Goal: Complete application form

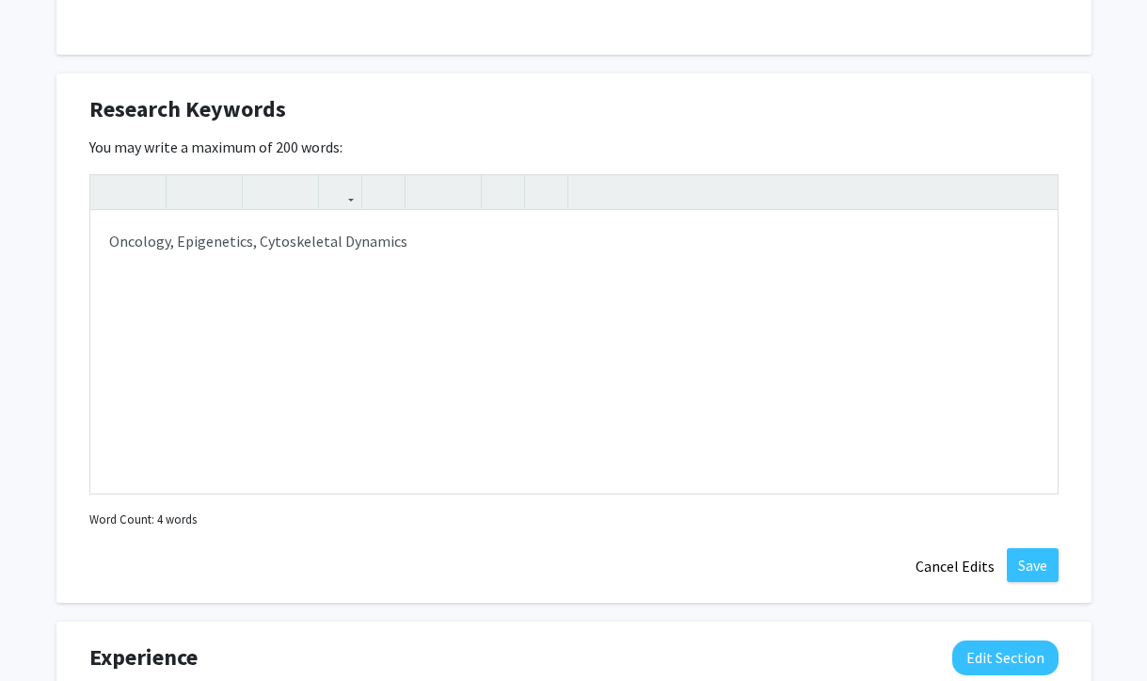
scroll to position [1283, 0]
click at [1028, 563] on button "Save" at bounding box center [1033, 566] width 52 height 34
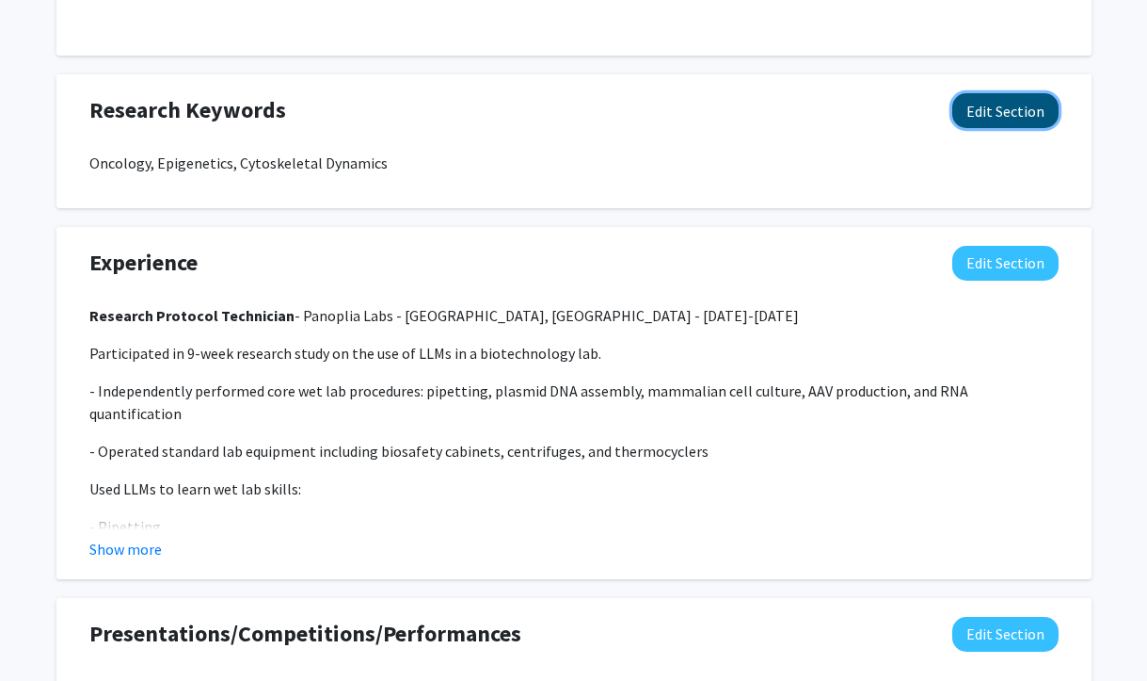
click at [1000, 116] on button "Edit Section" at bounding box center [1006, 110] width 106 height 35
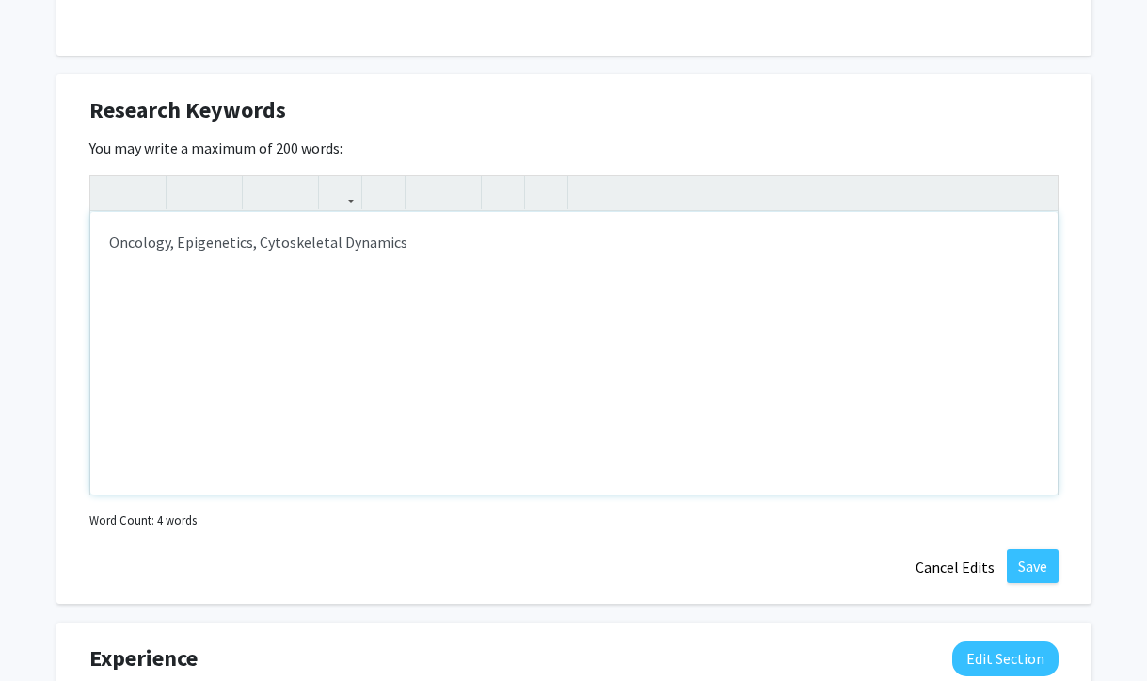
click at [397, 242] on p "Oncology, Epigenetics, Cytoskeletal Dynamics" at bounding box center [574, 242] width 930 height 23
type textarea "<p>Oncology, Epigenetics, Cytoskeletal Dynamics</p>"
click at [1037, 560] on button "Save" at bounding box center [1033, 566] width 52 height 34
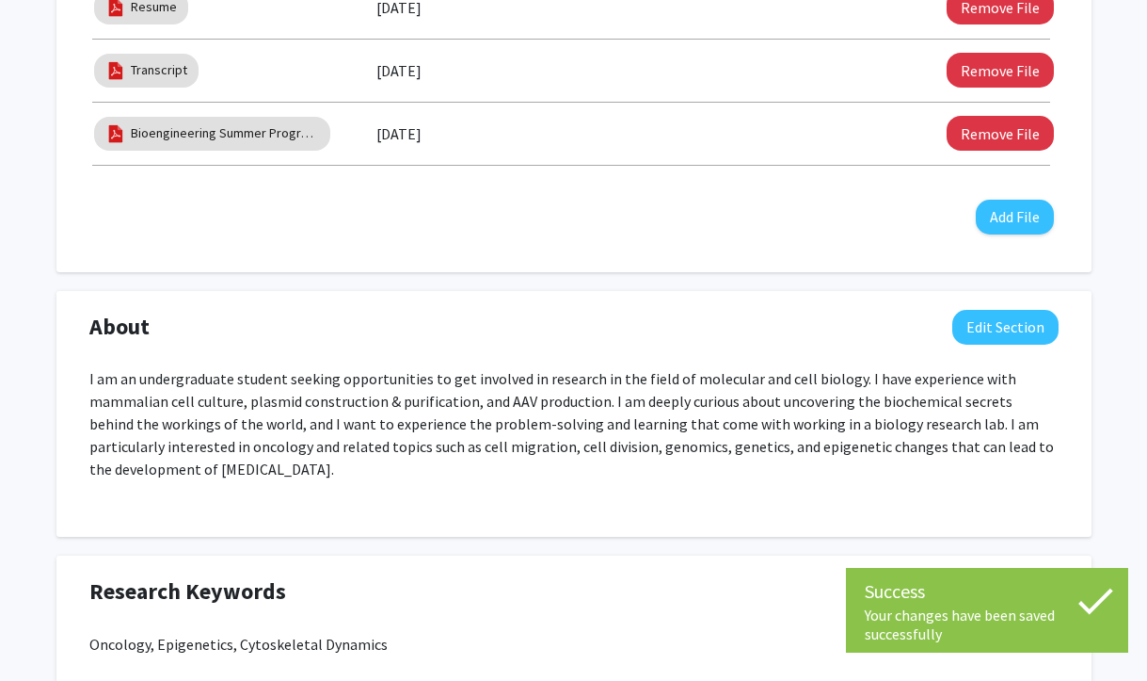
scroll to position [0, 0]
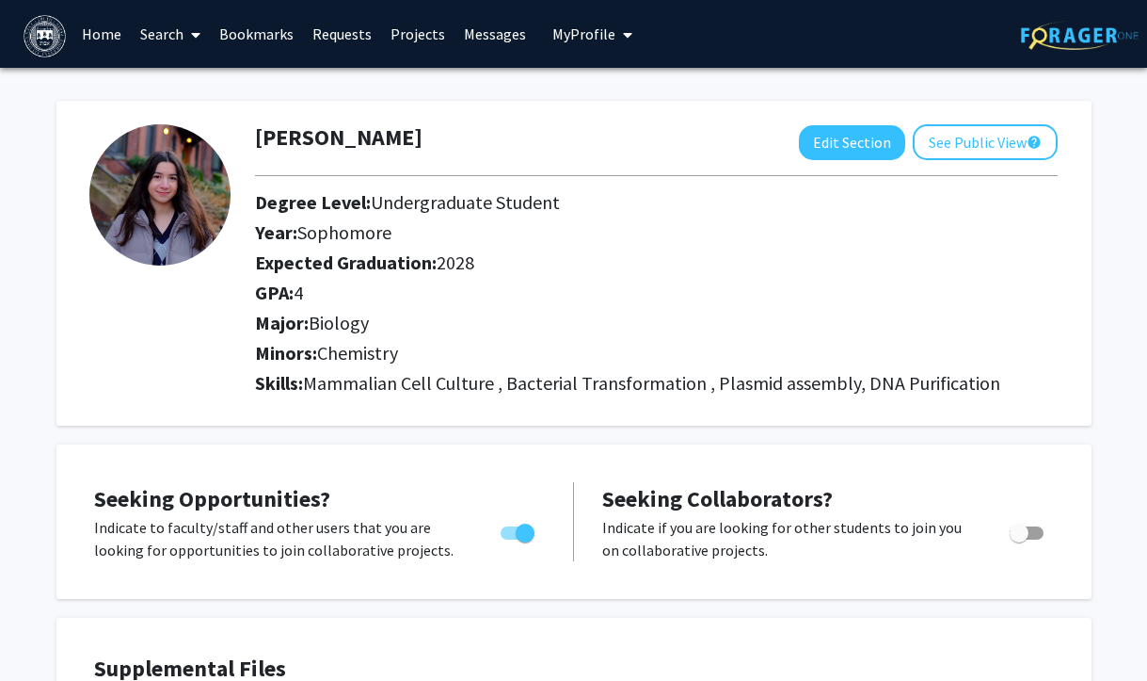
click at [250, 22] on link "Bookmarks" at bounding box center [256, 34] width 93 height 66
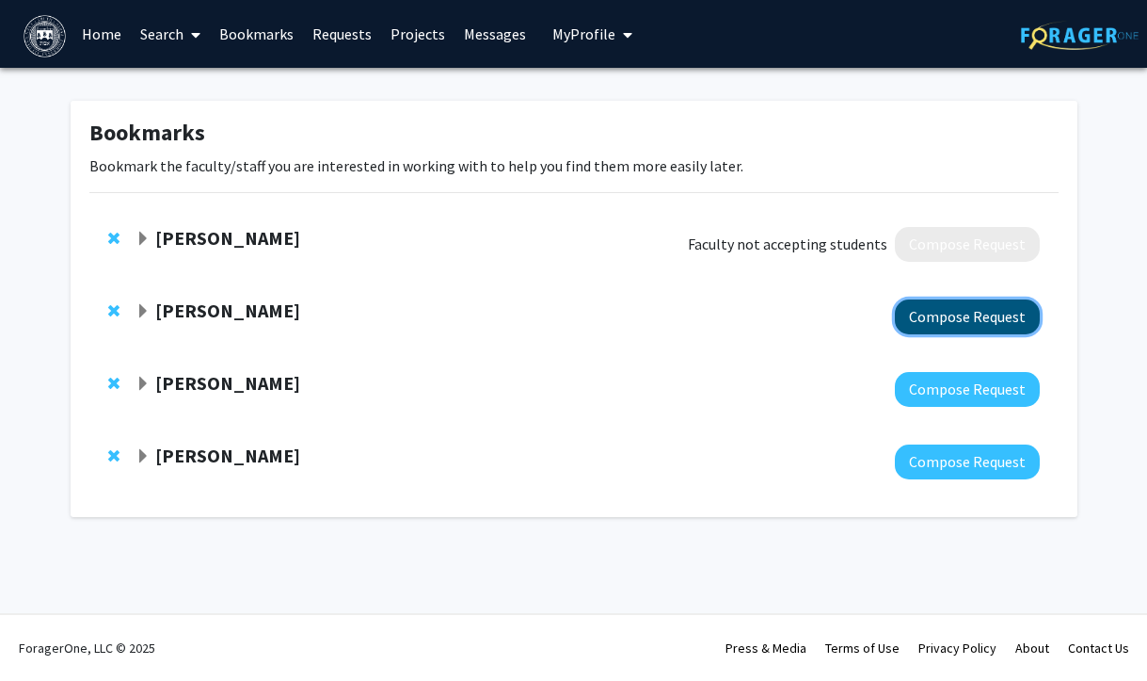
click at [990, 314] on button "Compose Request" at bounding box center [967, 316] width 145 height 35
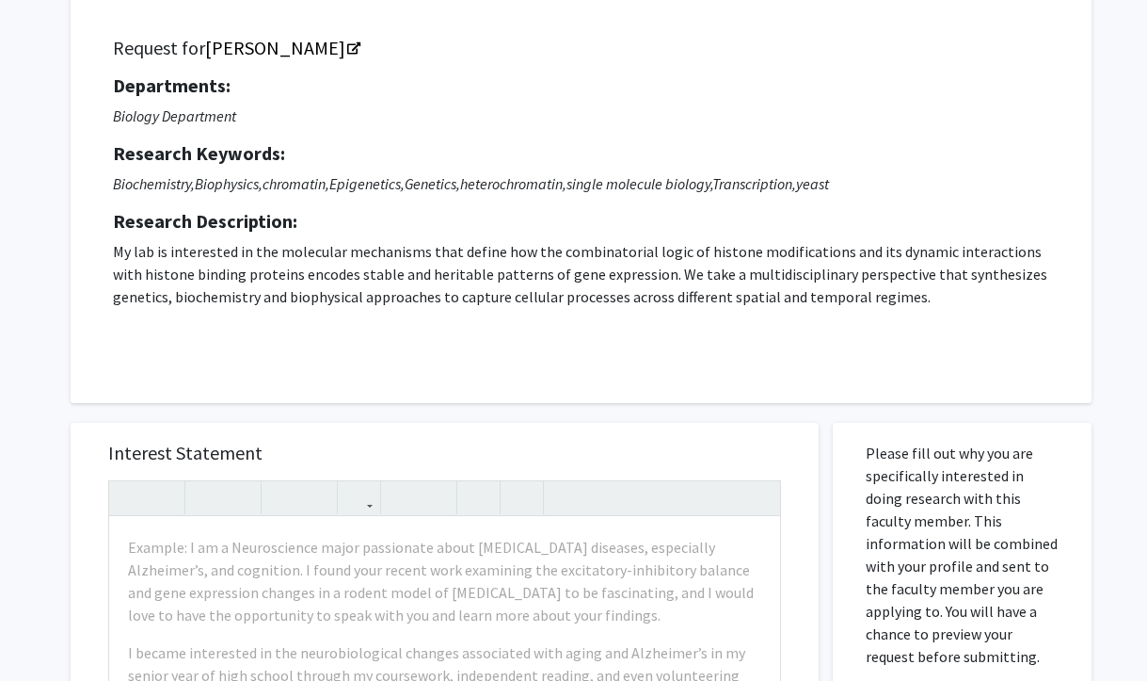
scroll to position [125, 0]
drag, startPoint x: 312, startPoint y: 450, endPoint x: 100, endPoint y: 446, distance: 212.8
copy h5 "Interest Statement"
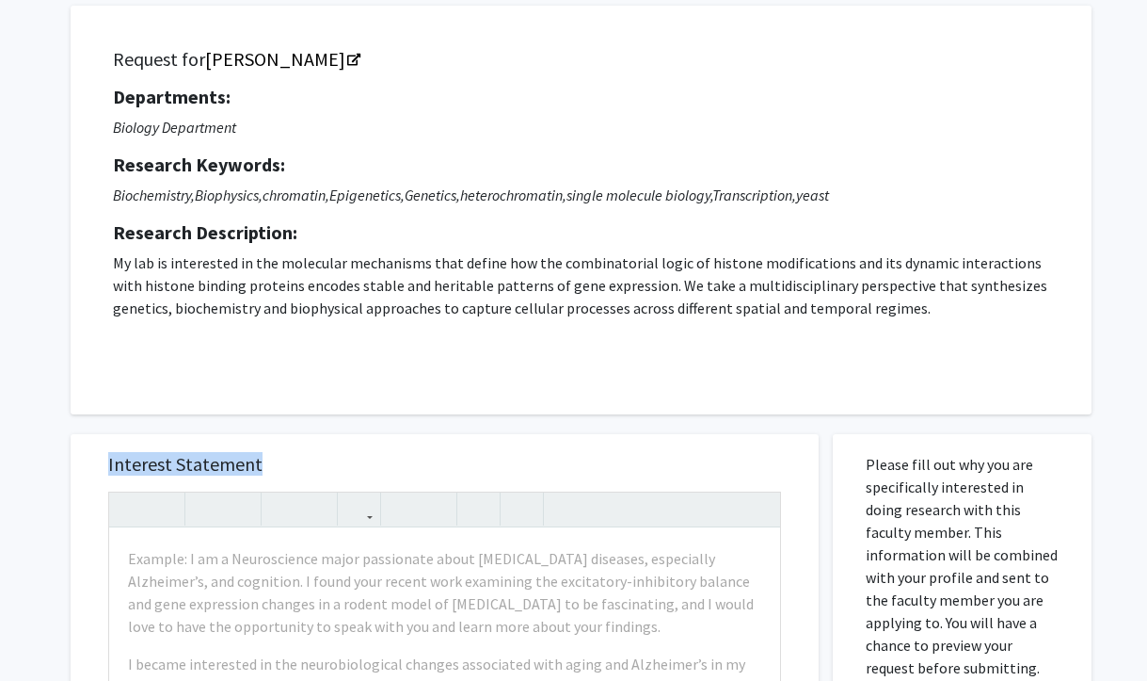
scroll to position [112, 0]
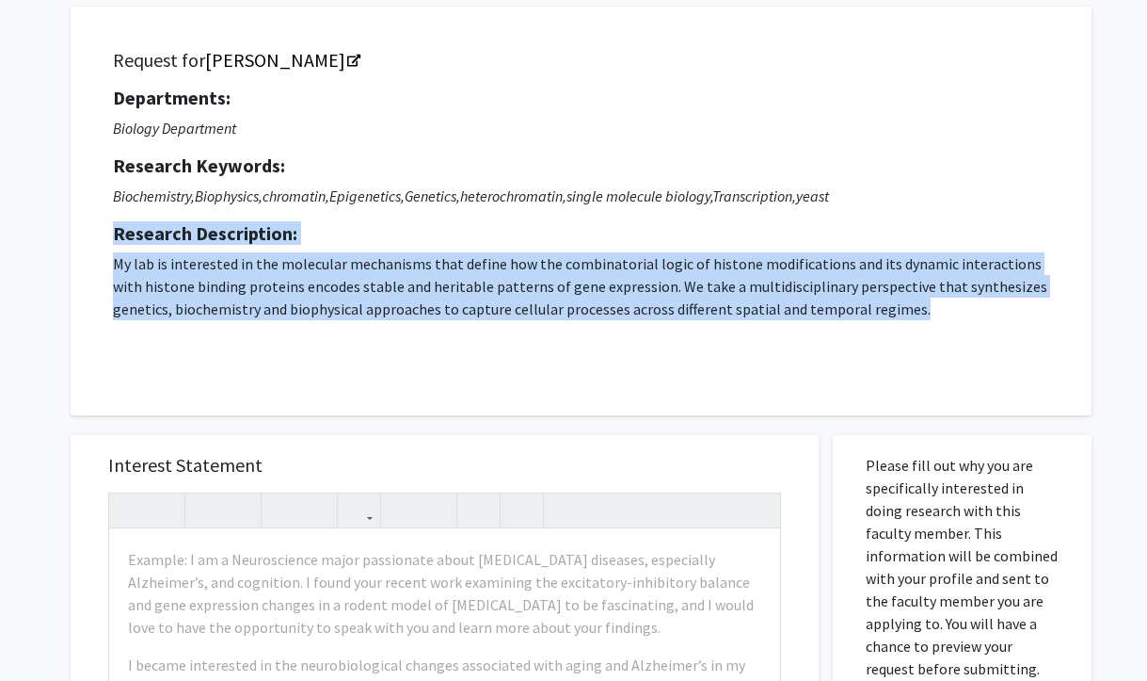
drag, startPoint x: 880, startPoint y: 310, endPoint x: 111, endPoint y: 244, distance: 771.8
click at [111, 241] on div "Request for [PERSON_NAME] Departments: Biology Department Research Keywords: Bi…" at bounding box center [581, 210] width 974 height 361
copy div "Research Description: My lab is interested in the molecular mechanisms that def…"
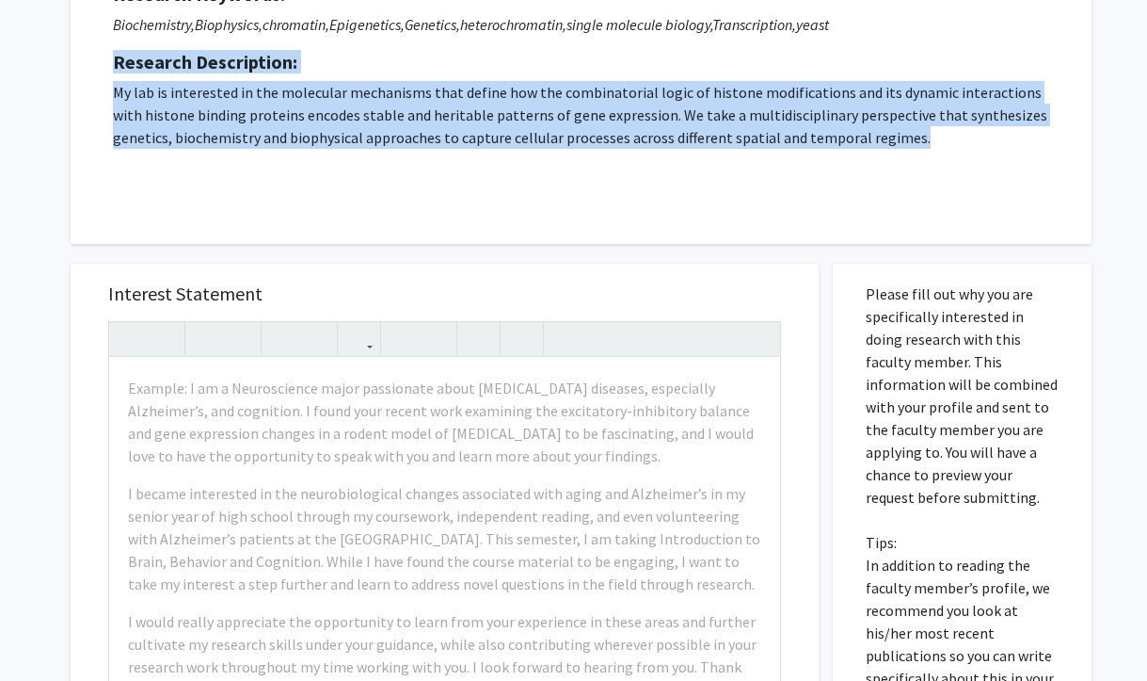
scroll to position [418, 0]
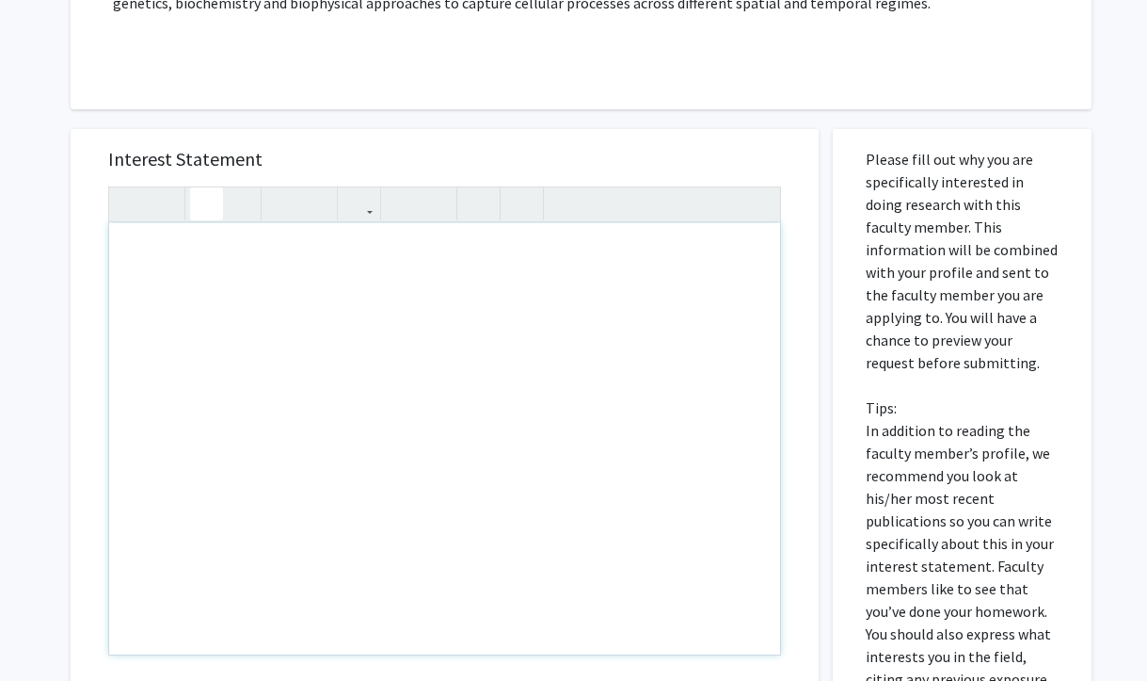
click at [292, 312] on div "Note to users with screen readers: Please press Alt+0 or Option+0 to deactivate…" at bounding box center [444, 438] width 671 height 431
paste div "Note to users with screen readers: Please press Alt+0 or Option+0 to deactivate…"
type textarea "<p>I am a biology major and chemistry minor who is passionate about molecular b…"
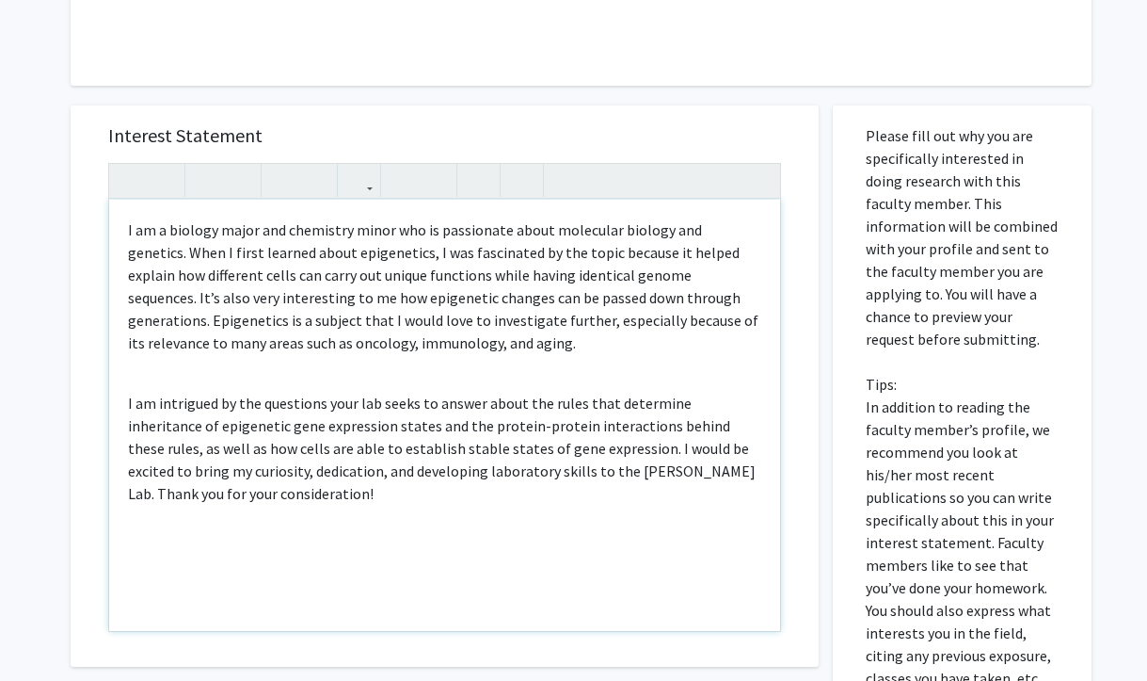
scroll to position [444, 0]
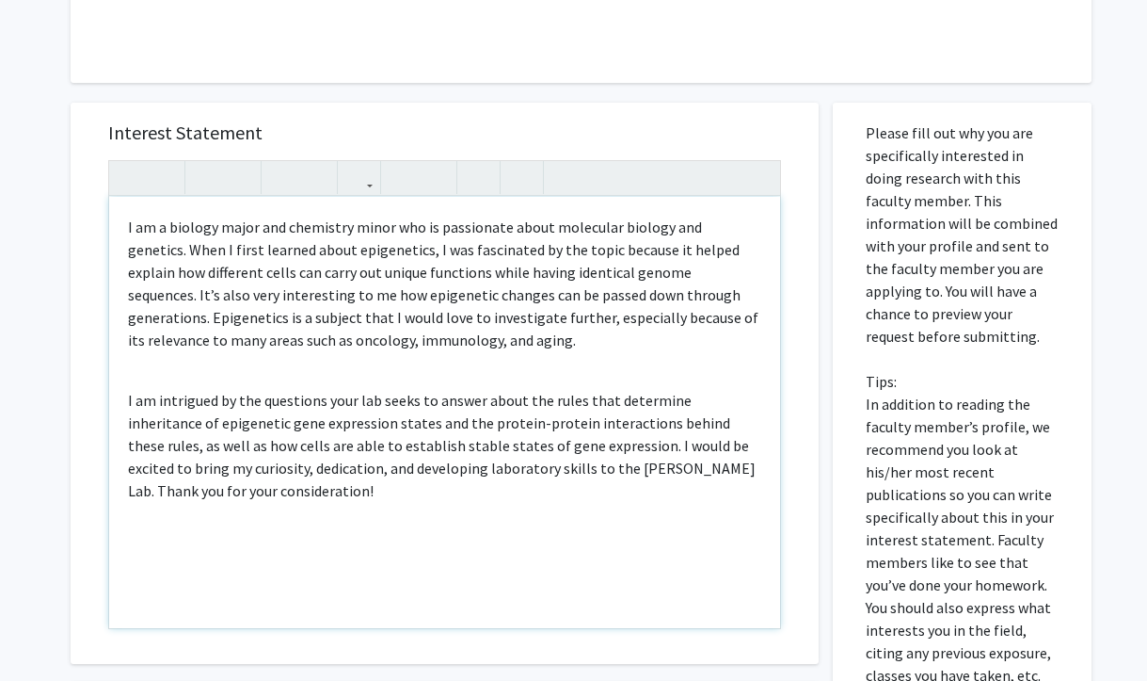
click at [136, 379] on div "I am a biology major and chemistry minor who is passionate about molecular biol…" at bounding box center [444, 412] width 671 height 431
type textarea "<p>I am a biology major and chemistry minor who is passionate about molecular b…"
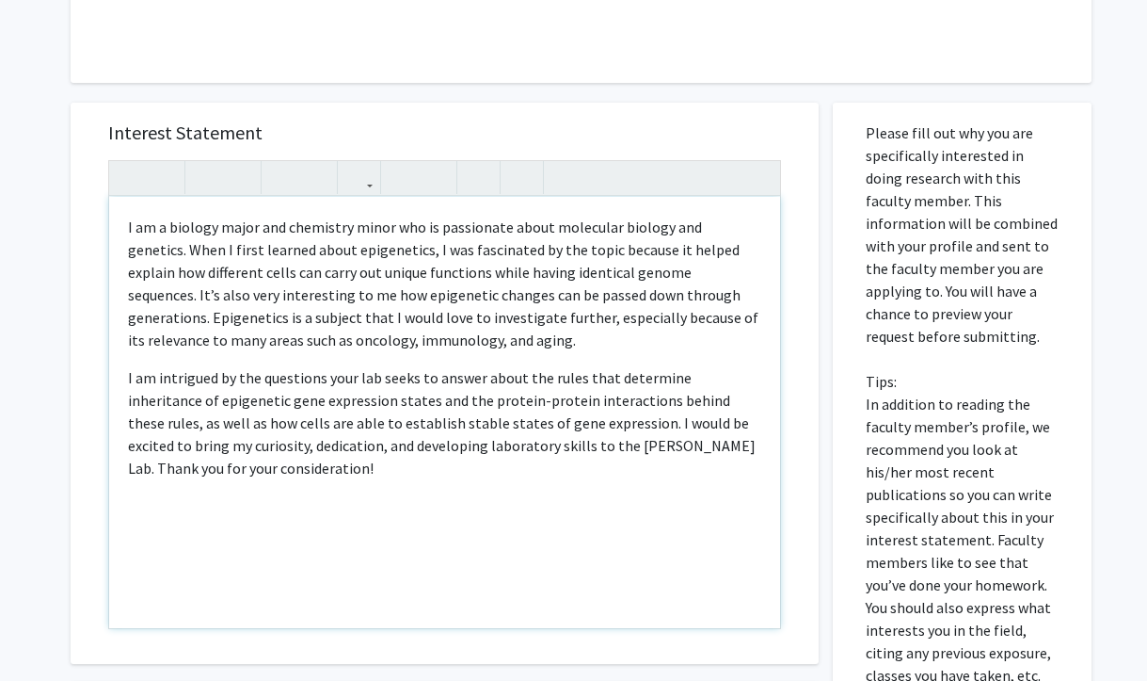
click at [168, 353] on div "I am a biology major and chemistry minor who is passionate about molecular biol…" at bounding box center [444, 412] width 671 height 431
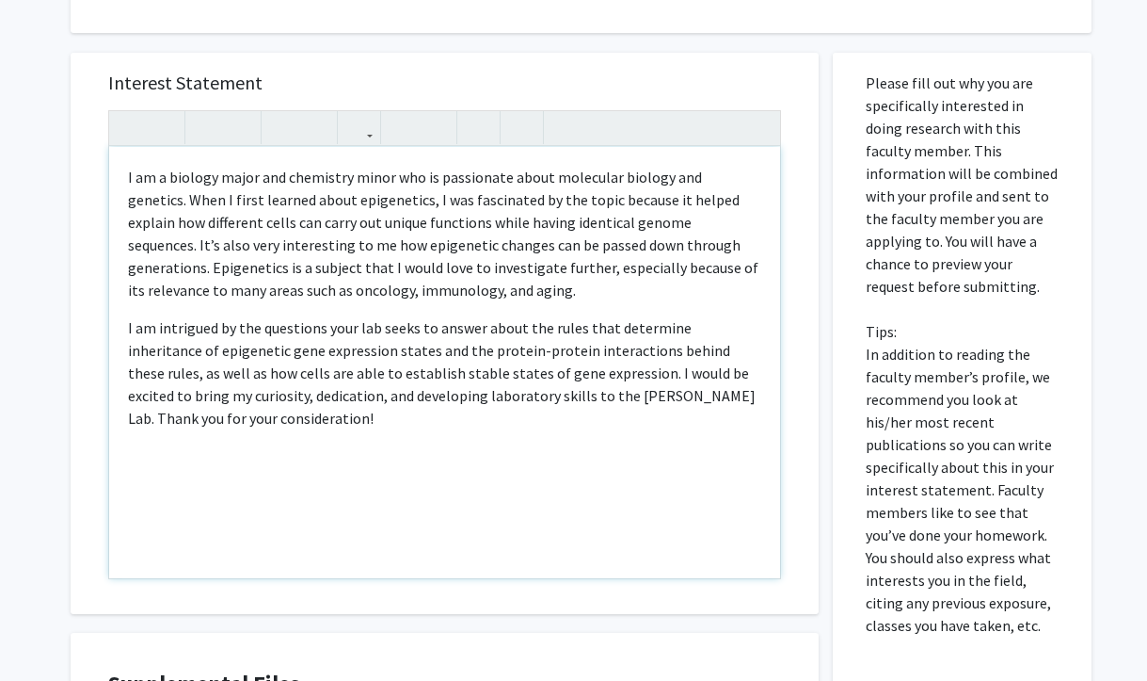
scroll to position [500, 0]
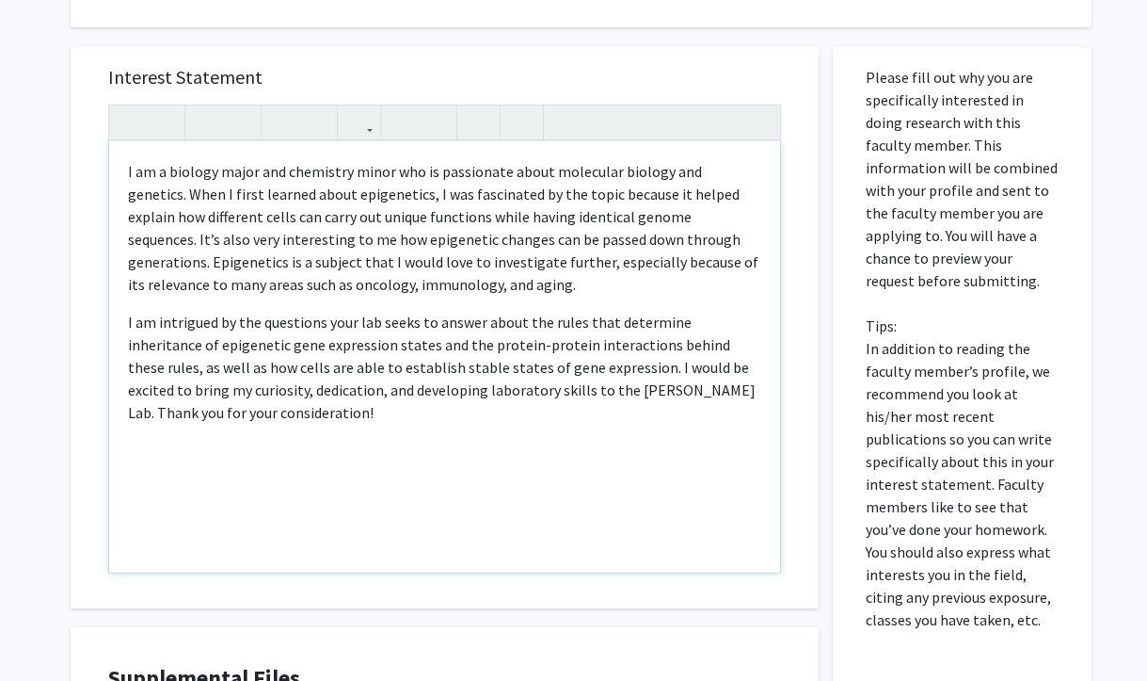
click at [336, 189] on p "I am a biology major and chemistry minor who is passionate about molecular biol…" at bounding box center [444, 228] width 633 height 136
click at [331, 195] on p "I am a biology major and chemistry minor who is passionate about molecular biol…" at bounding box center [444, 228] width 633 height 136
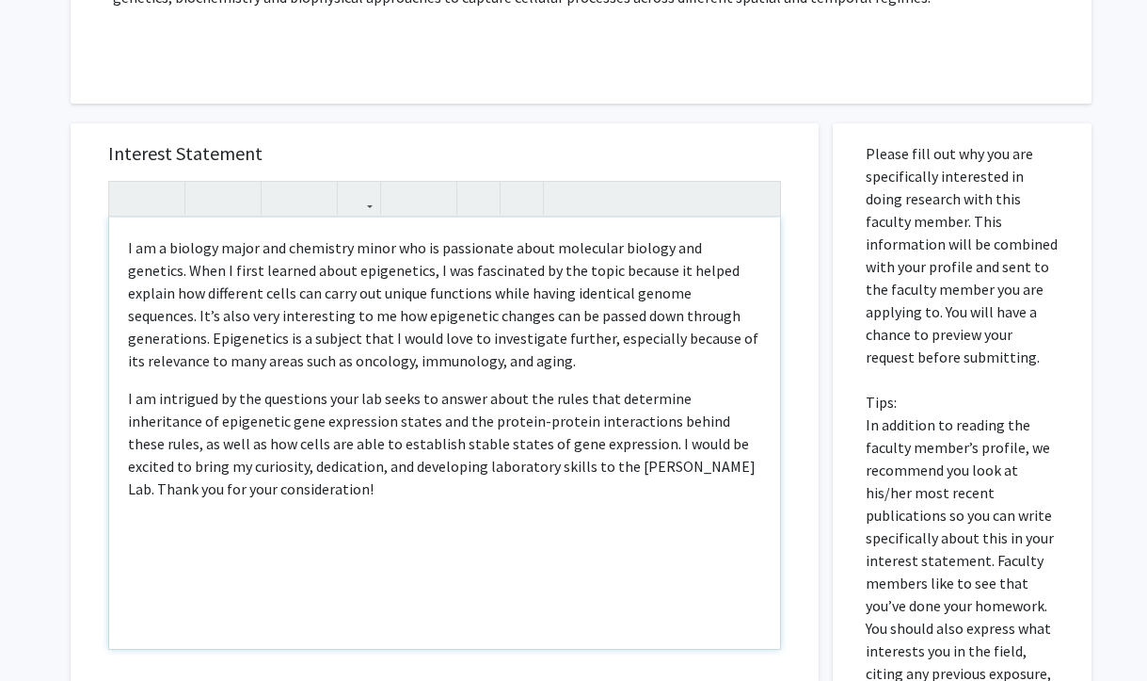
scroll to position [424, 0]
click at [333, 269] on p "I am a biology major and chemistry minor who is passionate about molecular biol…" at bounding box center [444, 303] width 633 height 136
copy p "epigenetics"
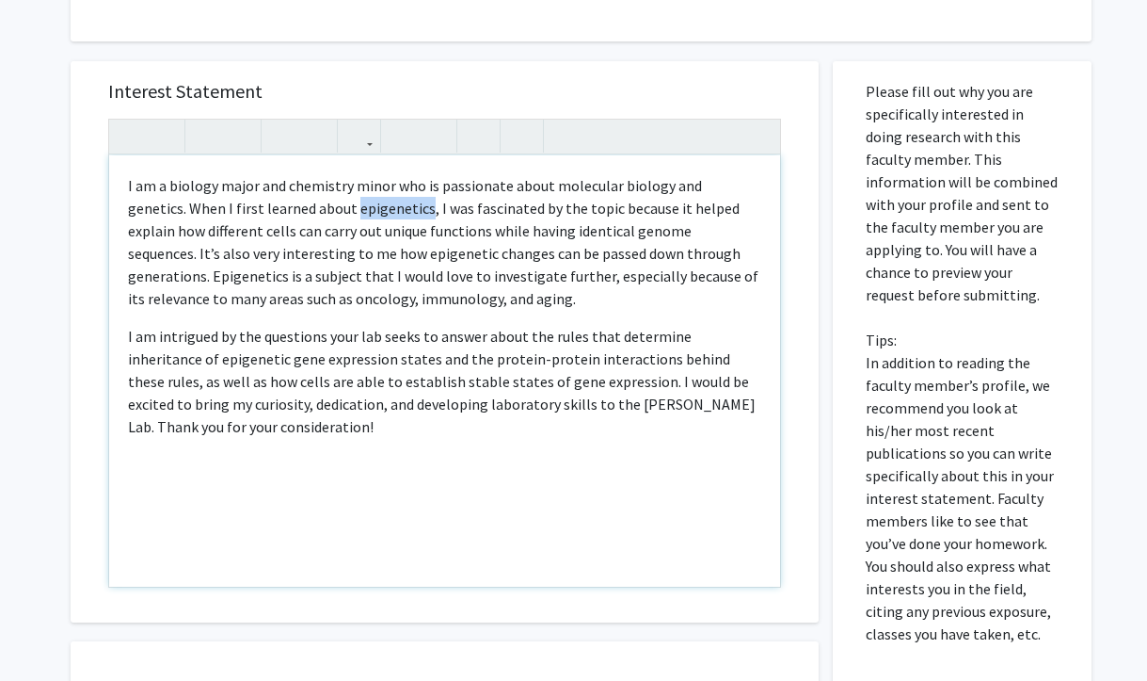
scroll to position [488, 0]
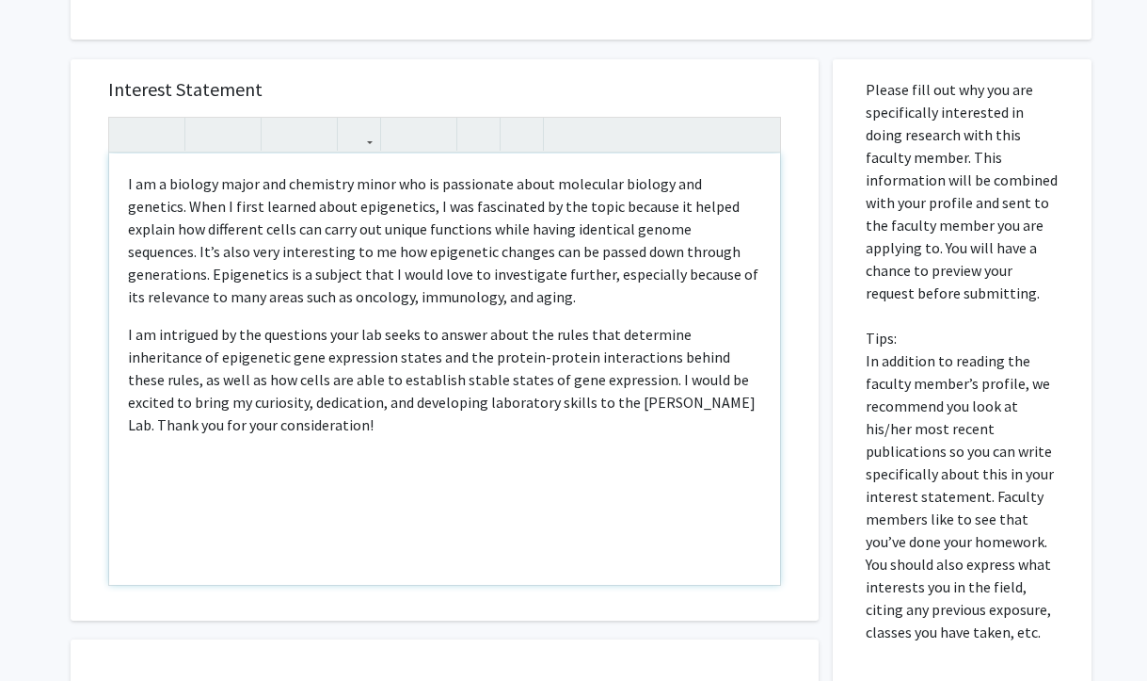
click at [537, 282] on p "I am a biology major and chemistry minor who is passionate about molecular biol…" at bounding box center [444, 240] width 633 height 136
click at [450, 305] on p "I am a biology major and chemistry minor who is passionate about molecular biol…" at bounding box center [444, 240] width 633 height 136
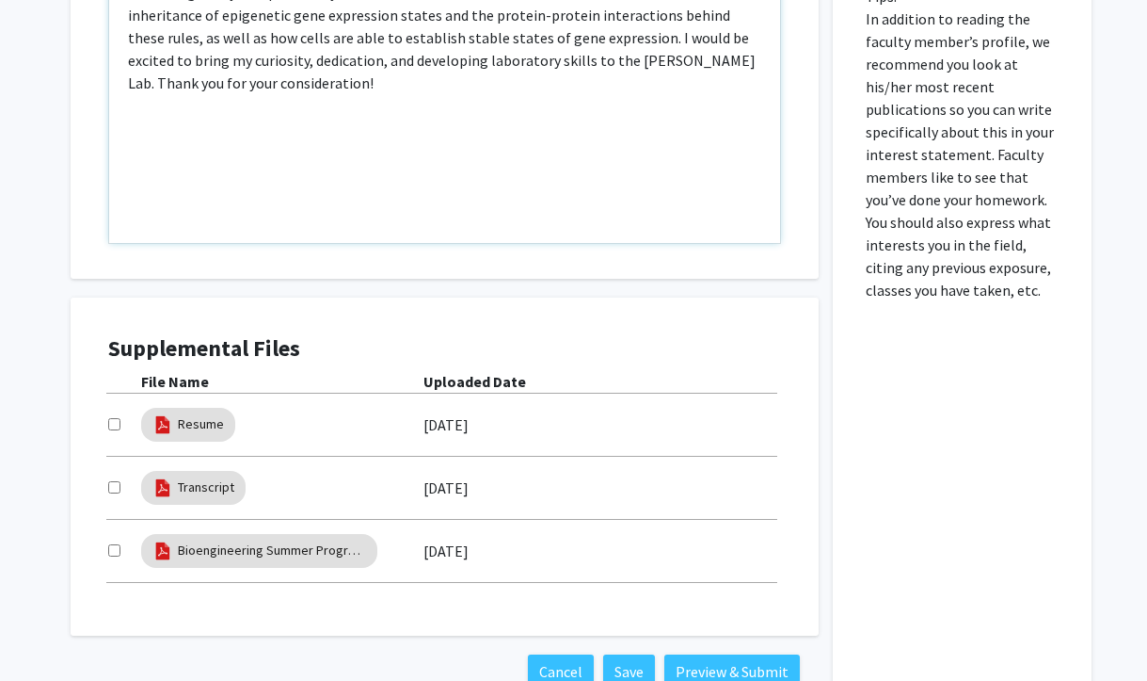
scroll to position [865, 0]
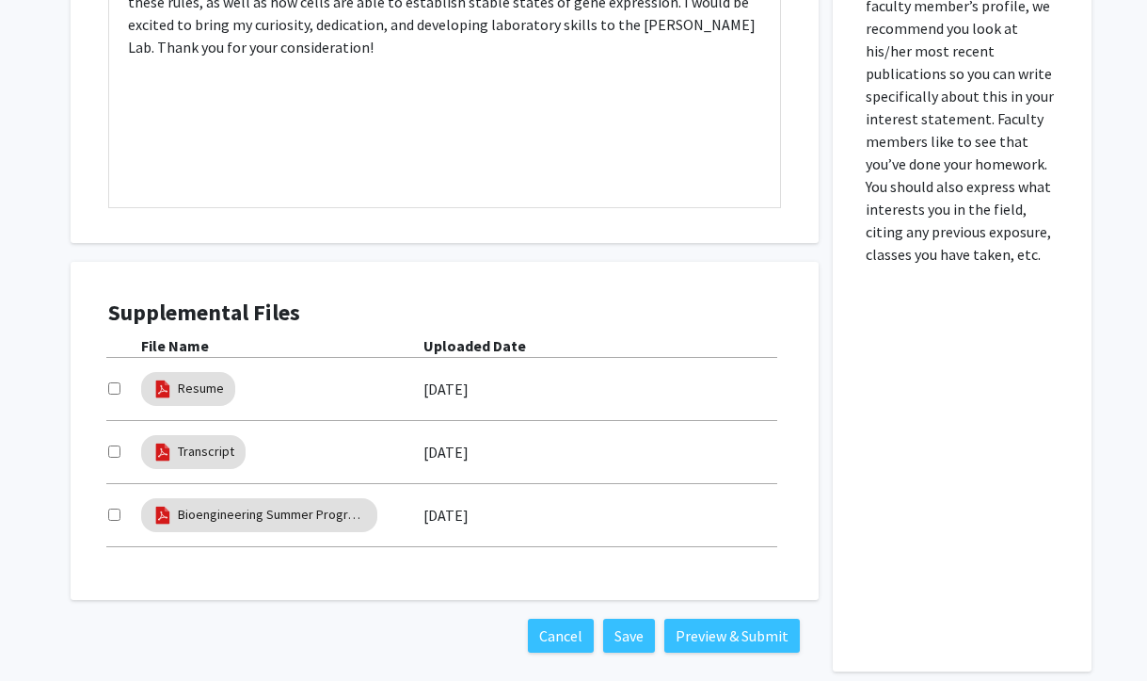
click at [114, 392] on input "checkbox" at bounding box center [114, 388] width 12 height 12
checkbox input "true"
click at [112, 451] on input "checkbox" at bounding box center [114, 451] width 12 height 12
checkbox input "true"
click at [621, 635] on button "Save" at bounding box center [629, 635] width 52 height 34
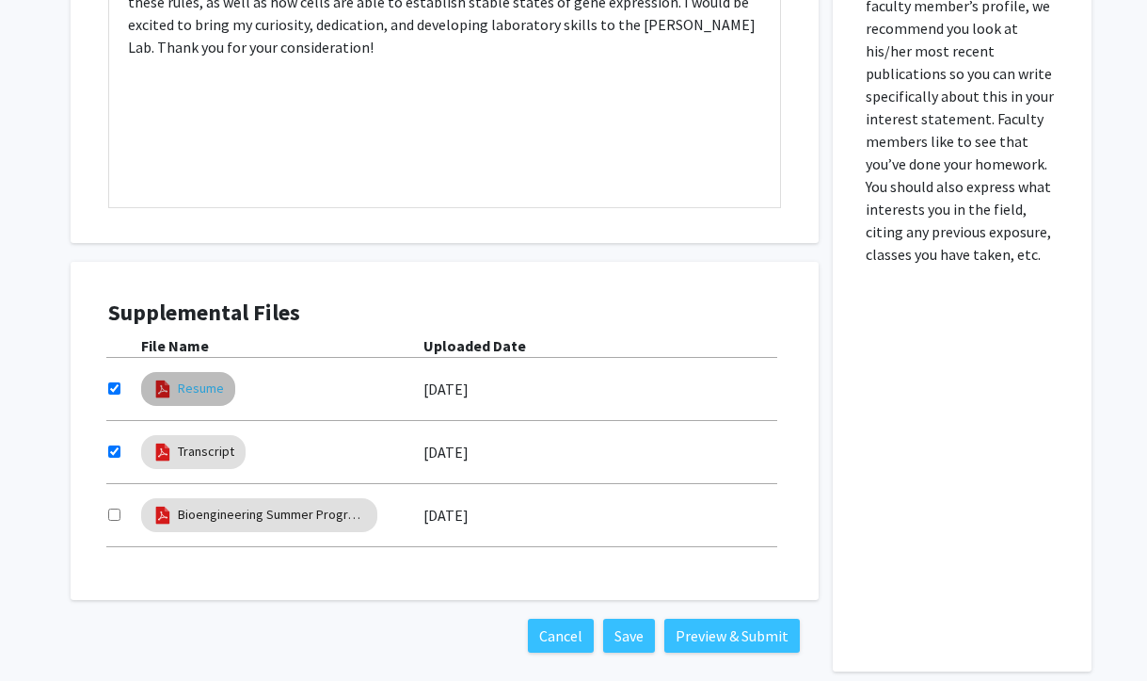
click at [193, 388] on link "Resume" at bounding box center [201, 388] width 46 height 20
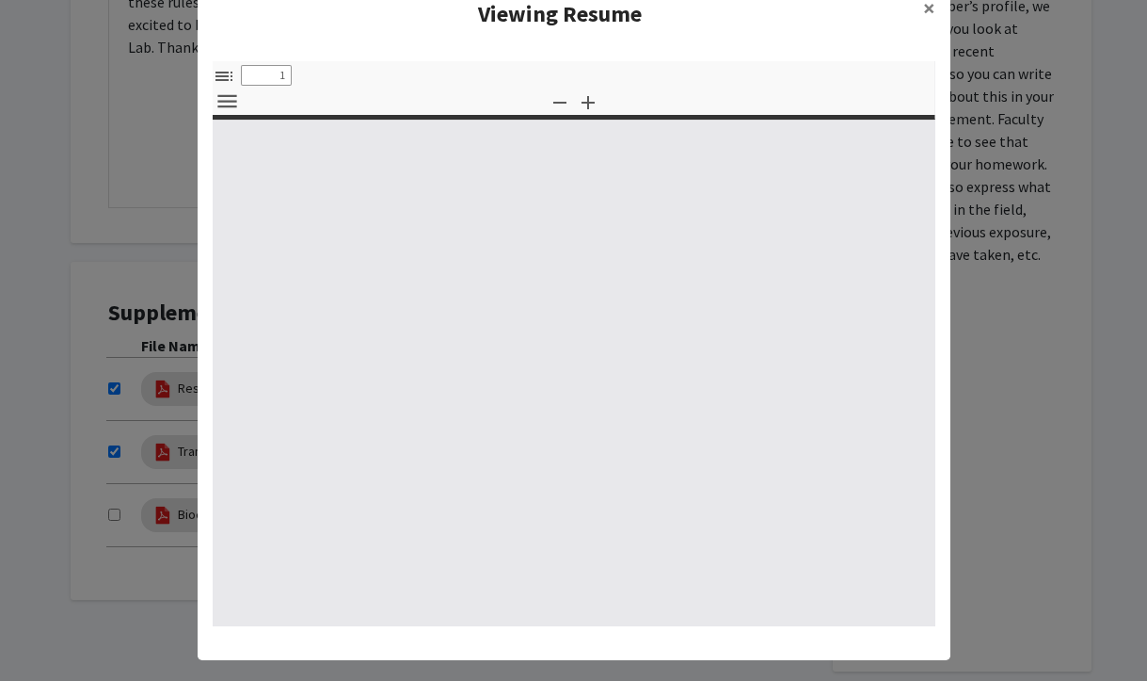
scroll to position [69, 0]
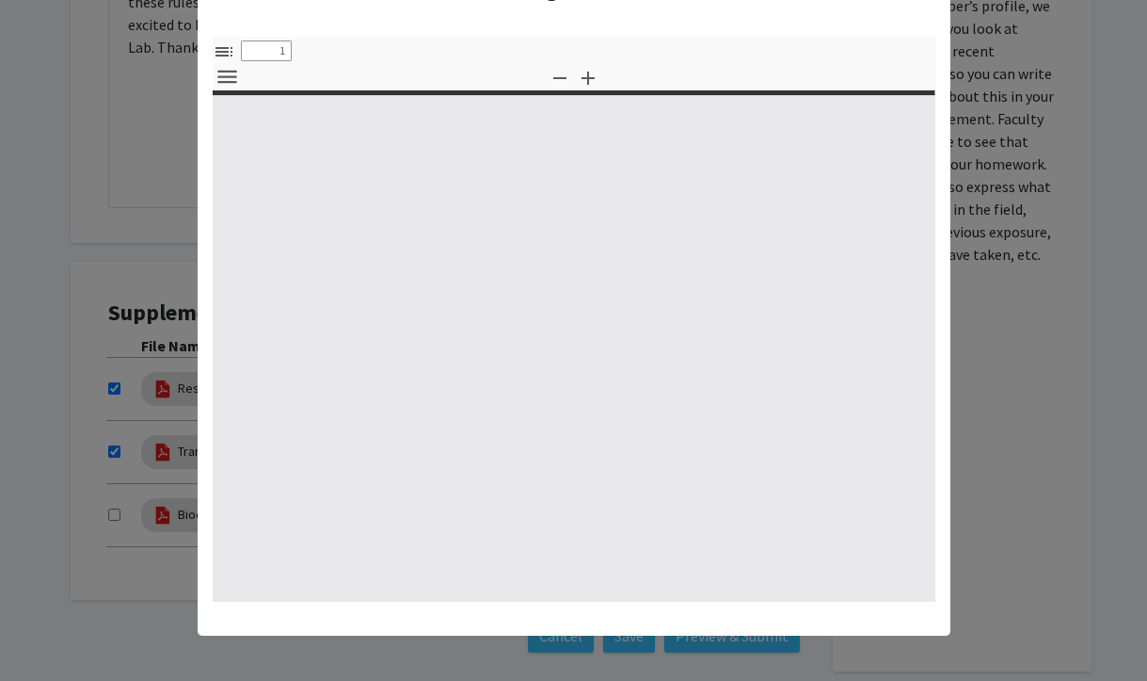
select select "custom"
type input "0"
select select "custom"
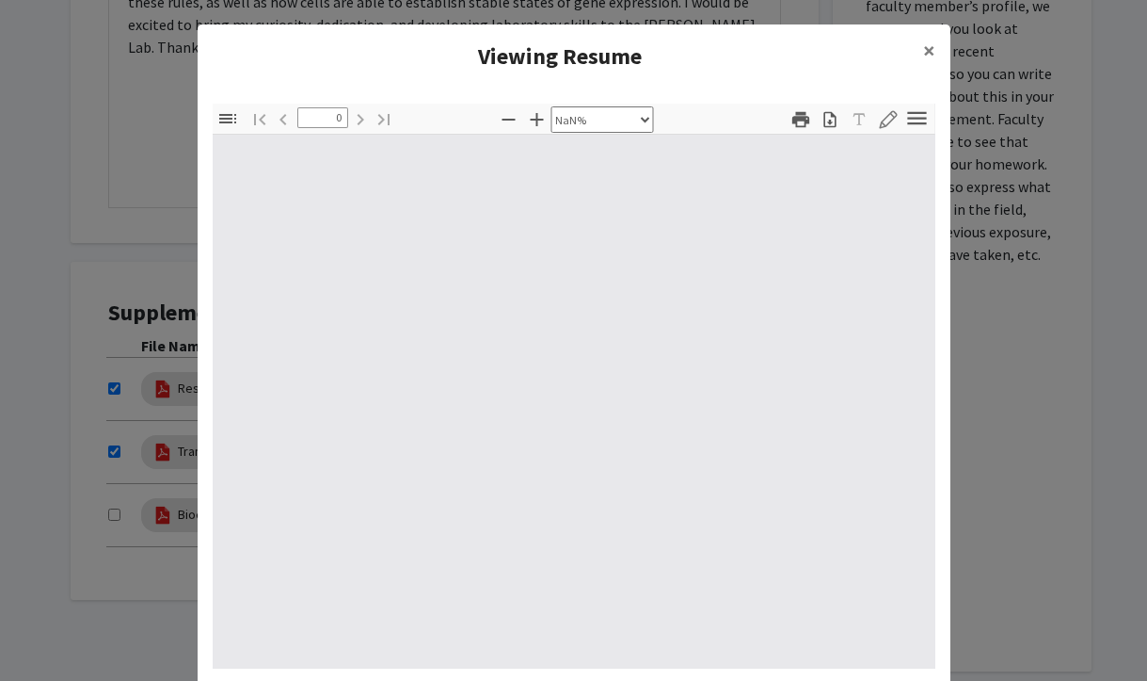
scroll to position [0, 0]
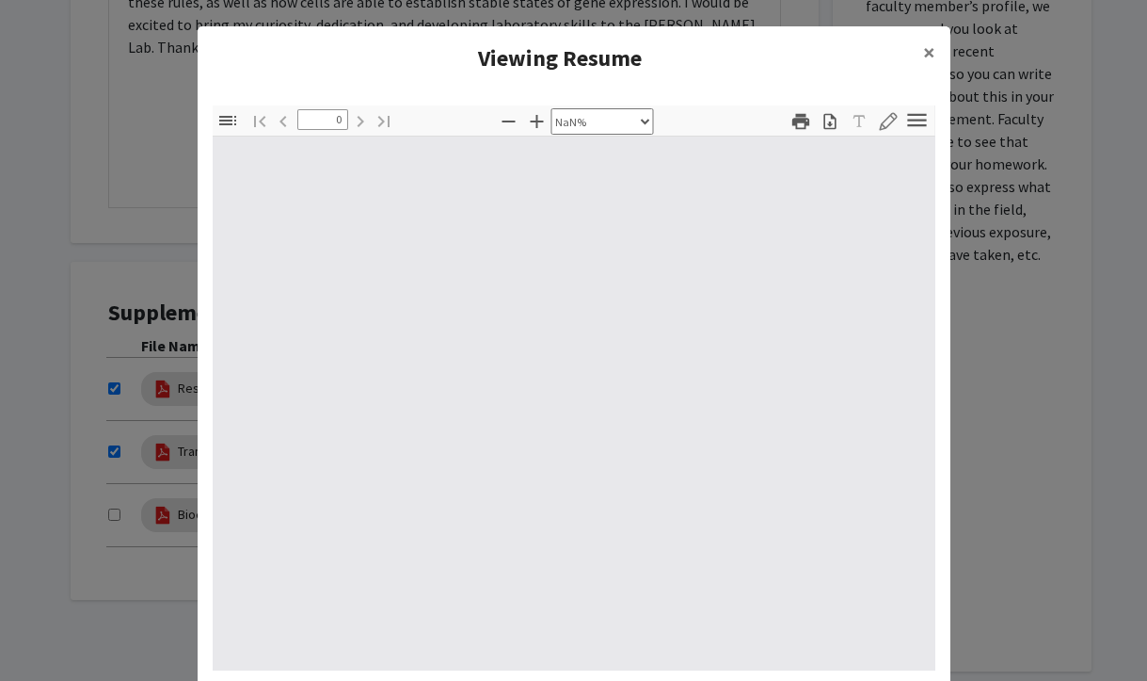
type input "1"
select select "auto"
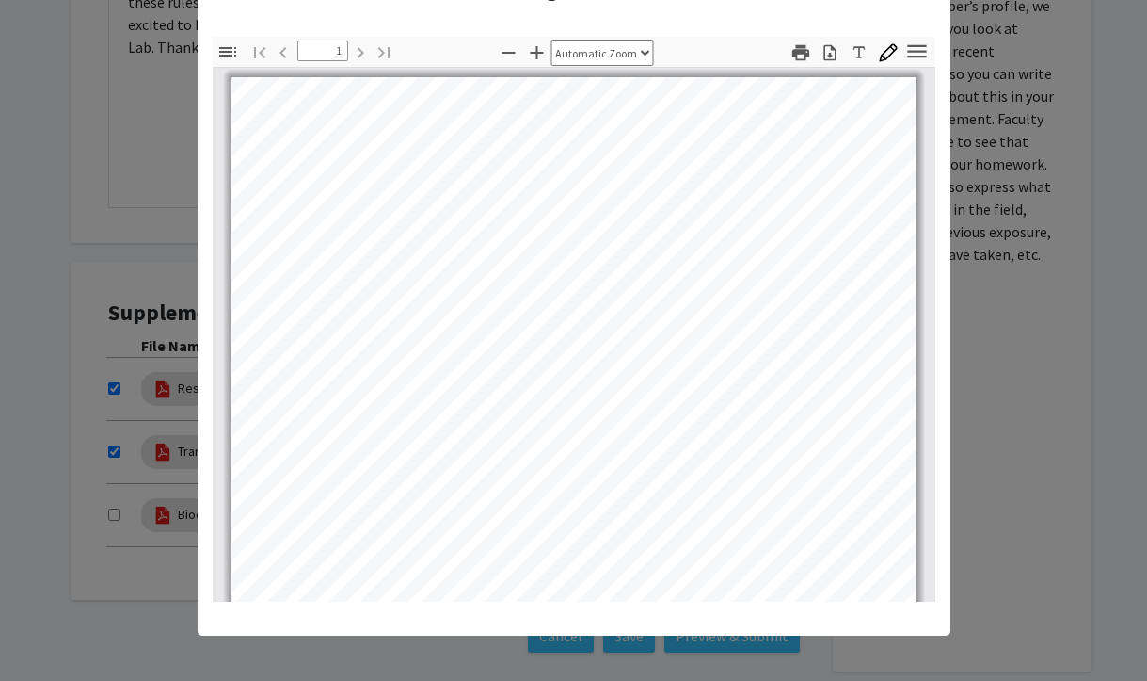
click at [976, 249] on modal-container "Viewing Resume × Thumbnails Document Outline Attachments Layers Current Outline…" at bounding box center [573, 340] width 1147 height 681
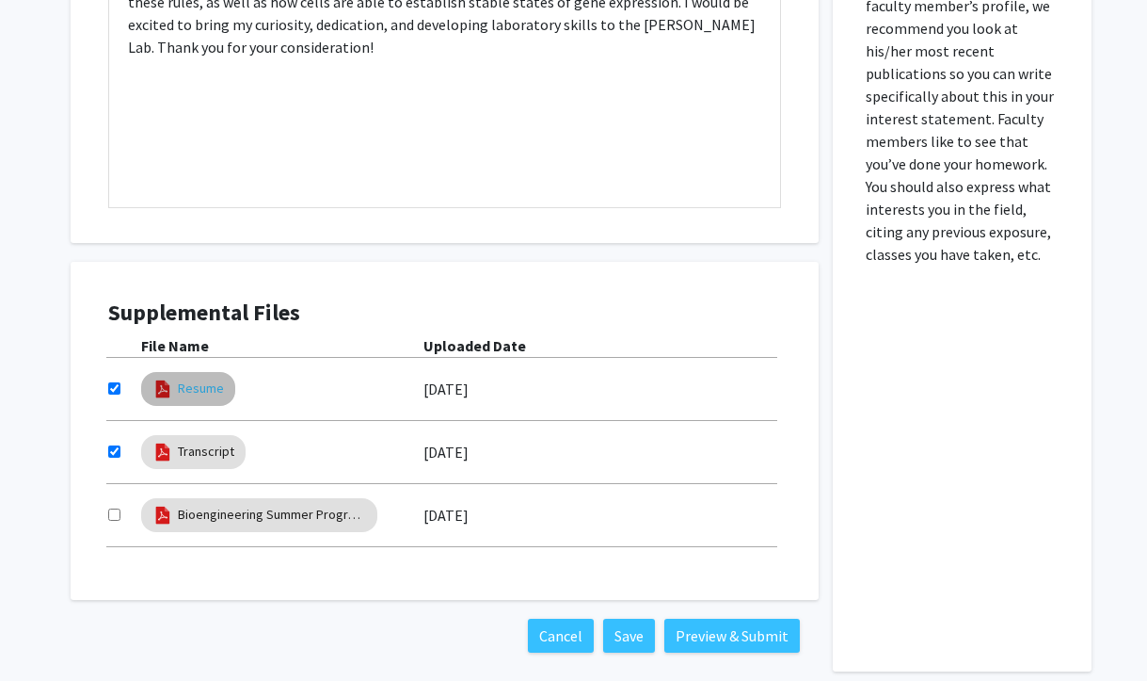
click at [200, 387] on link "Resume" at bounding box center [201, 388] width 46 height 20
select select "custom"
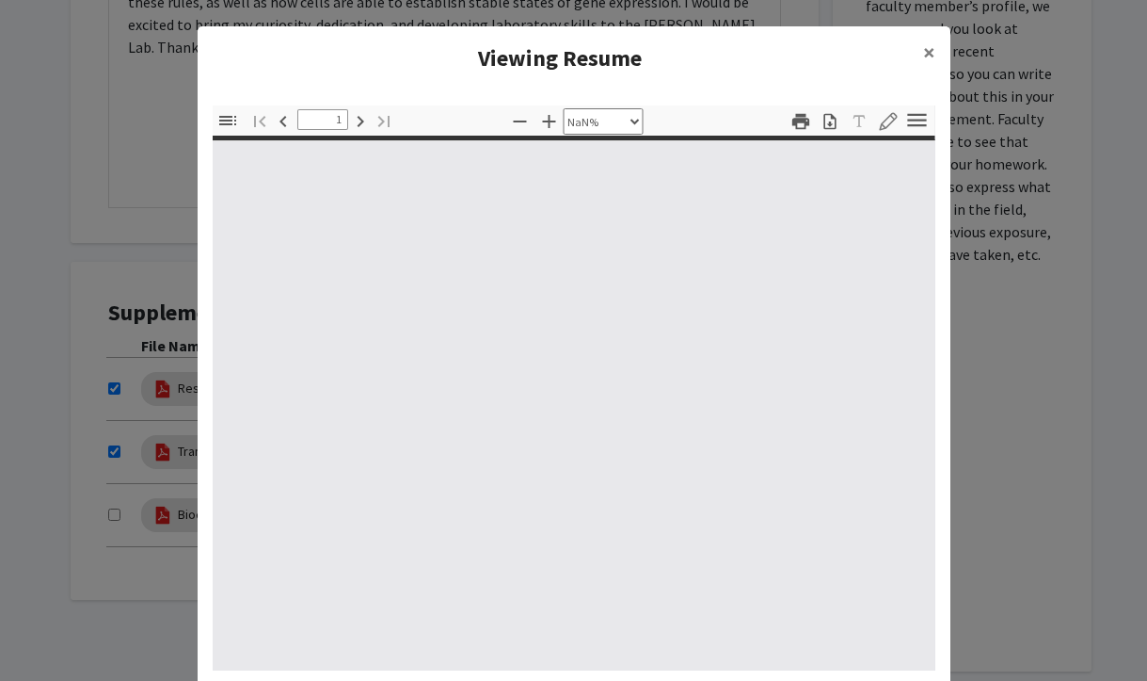
click at [1135, 302] on modal-container "Viewing Resume × Thumbnails Document Outline Attachments Layers Current Outline…" at bounding box center [573, 340] width 1147 height 681
type input "0"
select select "custom"
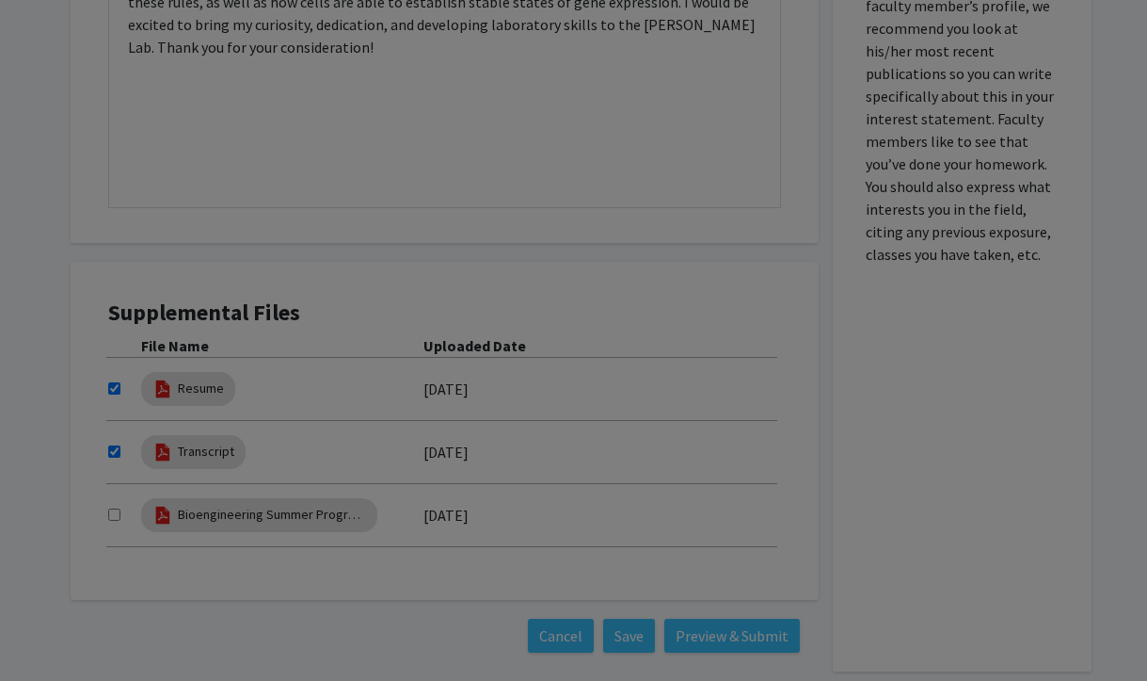
type input "1"
select select "auto"
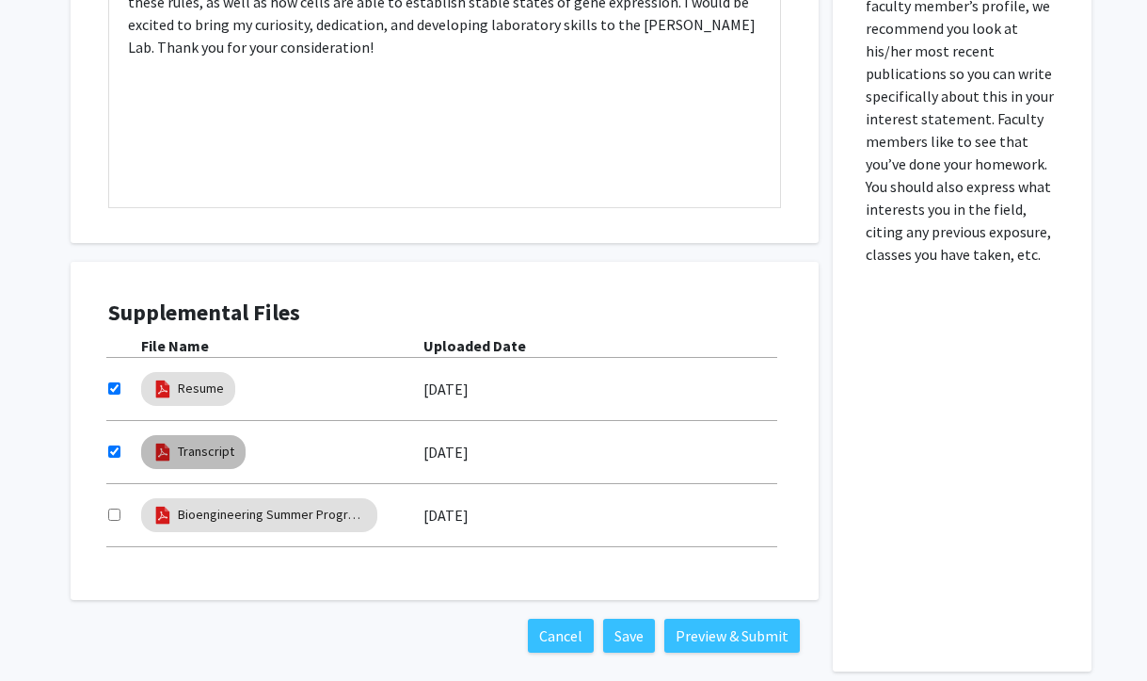
click at [168, 450] on img at bounding box center [162, 451] width 21 height 21
click at [186, 455] on link "Transcript" at bounding box center [206, 451] width 56 height 20
select select "custom"
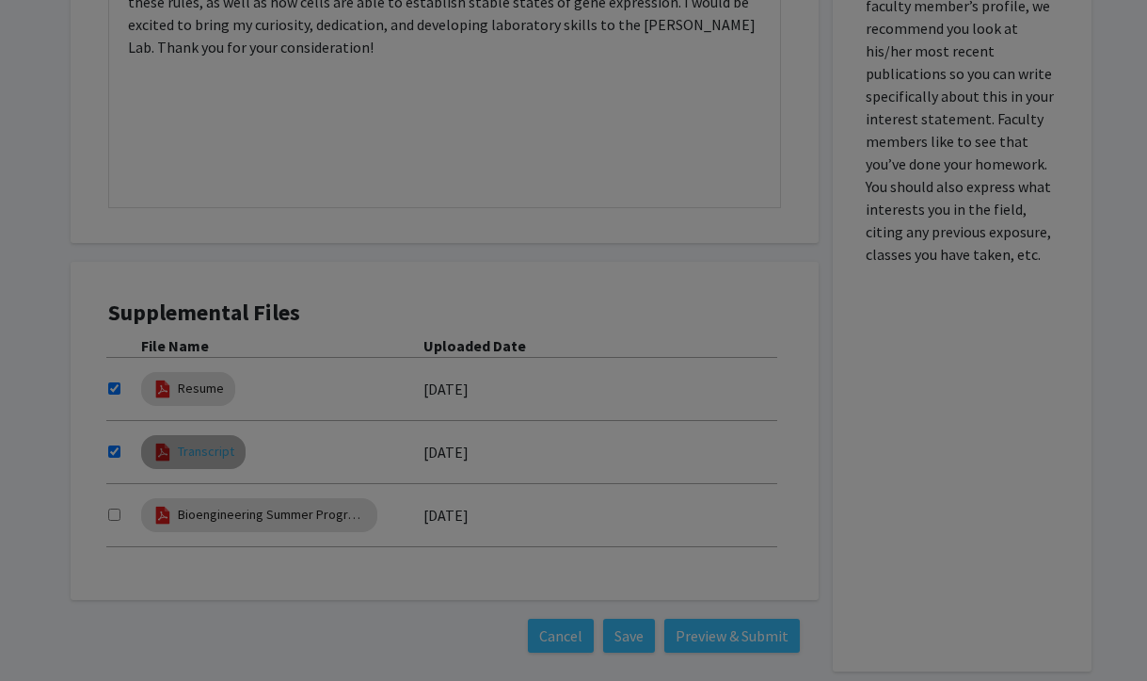
type input "0"
select select "custom"
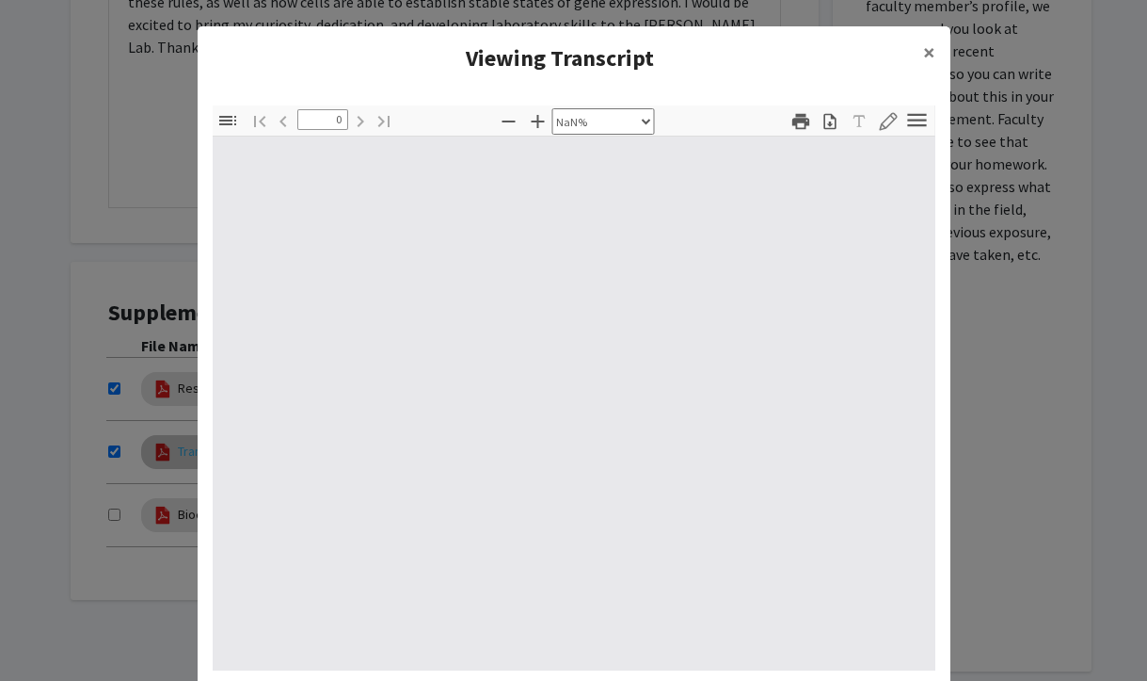
type input "1"
select select "auto"
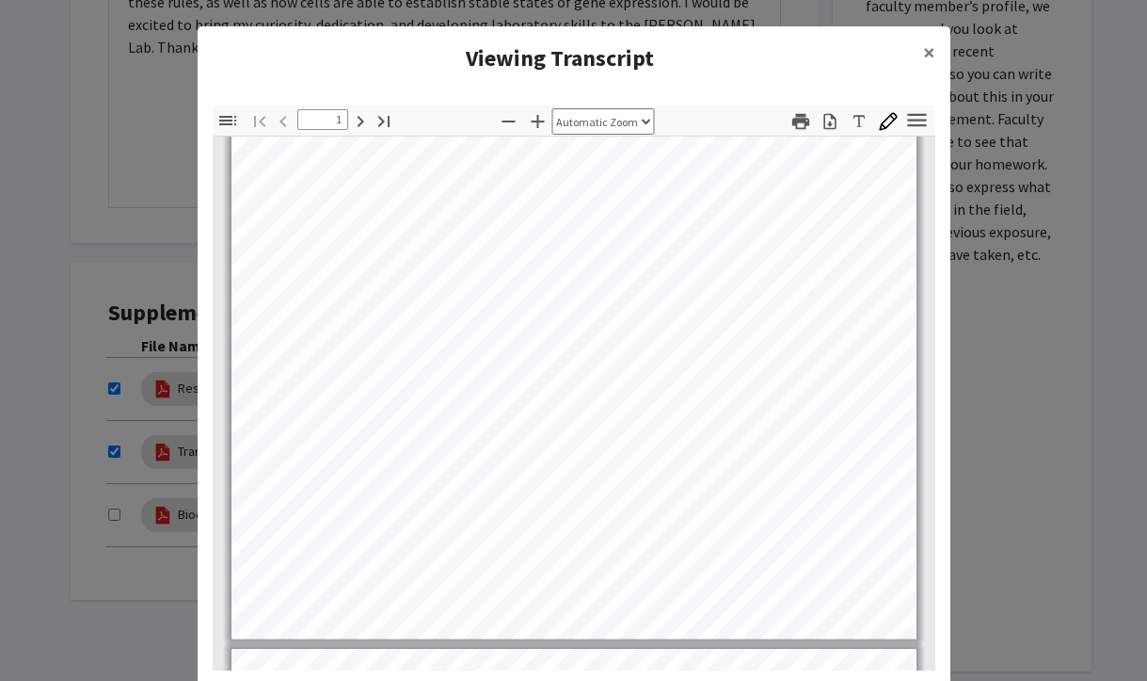
scroll to position [392, 0]
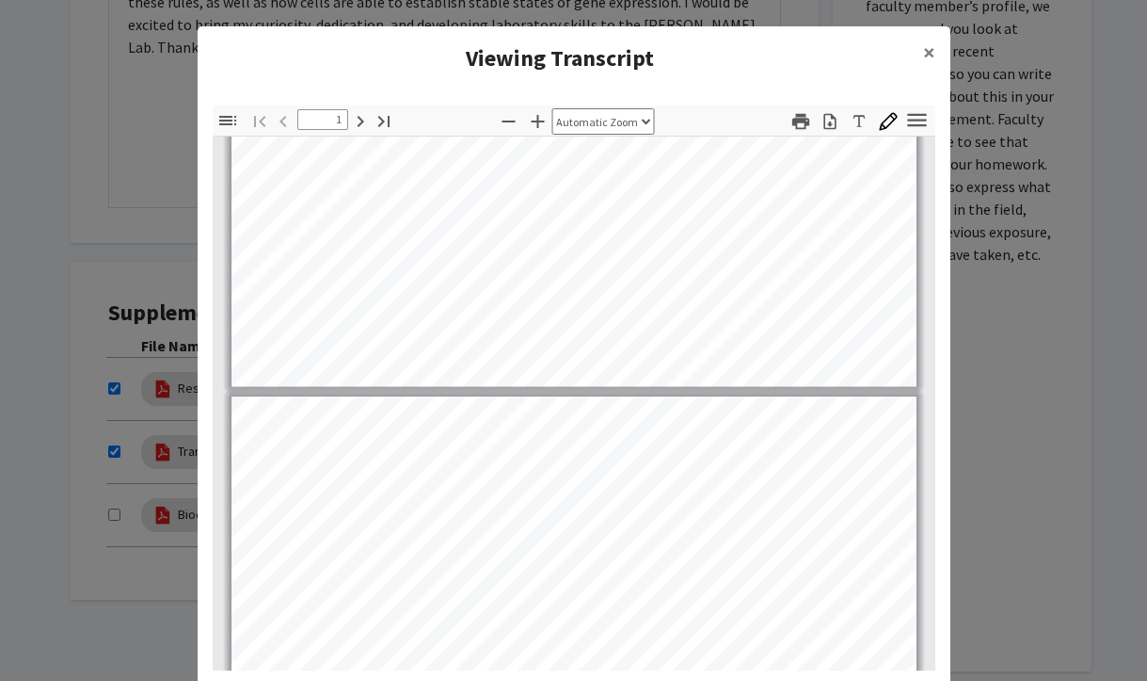
type input "2"
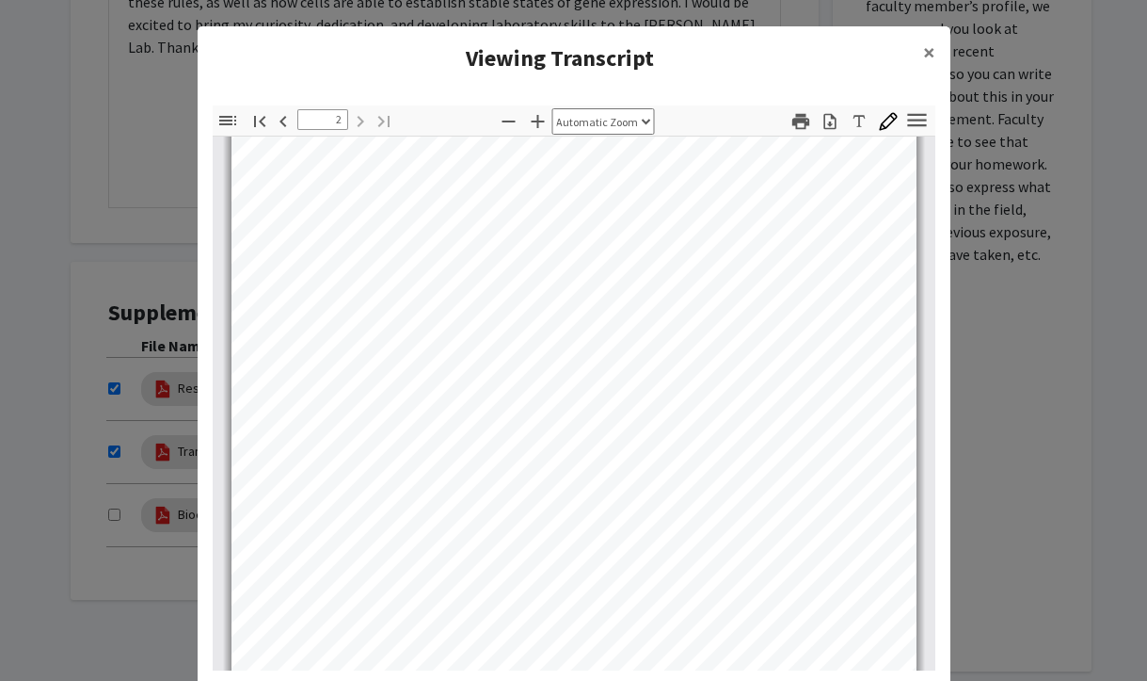
scroll to position [1168, 0]
click at [926, 57] on span "×" at bounding box center [929, 52] width 12 height 29
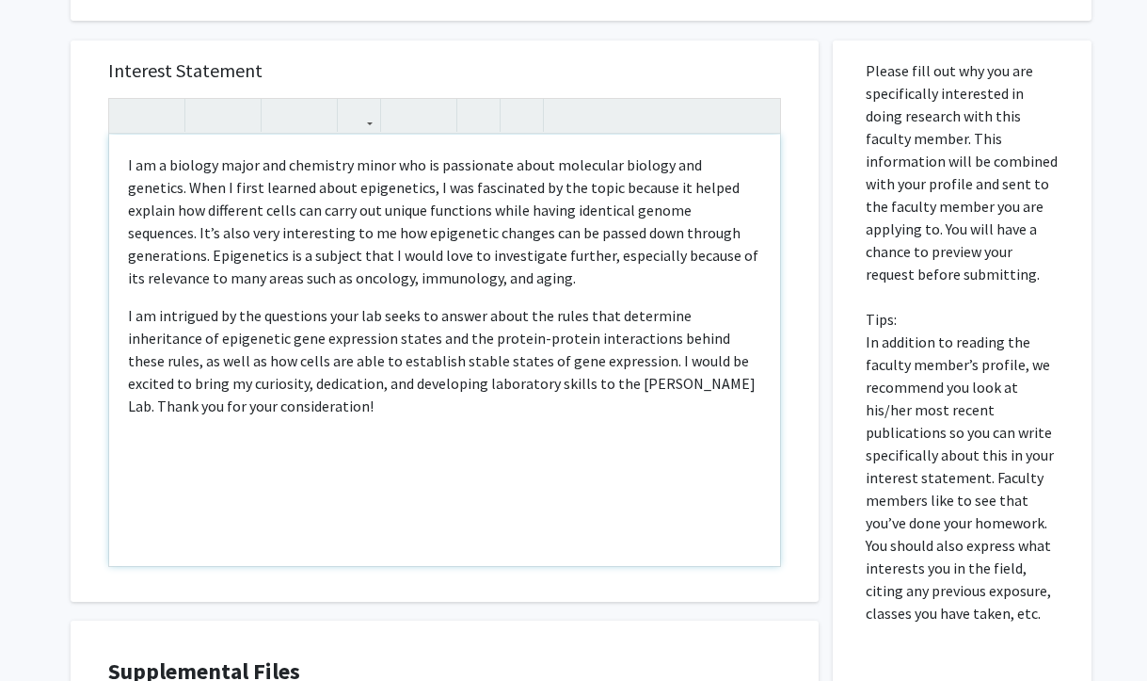
scroll to position [511, 0]
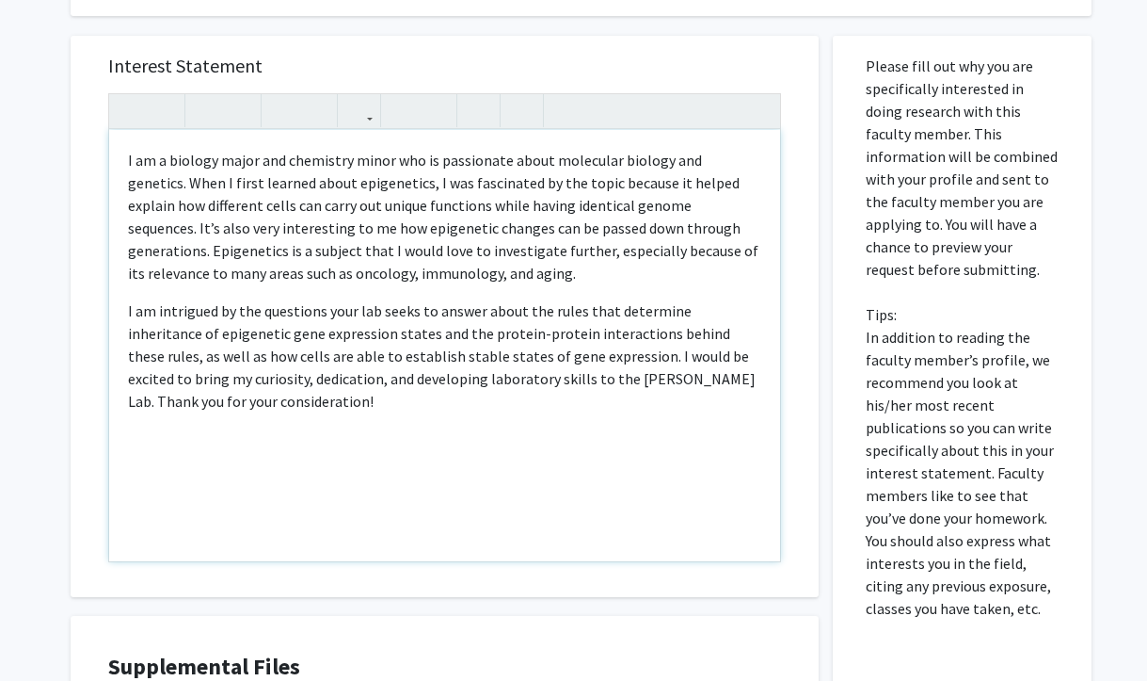
click at [400, 286] on div "I am a biology major and chemistry minor who is passionate about molecular biol…" at bounding box center [444, 345] width 671 height 431
click at [123, 182] on div "I am a biology major and chemistry minor who is passionate about molecular biol…" at bounding box center [444, 345] width 671 height 431
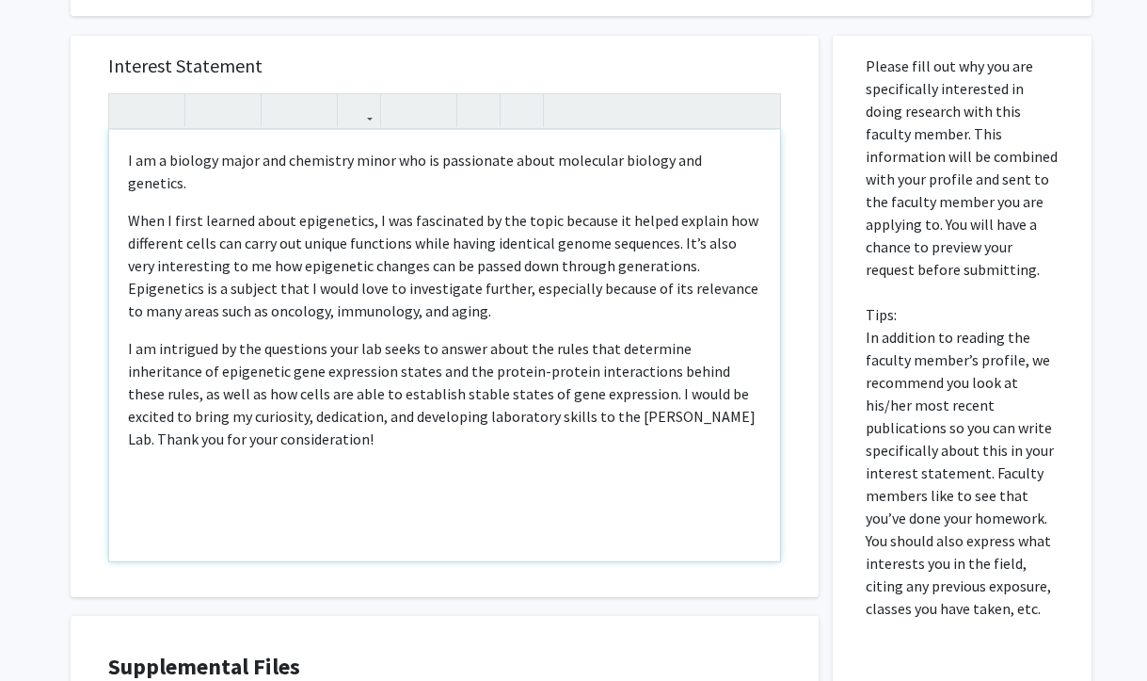
click at [143, 183] on div "I am a biology major and chemistry minor who is passionate about molecular biol…" at bounding box center [444, 345] width 671 height 431
click at [749, 163] on p "I am a biology major and chemistry minor who is passionate about molecular biol…" at bounding box center [444, 171] width 633 height 45
click at [129, 181] on p "I am a biology major and chemistry minor who is passionate about molecular biol…" at bounding box center [444, 171] width 633 height 45
click at [393, 176] on p "I am a biology major and chemistry minor who is passionate about molecular biol…" at bounding box center [444, 171] width 633 height 45
click at [399, 183] on p "I am a biology major and chemistry minor who is passionate about molecular biol…" at bounding box center [444, 171] width 633 height 45
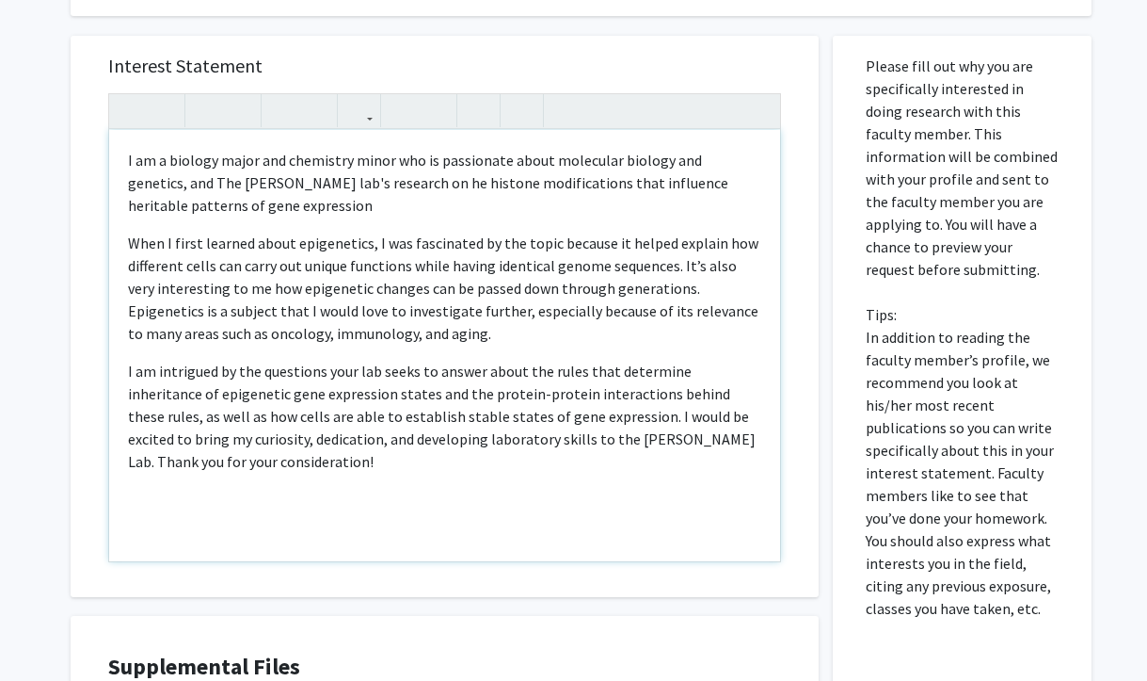
click at [372, 182] on p "I am a biology major and chemistry minor who is passionate about molecular biol…" at bounding box center [444, 183] width 633 height 68
click at [373, 200] on p "I am a biology major and chemistry minor who is passionate about molecular biol…" at bounding box center [444, 183] width 633 height 68
click at [126, 242] on div "I am a biology major and chemistry minor who is passionate about molecular biol…" at bounding box center [444, 345] width 671 height 431
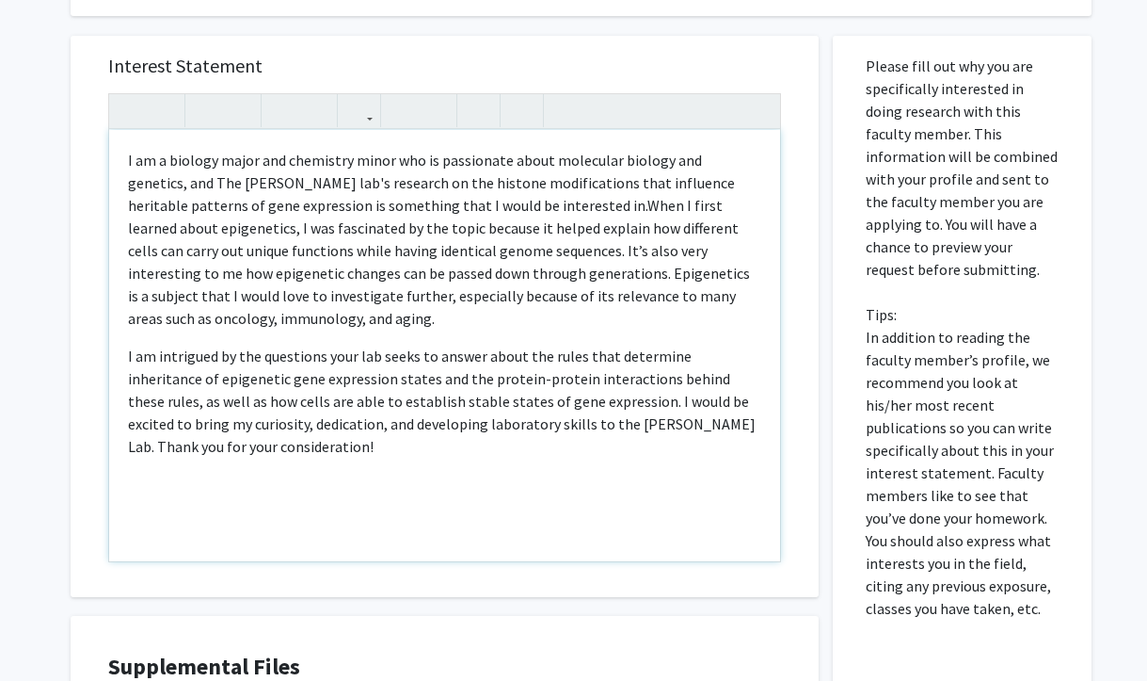
click at [487, 212] on p "I am a biology major and chemistry minor who is passionate about molecular biol…" at bounding box center [444, 239] width 633 height 181
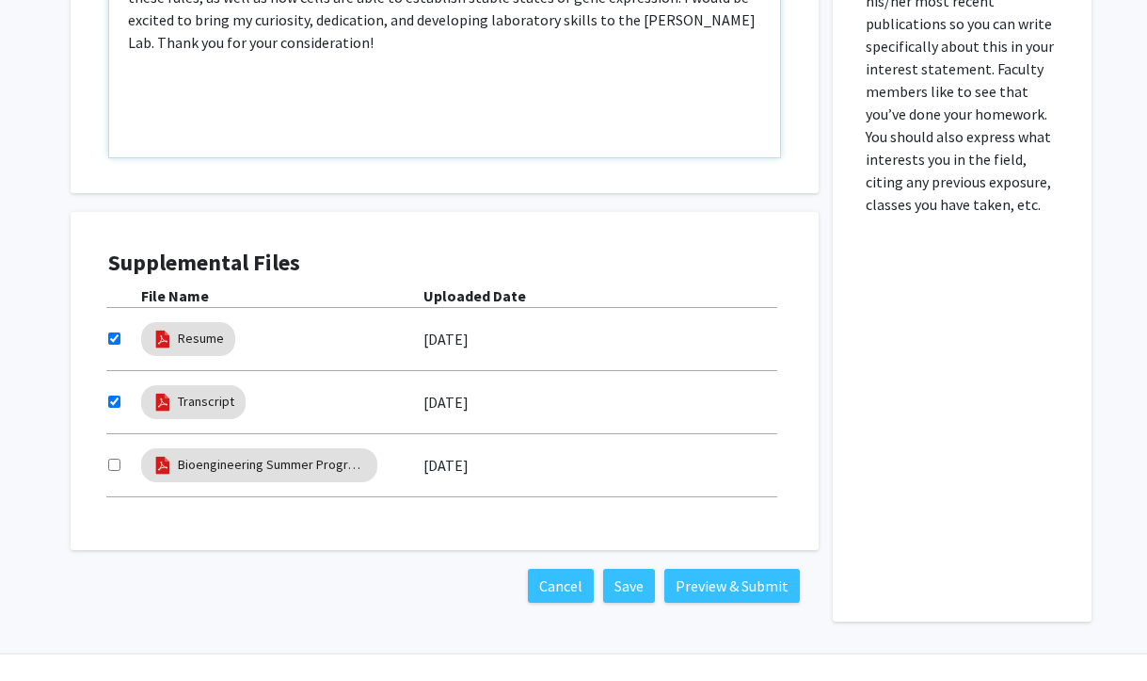
scroll to position [916, 0]
click at [627, 585] on button "Save" at bounding box center [629, 585] width 52 height 34
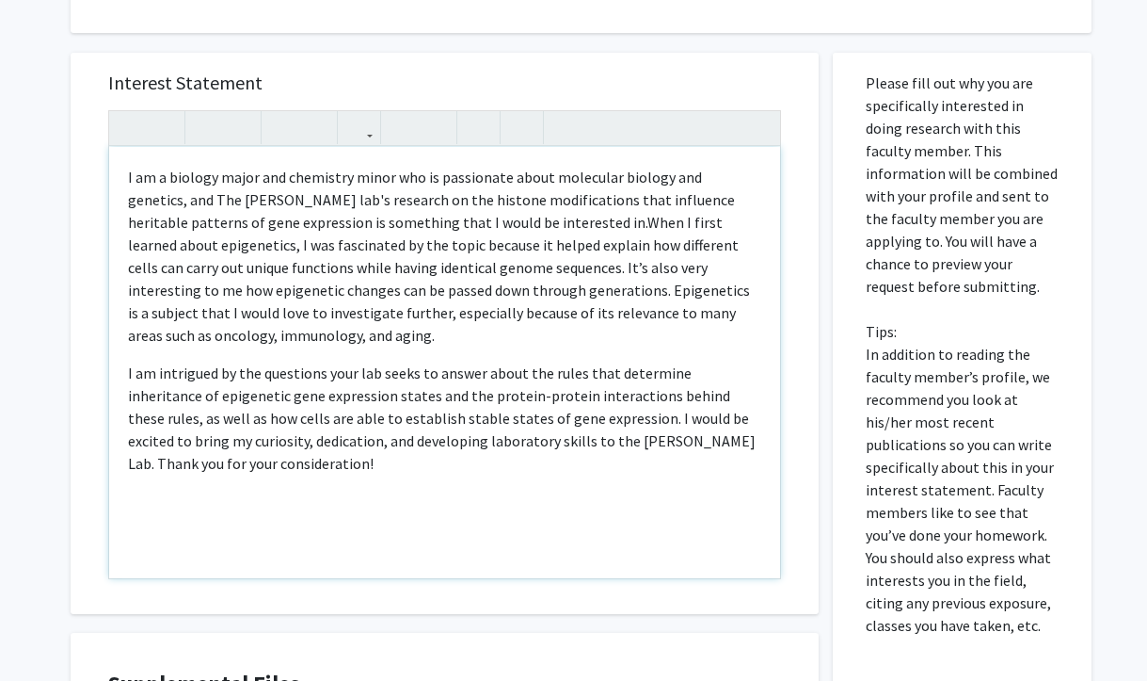
scroll to position [502, 0]
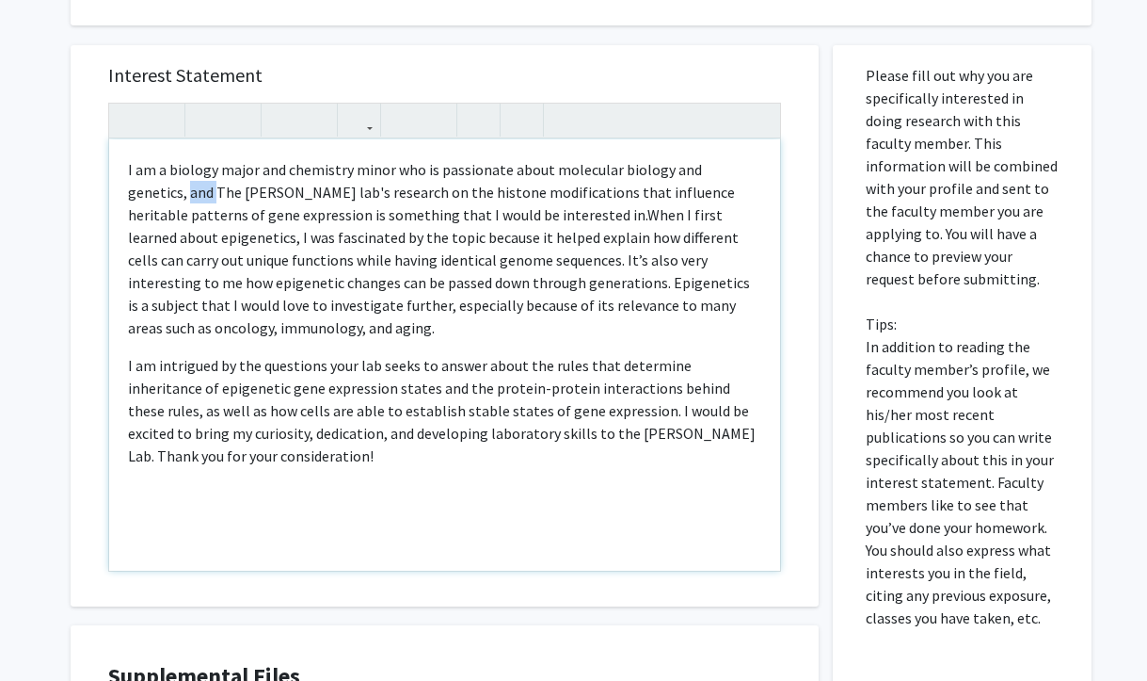
drag, startPoint x: 155, startPoint y: 194, endPoint x: 120, endPoint y: 191, distance: 34.9
click at [120, 191] on div "I am a biology major and chemistry minor who is passionate about molecular biol…" at bounding box center [444, 354] width 671 height 431
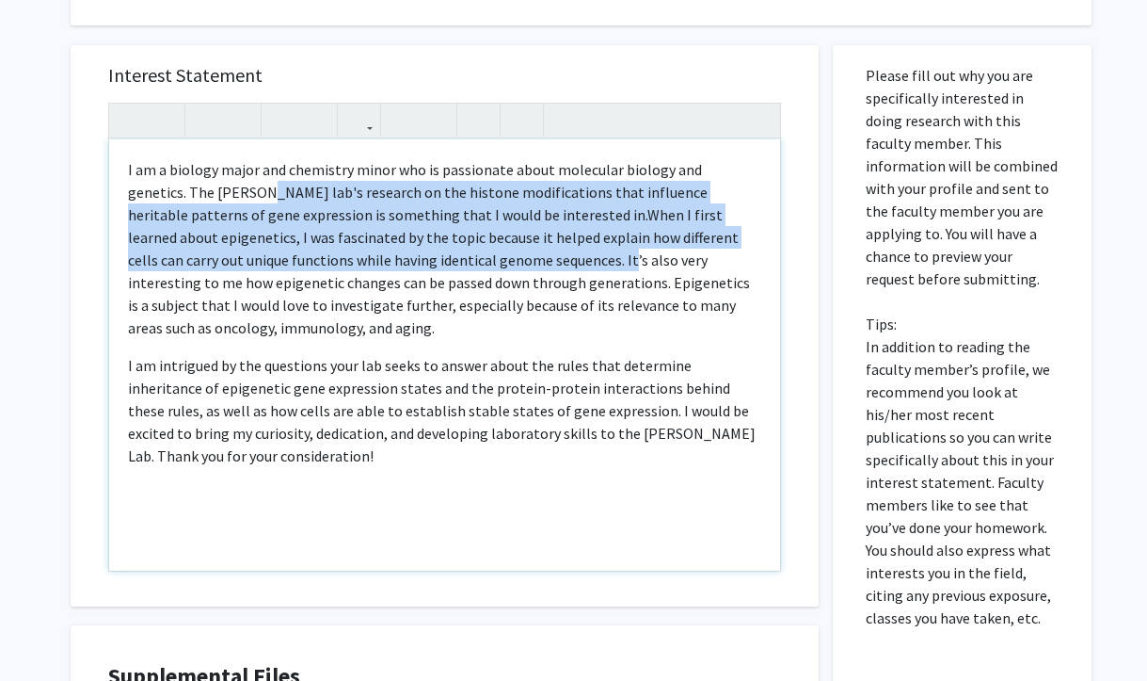
drag, startPoint x: 205, startPoint y: 200, endPoint x: 399, endPoint y: 250, distance: 200.2
click at [400, 250] on p "I am a biology major and chemistry minor who is passionate about molecular biol…" at bounding box center [444, 248] width 633 height 181
click at [399, 250] on span "When I first learned about epigenetics, I was fascinated by the topic because i…" at bounding box center [439, 271] width 622 height 132
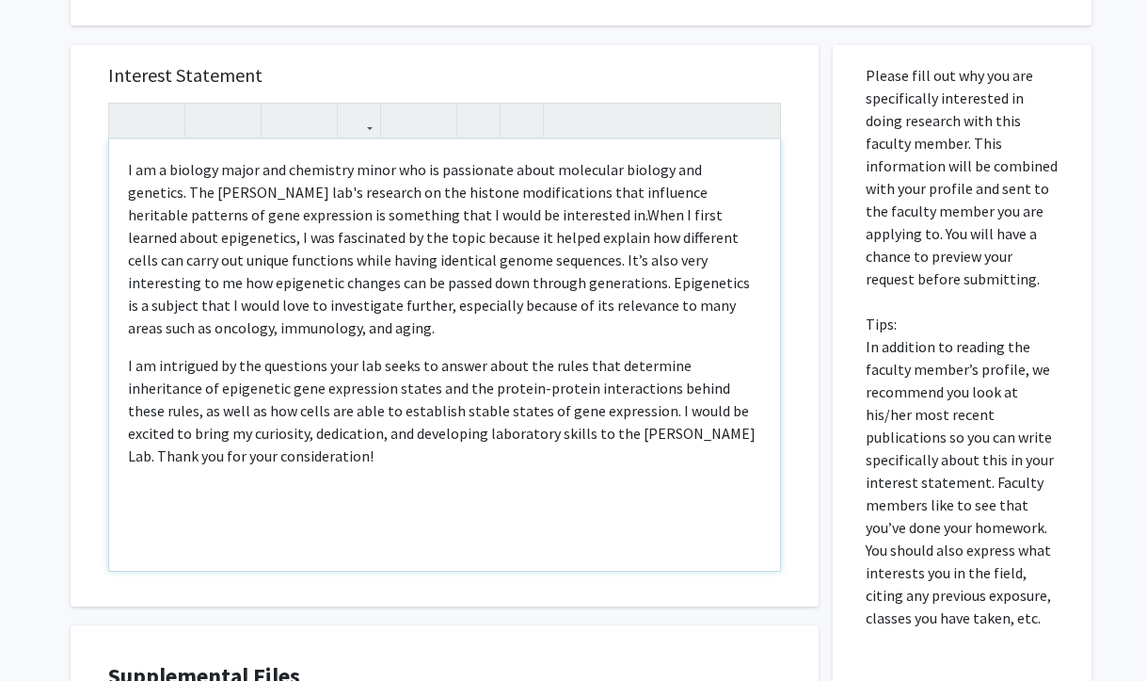
click at [351, 194] on p "I am a biology major and chemistry minor who is passionate about molecular biol…" at bounding box center [444, 248] width 633 height 181
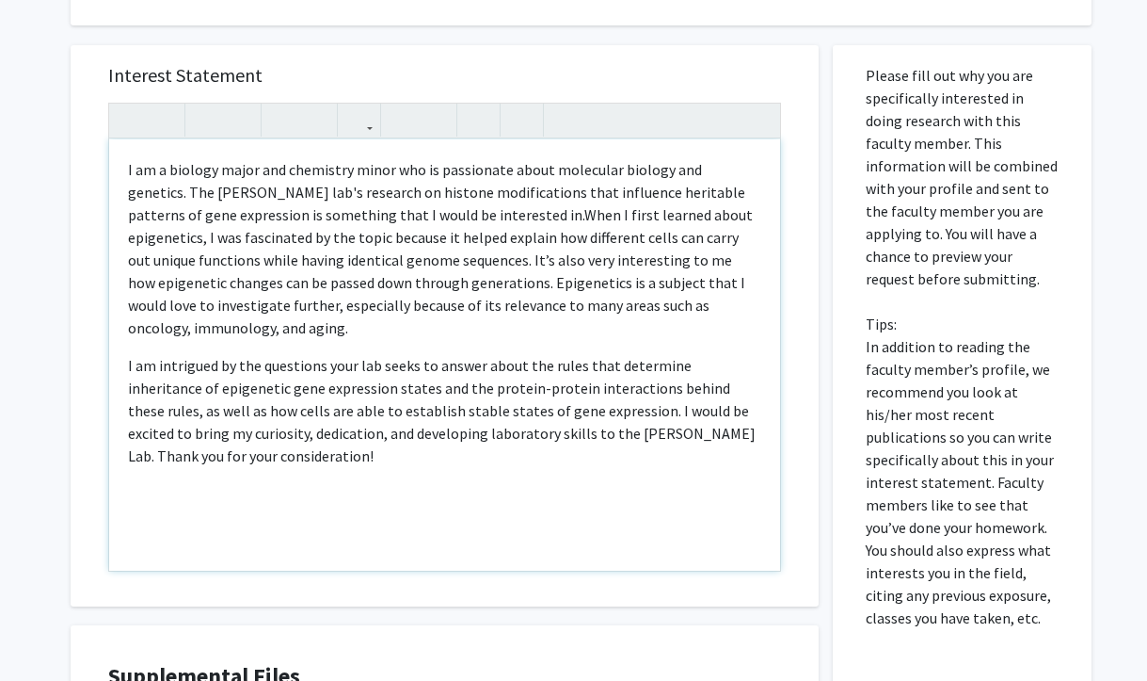
click at [456, 213] on p "I am a biology major and chemistry minor who is passionate about molecular biol…" at bounding box center [444, 248] width 633 height 181
click at [520, 261] on span "When I first learned about epigenetics, I was fascinated by the topic because i…" at bounding box center [440, 271] width 625 height 132
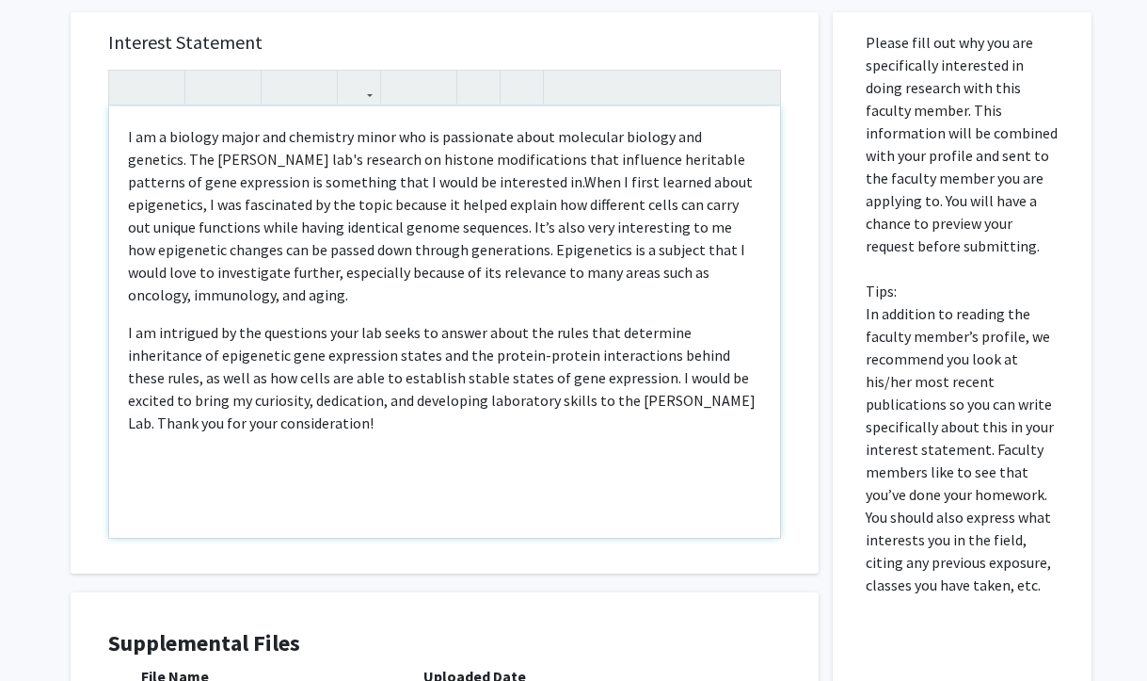
scroll to position [549, 0]
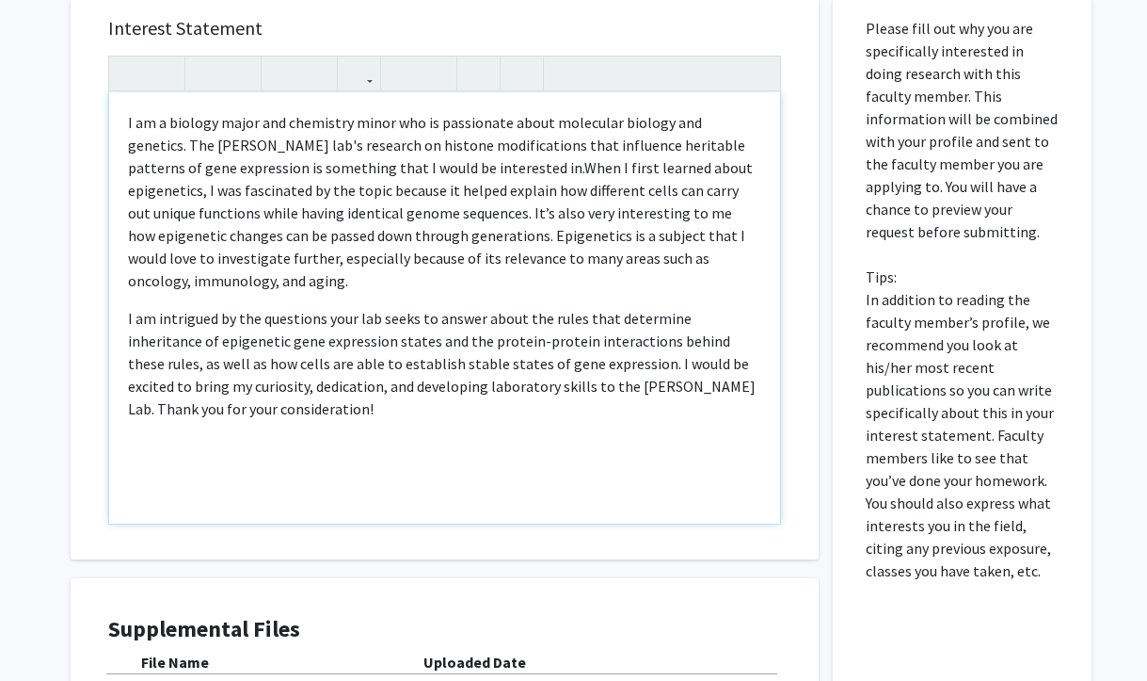
click at [327, 384] on p "I am intrigued by the questions your lab seeks to answer about the rules that d…" at bounding box center [444, 363] width 633 height 113
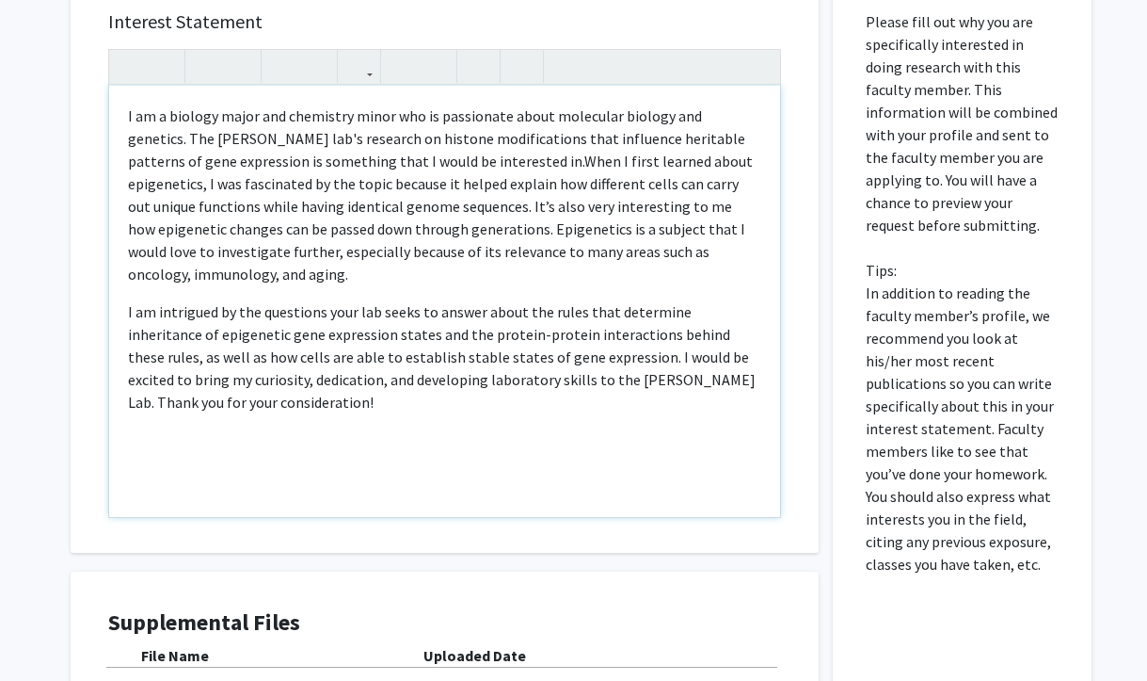
scroll to position [556, 0]
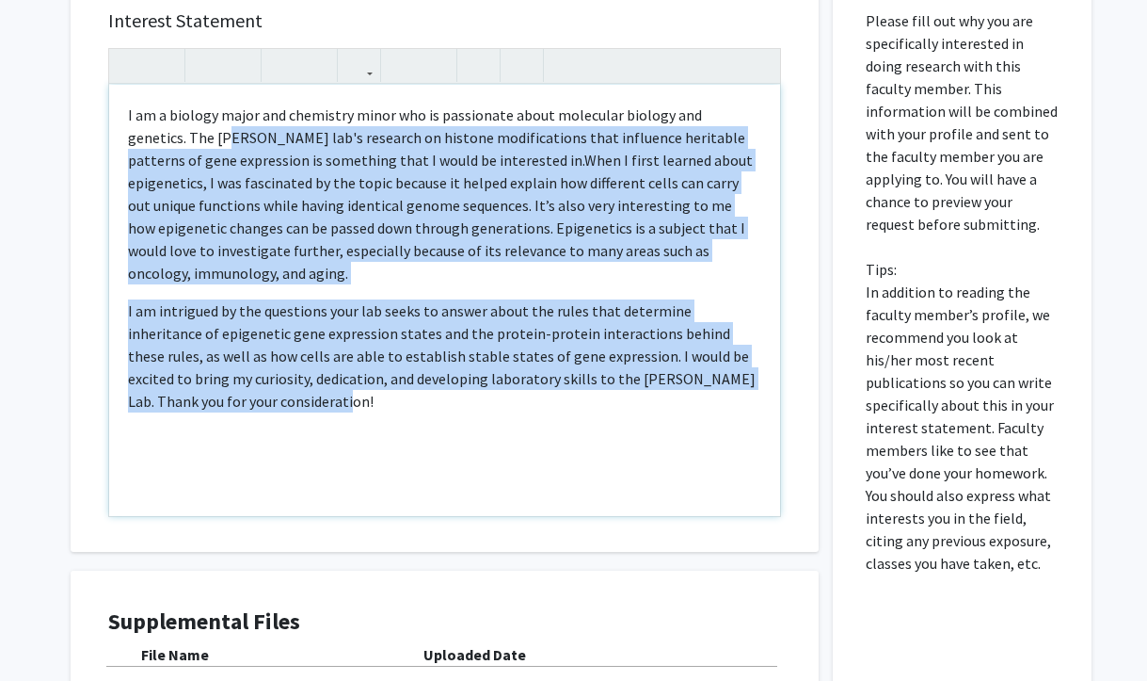
drag, startPoint x: 327, startPoint y: 384, endPoint x: 169, endPoint y: 148, distance: 283.8
click at [169, 148] on div "I am a biology major and chemistry minor who is passionate about molecular biol…" at bounding box center [444, 300] width 671 height 431
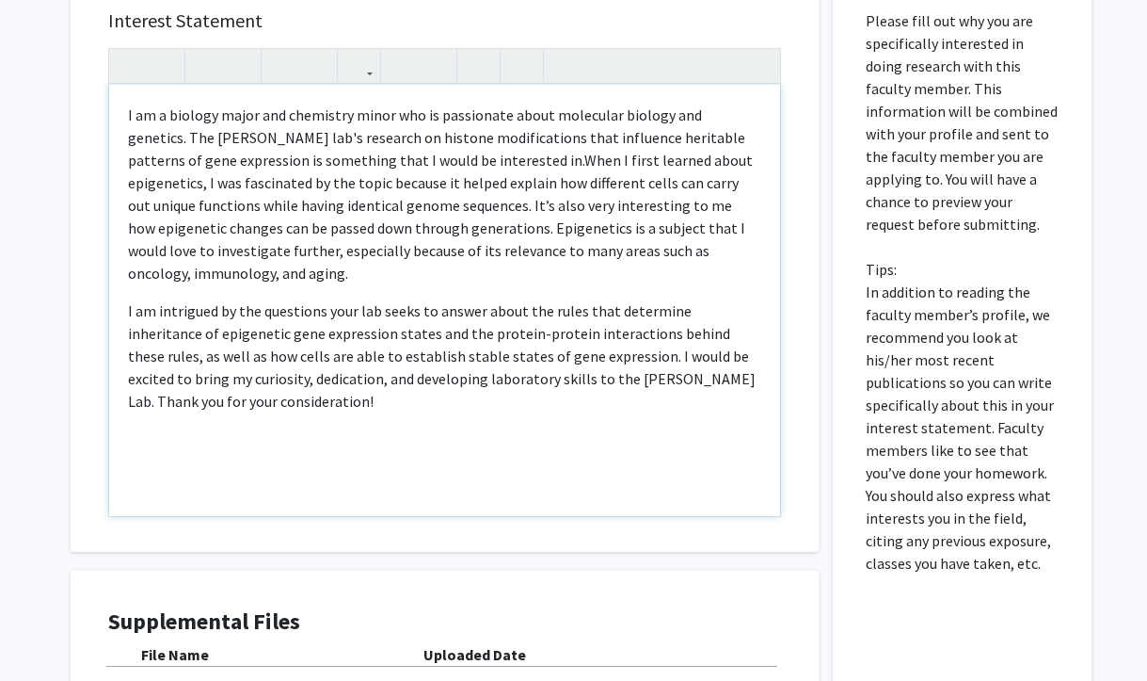
click at [360, 149] on p "I am a biology major and chemistry minor who is passionate about molecular biol…" at bounding box center [444, 194] width 633 height 181
drag, startPoint x: 388, startPoint y: 117, endPoint x: 261, endPoint y: 115, distance: 127.1
click at [260, 115] on p "I am a biology major and chemistry minor who is passionate about molecular biol…" at bounding box center [444, 194] width 633 height 181
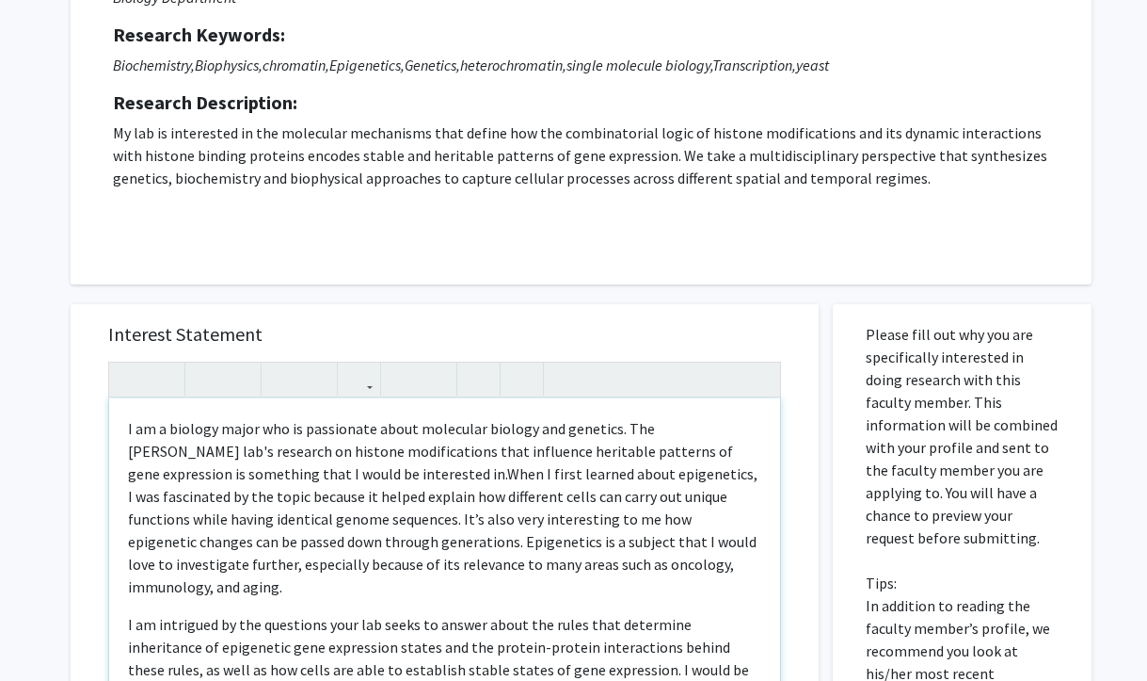
scroll to position [240, 0]
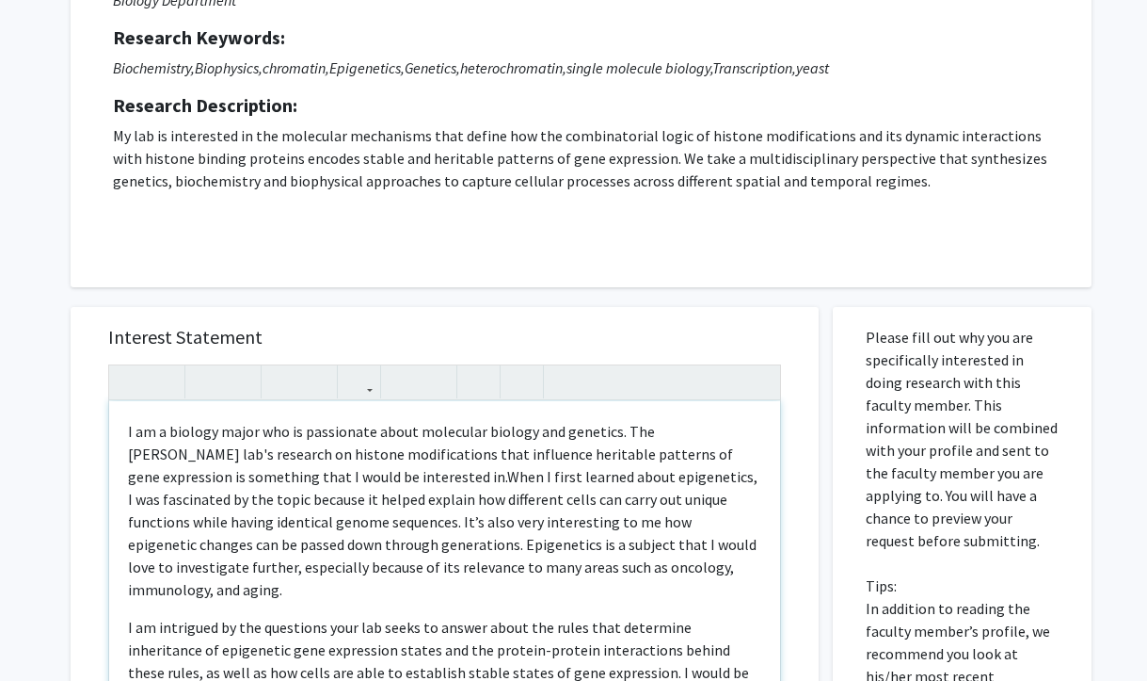
click at [305, 477] on p "I am a biology major who is passionate about molecular biology and genetics. Th…" at bounding box center [444, 510] width 633 height 181
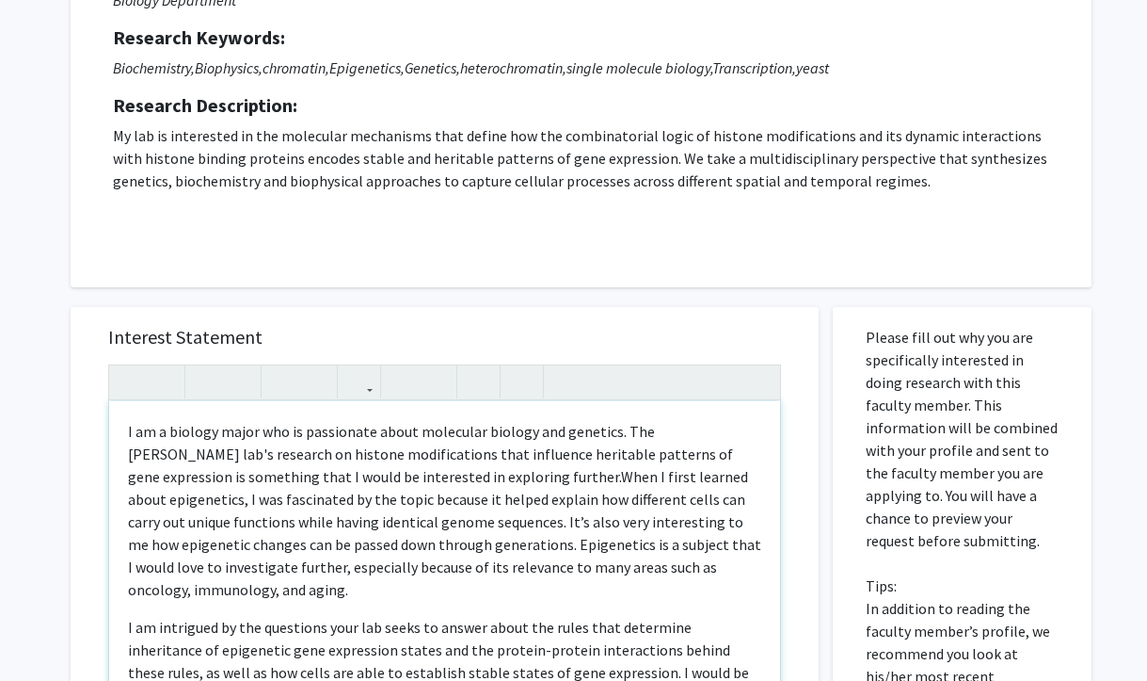
click at [256, 430] on p "I am a biology major who is passionate about molecular biology and genetics. Th…" at bounding box center [444, 510] width 633 height 181
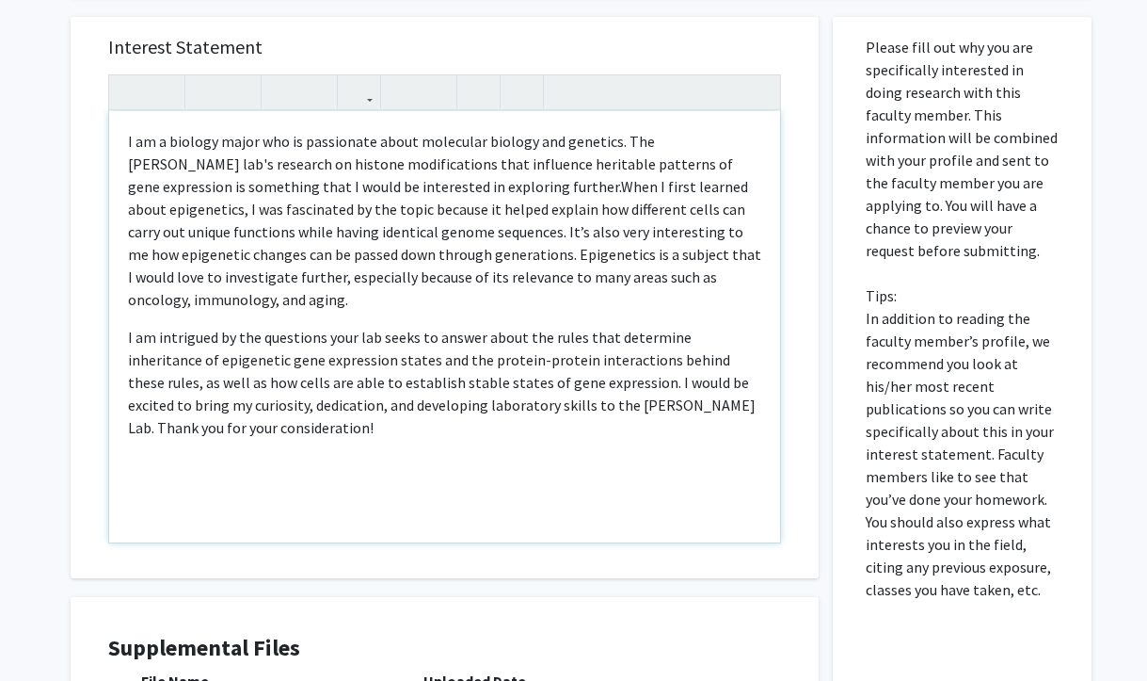
scroll to position [522, 0]
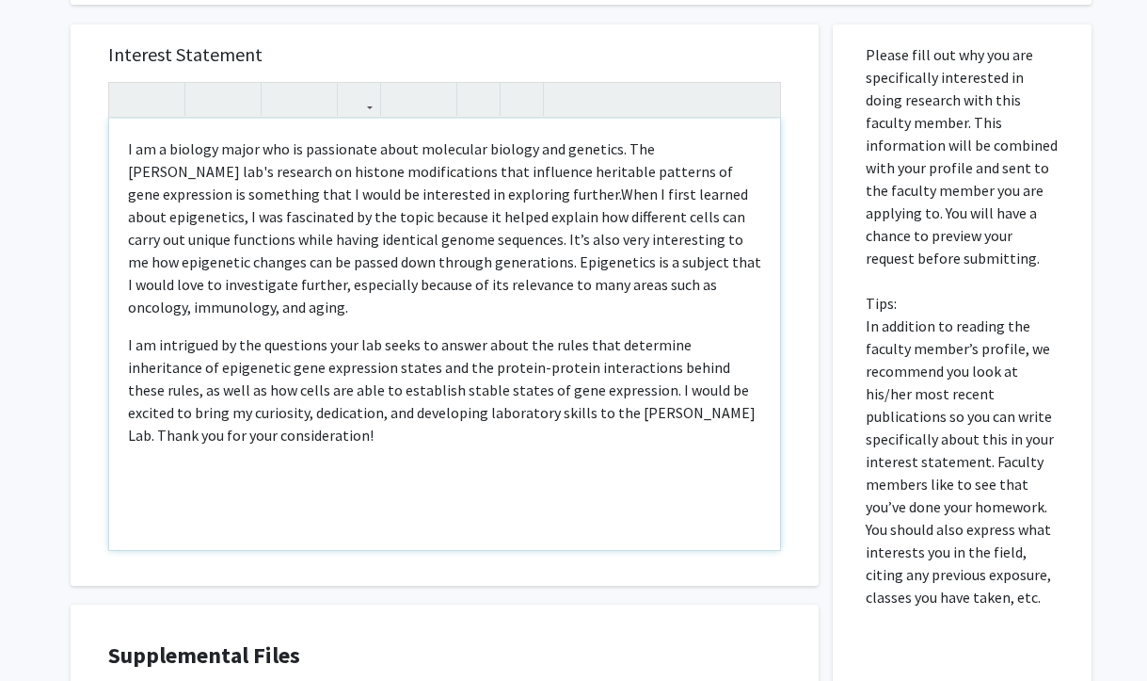
click at [357, 285] on span "When I first learned about epigenetics, I was fascinated by the topic because i…" at bounding box center [444, 250] width 633 height 132
click at [439, 291] on span "When I first learned about epigenetics, I was fascinated by the topic because i…" at bounding box center [444, 250] width 633 height 132
drag, startPoint x: 665, startPoint y: 284, endPoint x: 566, endPoint y: 284, distance: 99.8
click at [566, 284] on p "I am a biology major who is passionate about molecular biology and genetics. Th…" at bounding box center [444, 227] width 633 height 181
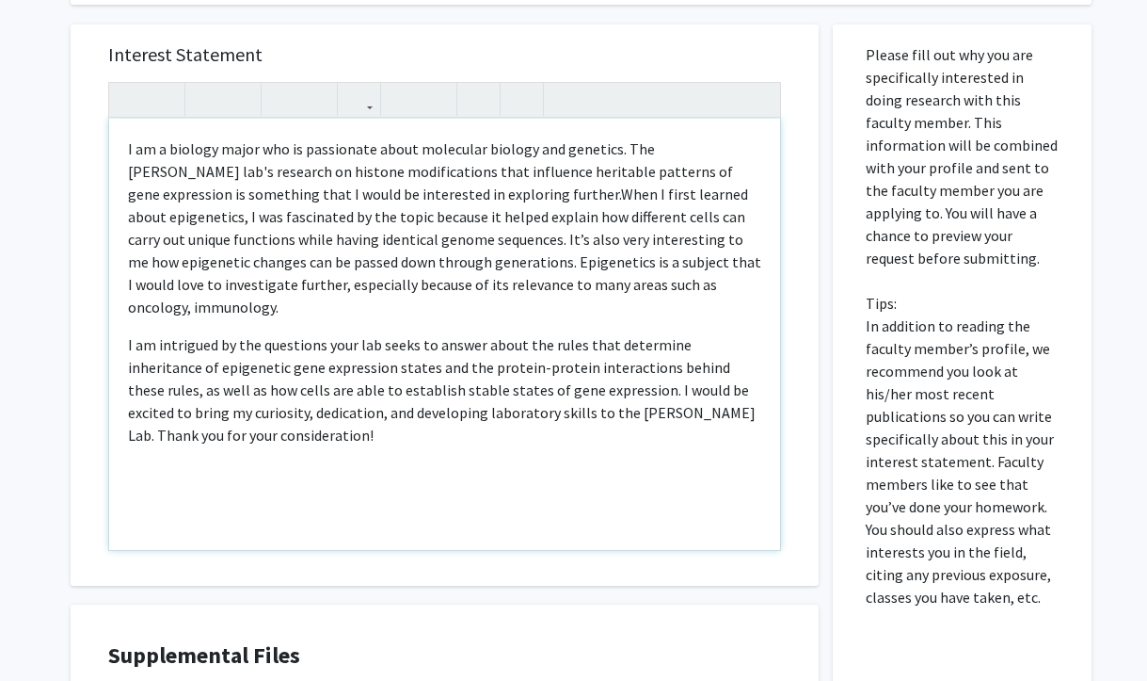
click at [484, 289] on span "When I first learned about epigenetics, I was fascinated by the topic because i…" at bounding box center [444, 250] width 633 height 132
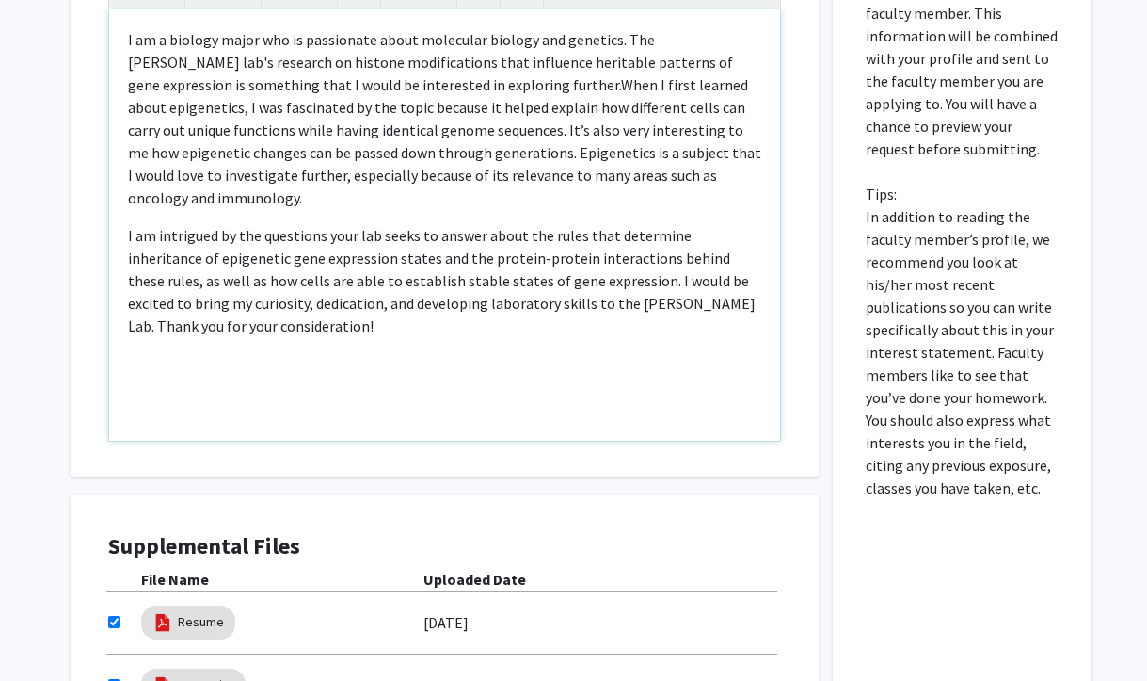
scroll to position [631, 0]
click at [486, 157] on span "When I first learned about epigenetics, I was fascinated by the topic because i…" at bounding box center [444, 142] width 633 height 132
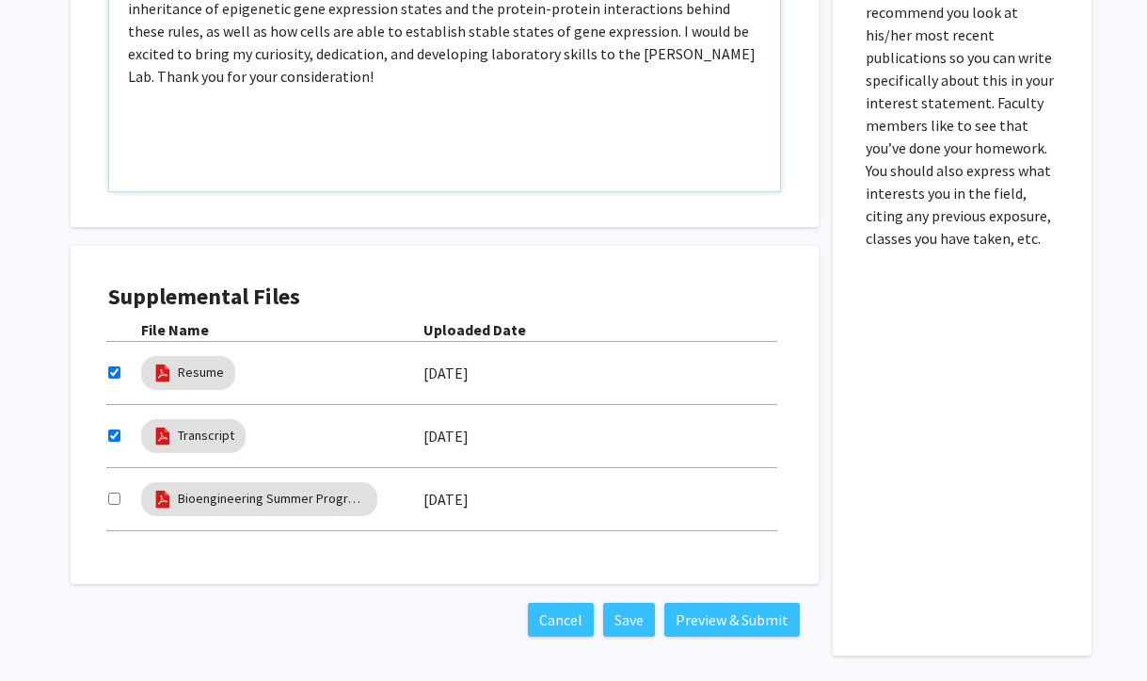
scroll to position [883, 0]
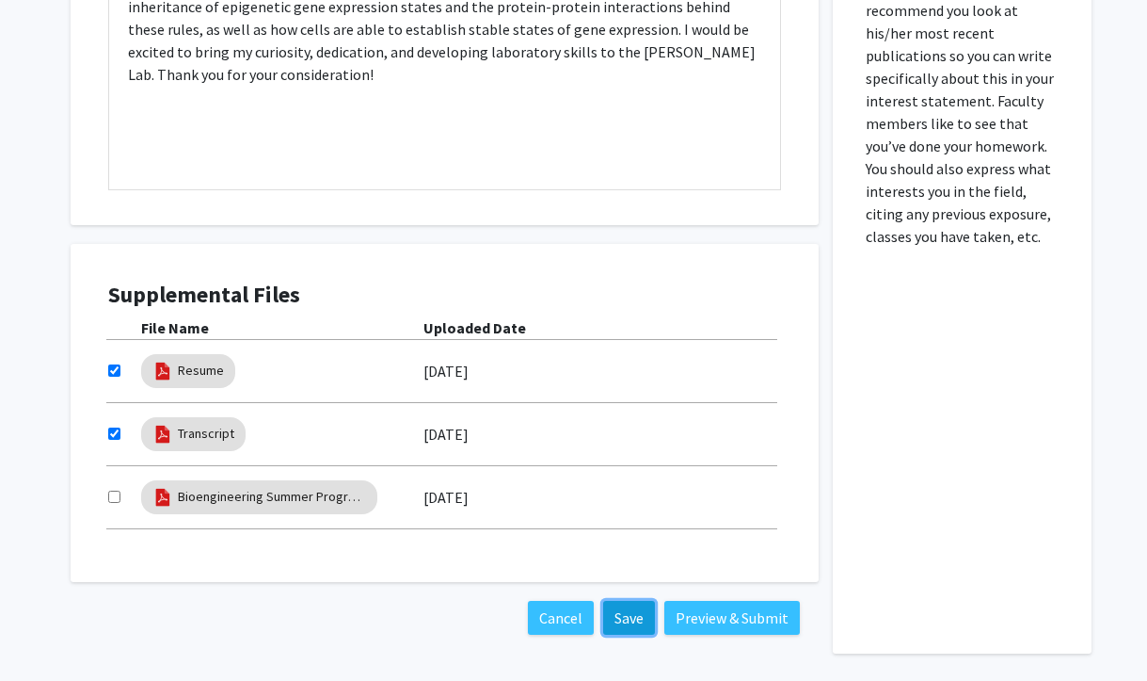
click at [637, 618] on button "Save" at bounding box center [629, 618] width 52 height 34
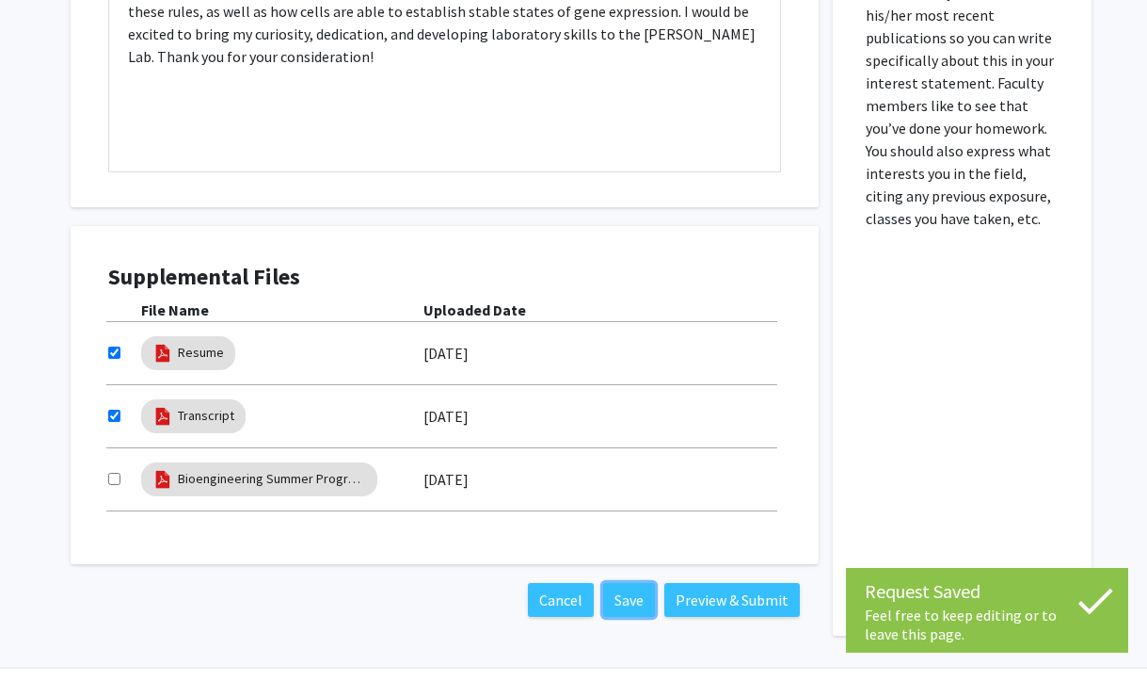
scroll to position [954, 0]
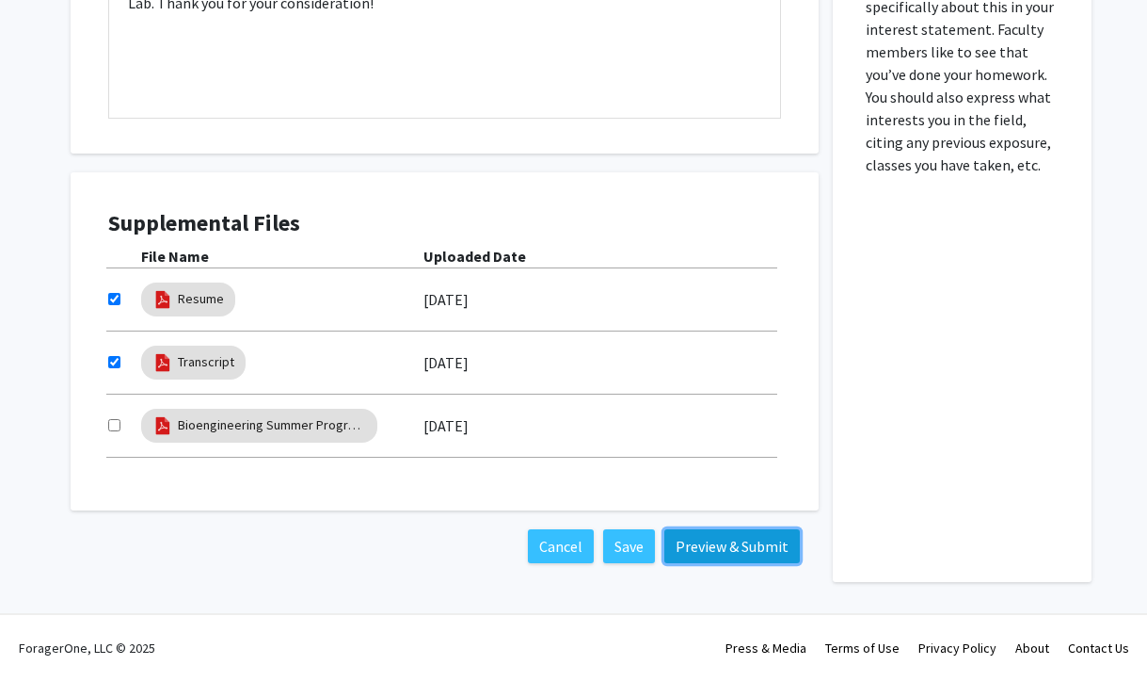
click at [752, 550] on button "Preview & Submit" at bounding box center [733, 546] width 136 height 34
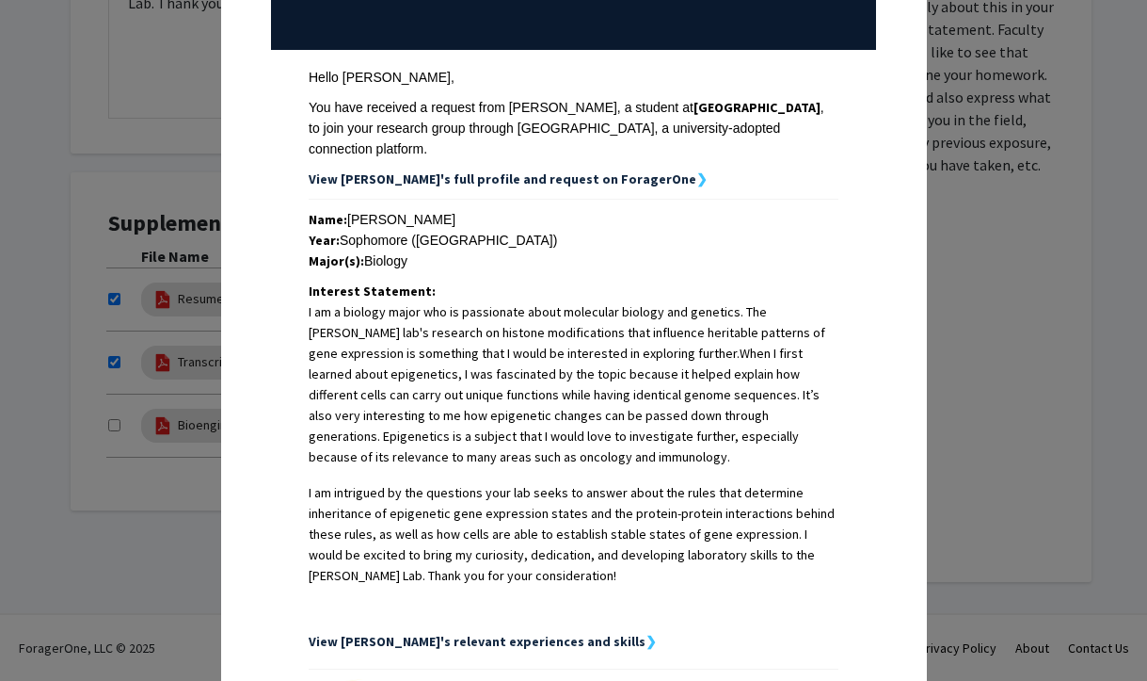
scroll to position [0, 0]
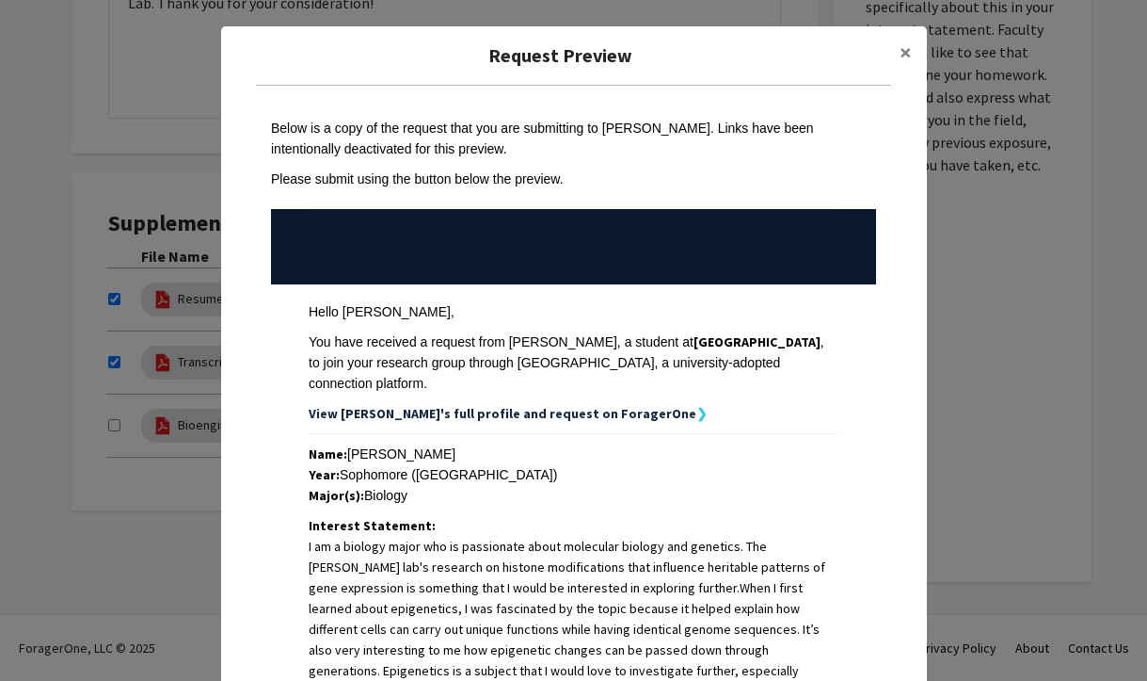
click at [537, 405] on strong "View [PERSON_NAME]'s full profile and request on ForagerOne" at bounding box center [503, 413] width 388 height 17
click at [697, 405] on strong "❯" at bounding box center [702, 413] width 11 height 17
click at [563, 405] on strong "View [PERSON_NAME]'s full profile and request on ForagerOne" at bounding box center [503, 413] width 388 height 17
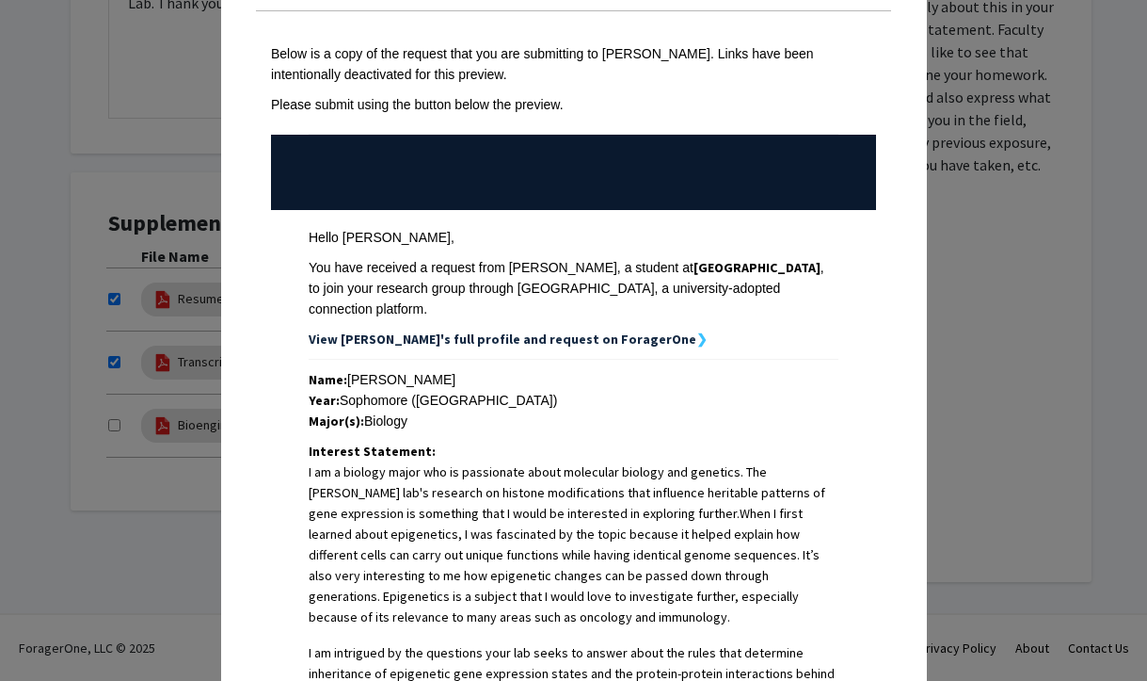
scroll to position [108, 0]
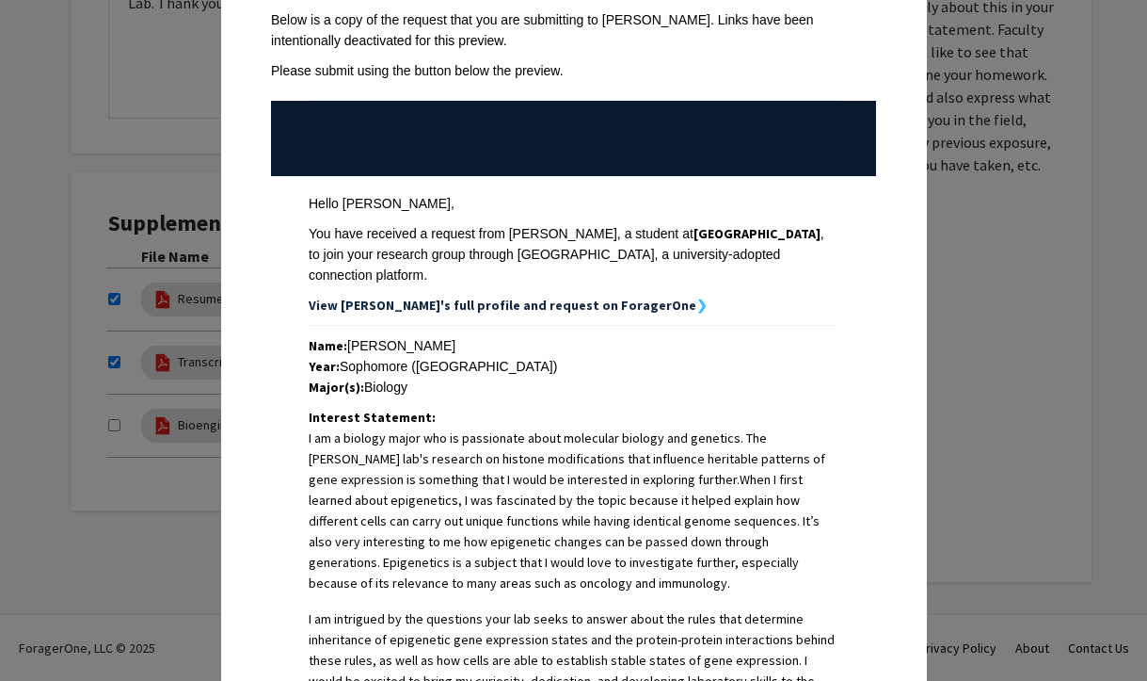
click at [491, 407] on div "Interest Statement: I am a biology major who is passionate about molecular biol…" at bounding box center [574, 577] width 530 height 341
drag, startPoint x: 353, startPoint y: 227, endPoint x: 561, endPoint y: 242, distance: 208.6
click at [561, 242] on div "You have received a request from [PERSON_NAME], a student at [GEOGRAPHIC_DATA] …" at bounding box center [574, 254] width 530 height 62
click at [560, 241] on div "You have received a request from [PERSON_NAME], a student at [GEOGRAPHIC_DATA] …" at bounding box center [574, 254] width 530 height 62
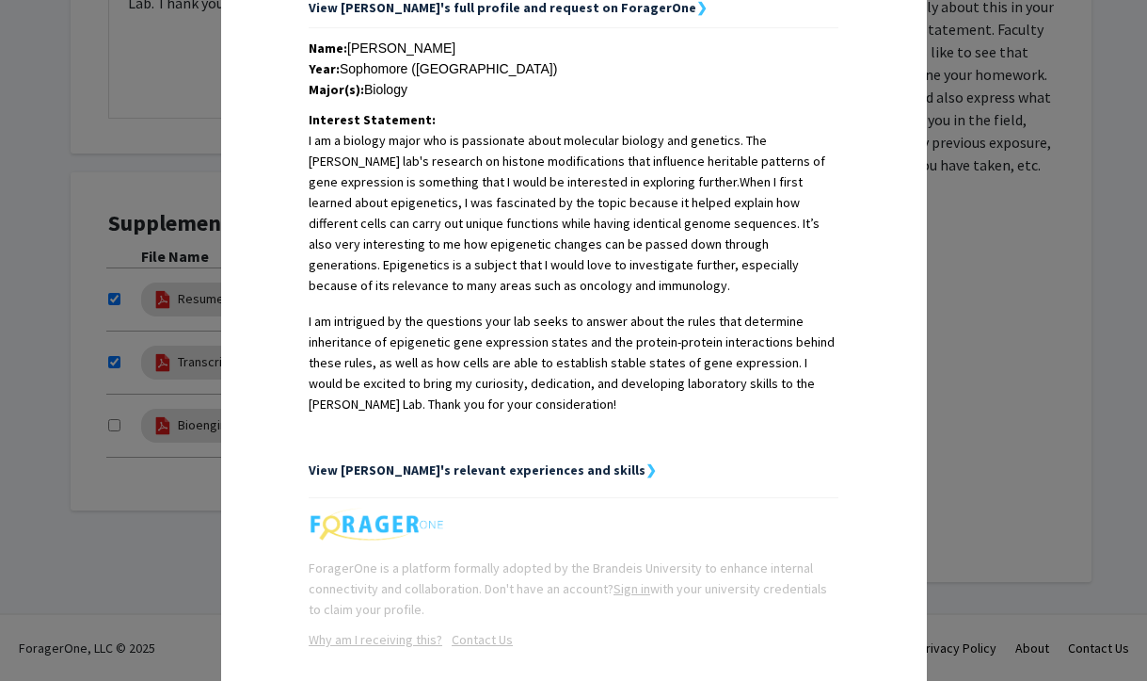
scroll to position [411, 0]
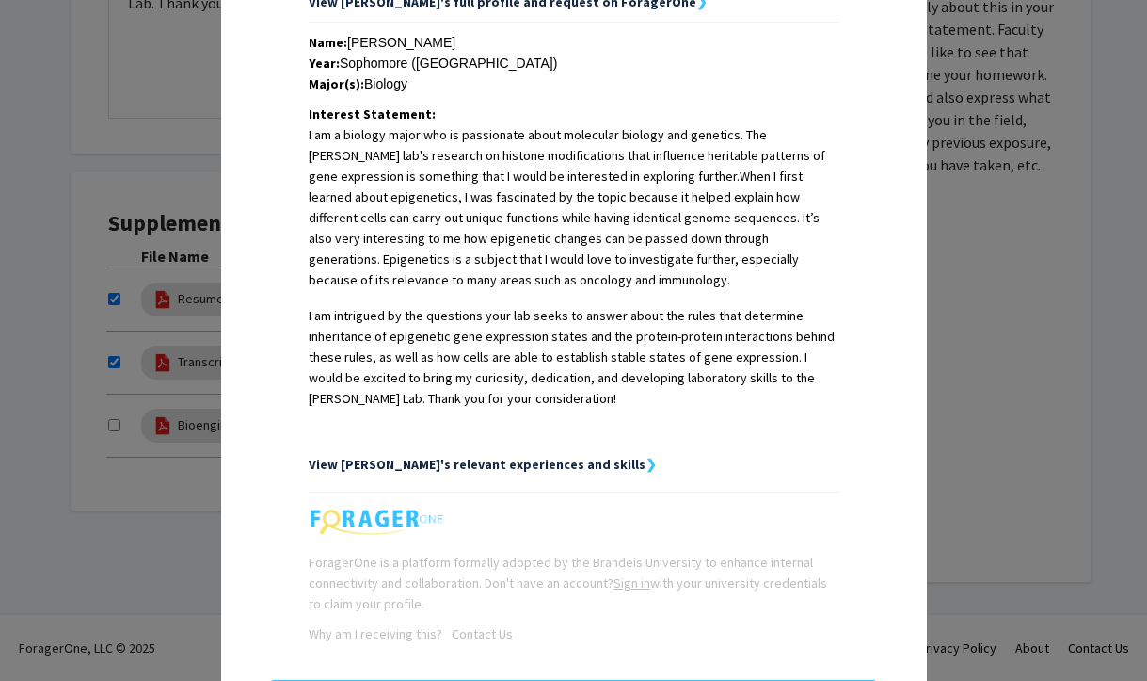
click at [544, 456] on strong "View [PERSON_NAME]'s relevant experiences and skills" at bounding box center [477, 464] width 337 height 17
click at [646, 456] on strong "❯" at bounding box center [651, 464] width 11 height 17
click at [564, 454] on div "View [PERSON_NAME]'s relevant experiences and skills ❯" at bounding box center [574, 464] width 530 height 21
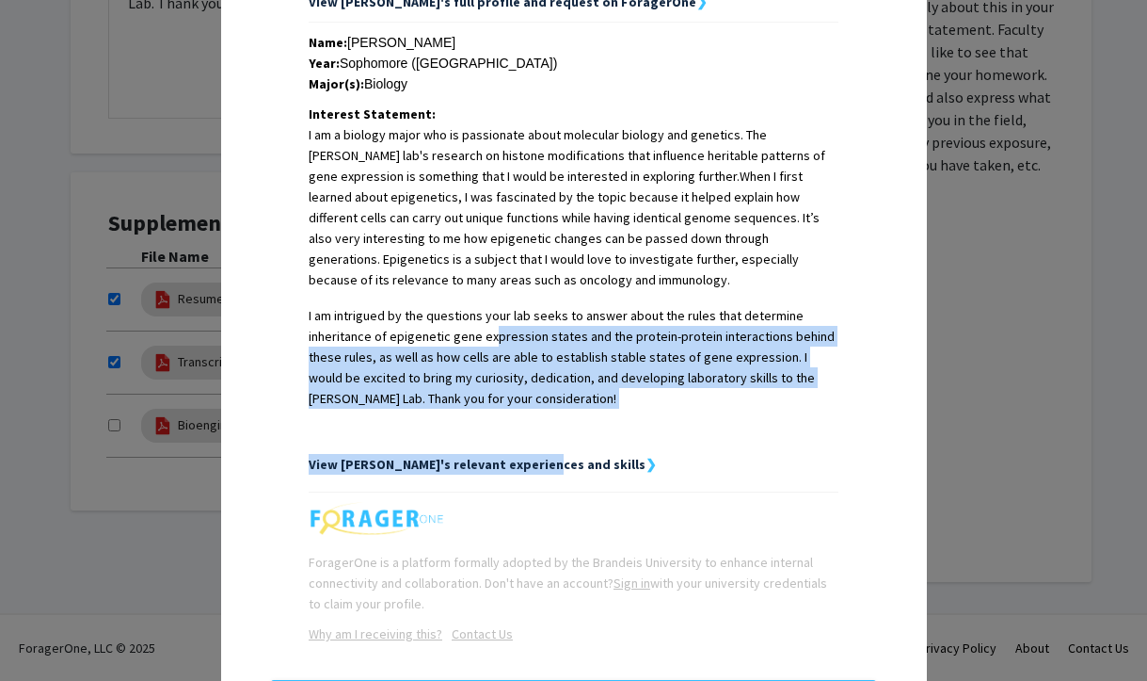
drag, startPoint x: 525, startPoint y: 443, endPoint x: 485, endPoint y: 326, distance: 124.4
click at [486, 325] on div "Name: [PERSON_NAME] Year: Sophomore ([GEOGRAPHIC_DATA]) Major(s): Biology Inter…" at bounding box center [574, 253] width 530 height 442
click at [485, 326] on p "I am intrigued by the questions your lab seeks to answer about the rules that d…" at bounding box center [574, 357] width 530 height 104
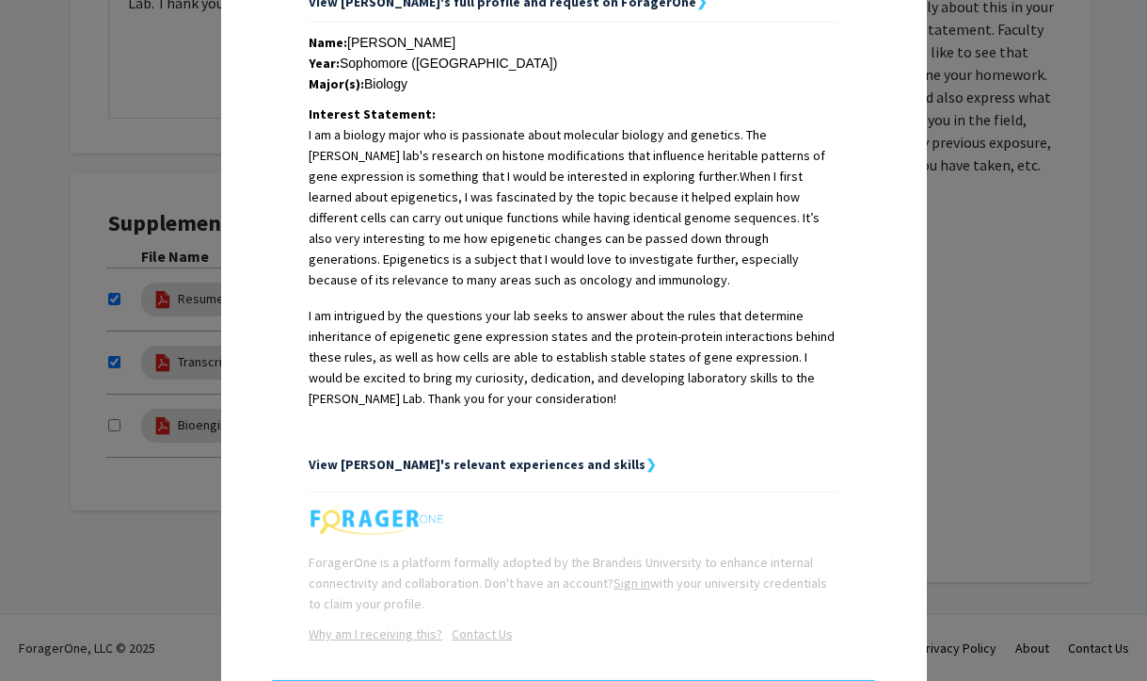
click at [646, 456] on strong "❯" at bounding box center [651, 464] width 11 height 17
click at [537, 330] on p "I am intrigued by the questions your lab seeks to answer about the rules that d…" at bounding box center [574, 357] width 530 height 104
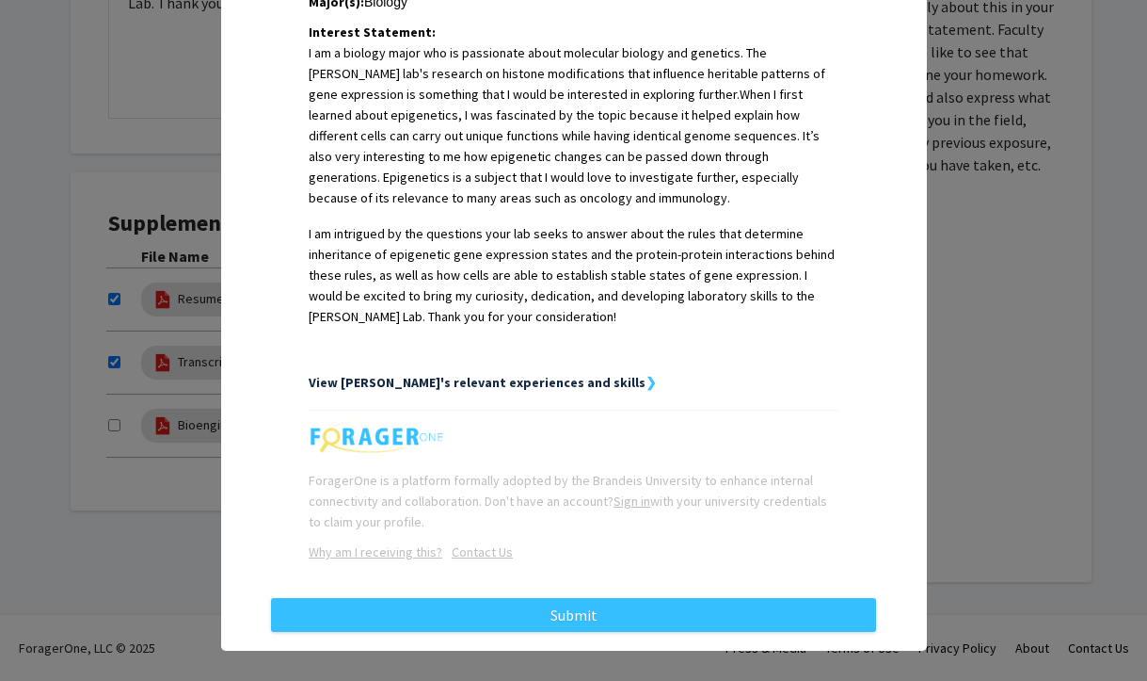
scroll to position [0, 0]
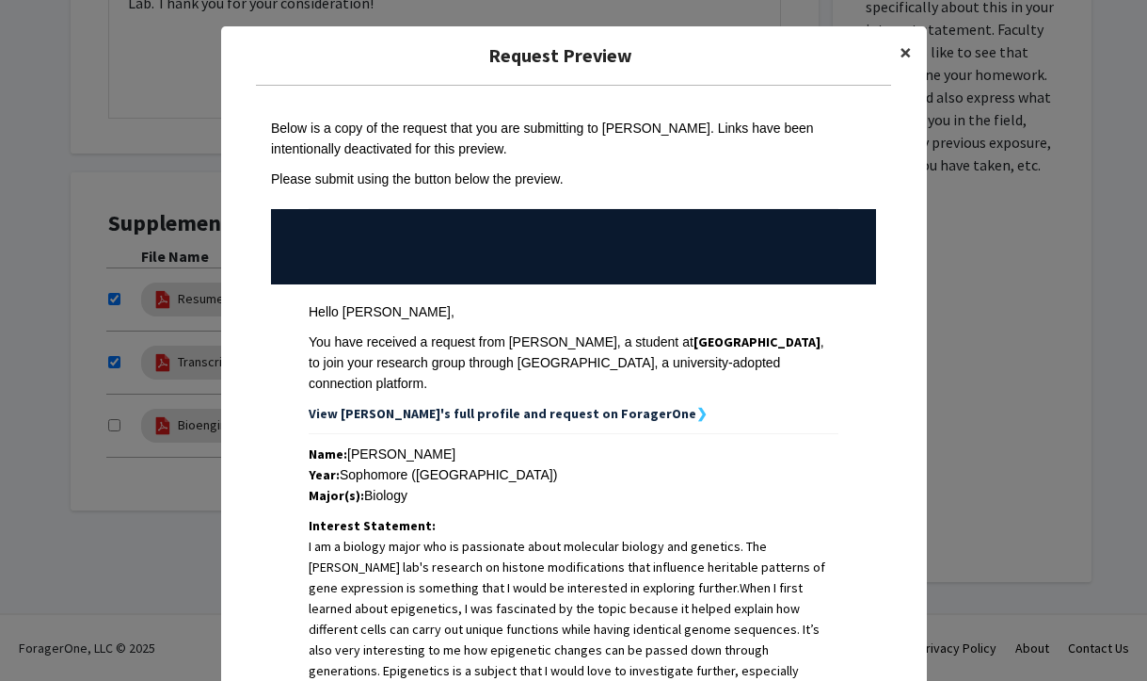
click at [905, 45] on span "×" at bounding box center [906, 52] width 12 height 29
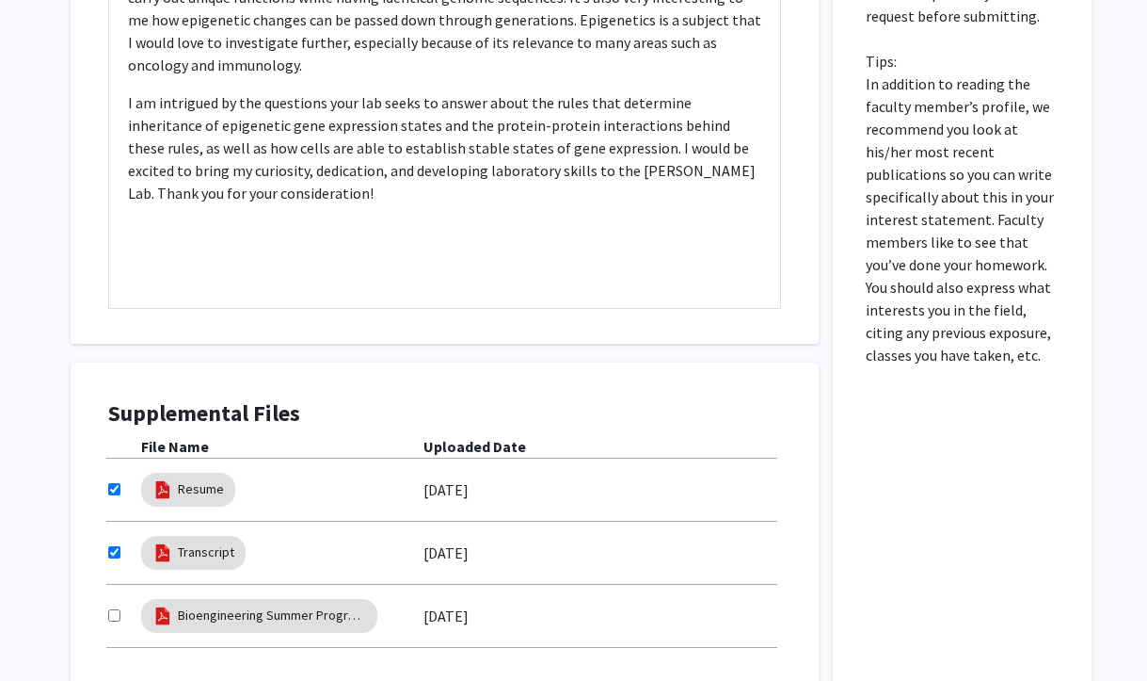
scroll to position [429, 0]
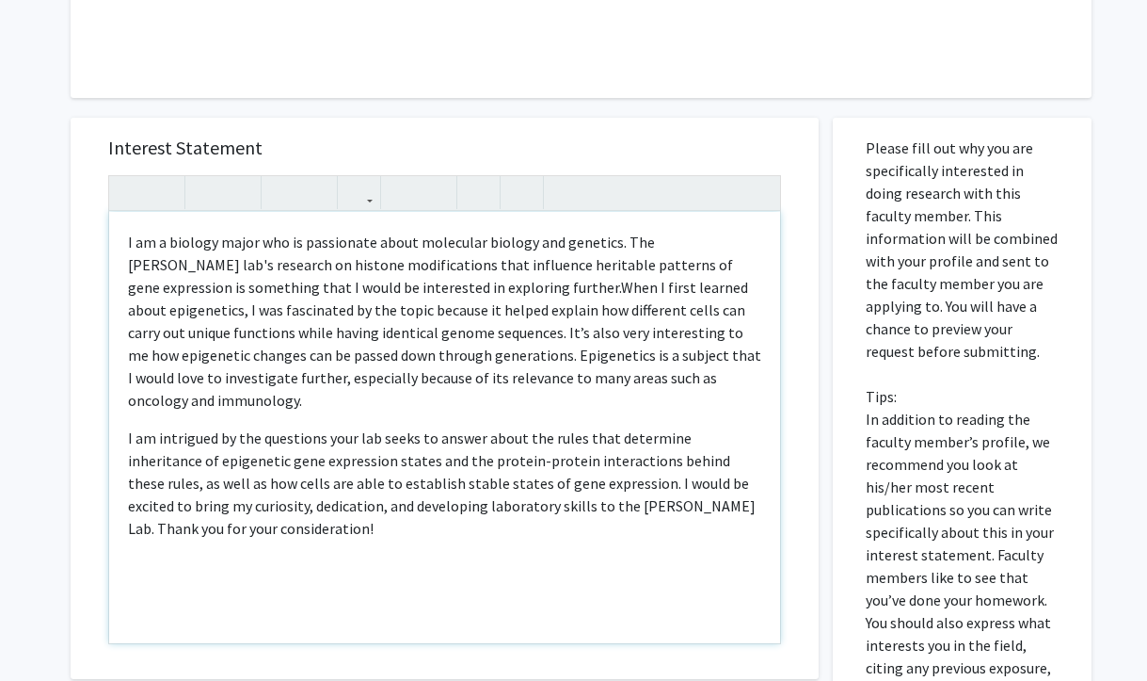
click at [440, 458] on p "I am intrigued by the questions your lab seeks to answer about the rules that d…" at bounding box center [444, 482] width 633 height 113
click at [617, 377] on p "I am a biology major who is passionate about molecular biology and genetics. Th…" at bounding box center [444, 321] width 633 height 181
click at [616, 244] on p "I am a biology major who is passionate about molecular biology and genetics. Th…" at bounding box center [444, 321] width 633 height 181
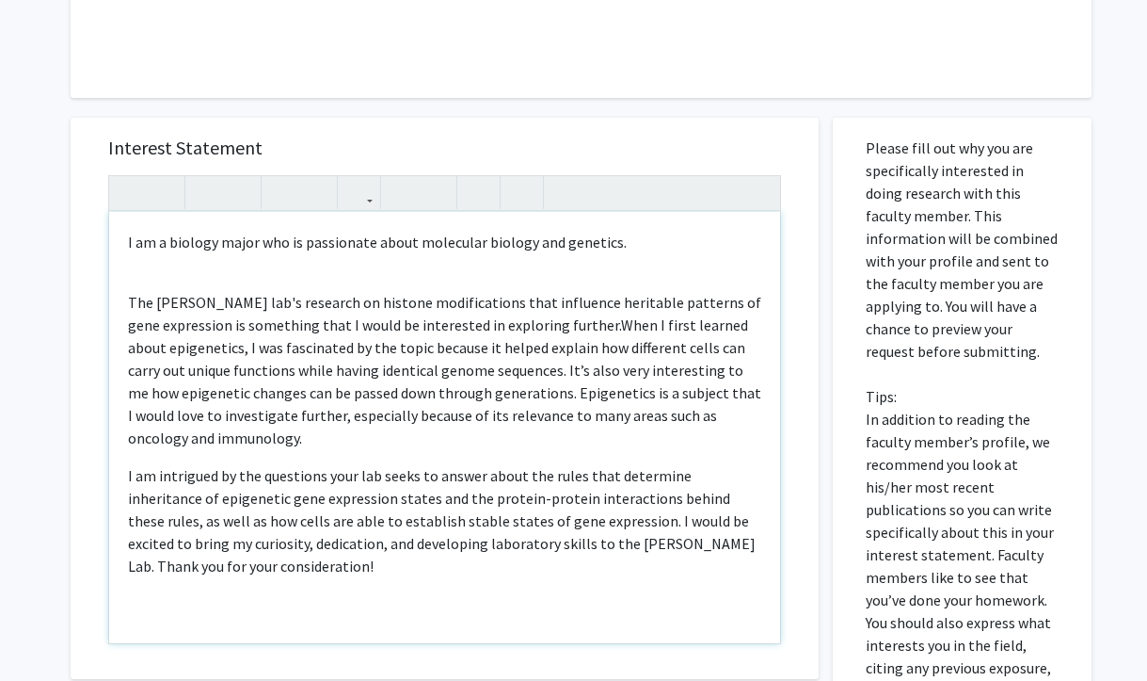
click at [649, 235] on p "I am a biology major who is passionate about molecular biology and genetics." at bounding box center [444, 242] width 633 height 23
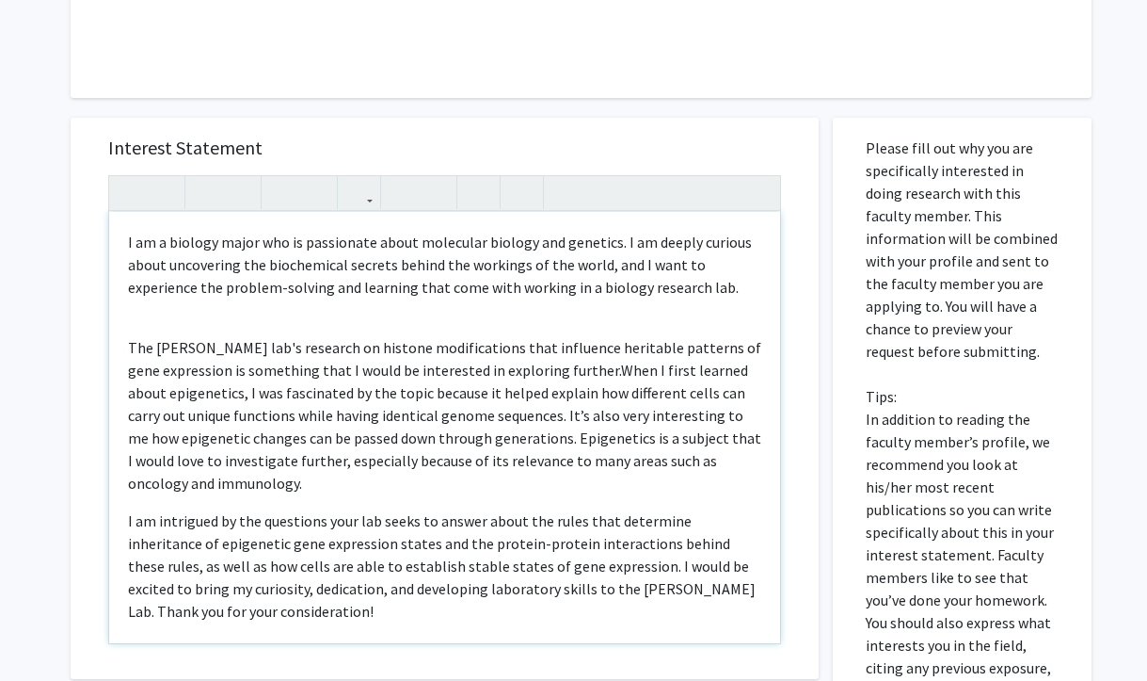
click at [132, 345] on p "The [PERSON_NAME] lab's research on histone modifications that influence herita…" at bounding box center [444, 415] width 633 height 158
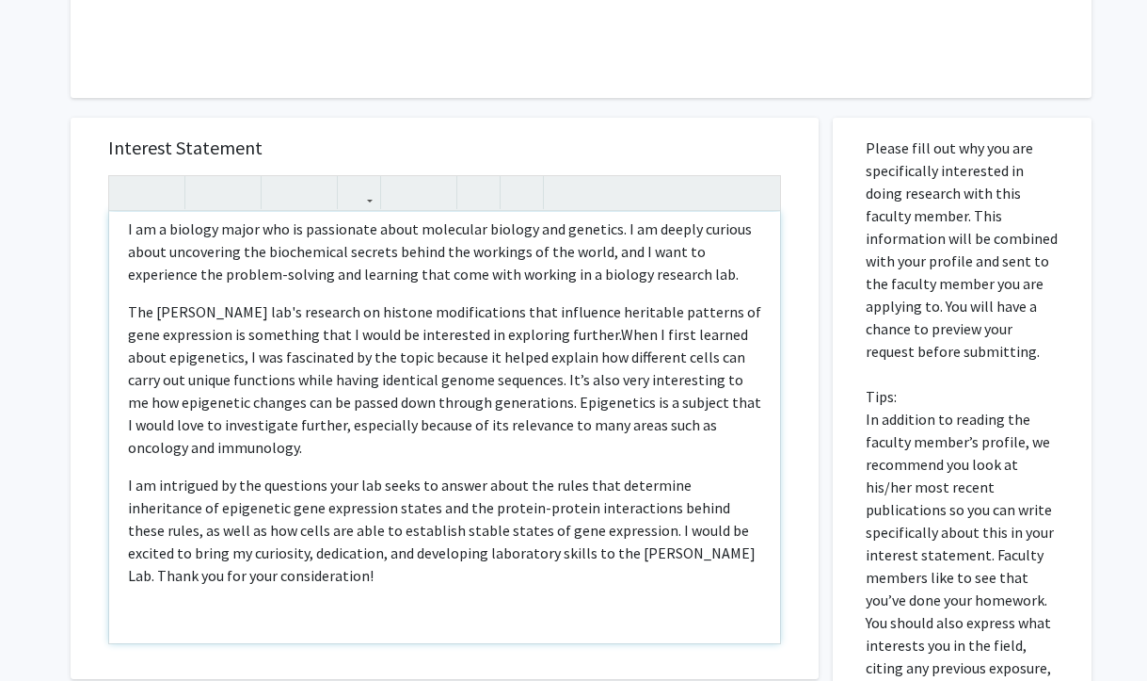
scroll to position [0, 0]
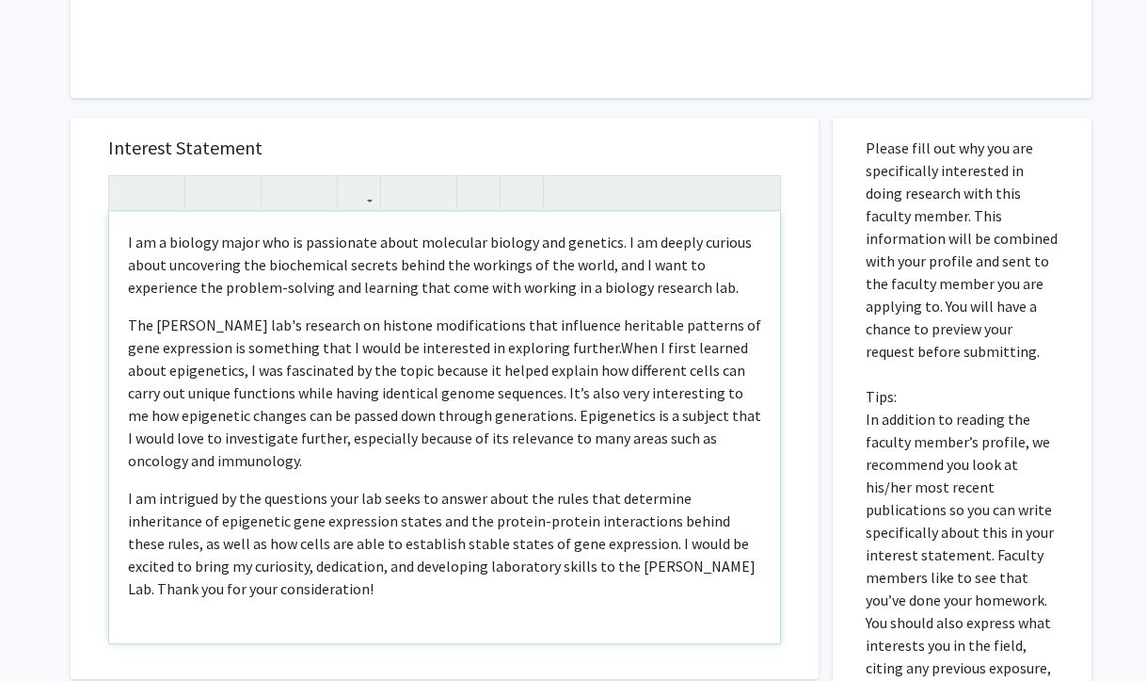
click at [673, 242] on p "I am a biology major who is passionate about molecular biology and genetics. I …" at bounding box center [444, 265] width 633 height 68
click at [660, 276] on p "I am a biology major who is passionate about molecular biology and genetics. I …" at bounding box center [444, 265] width 633 height 68
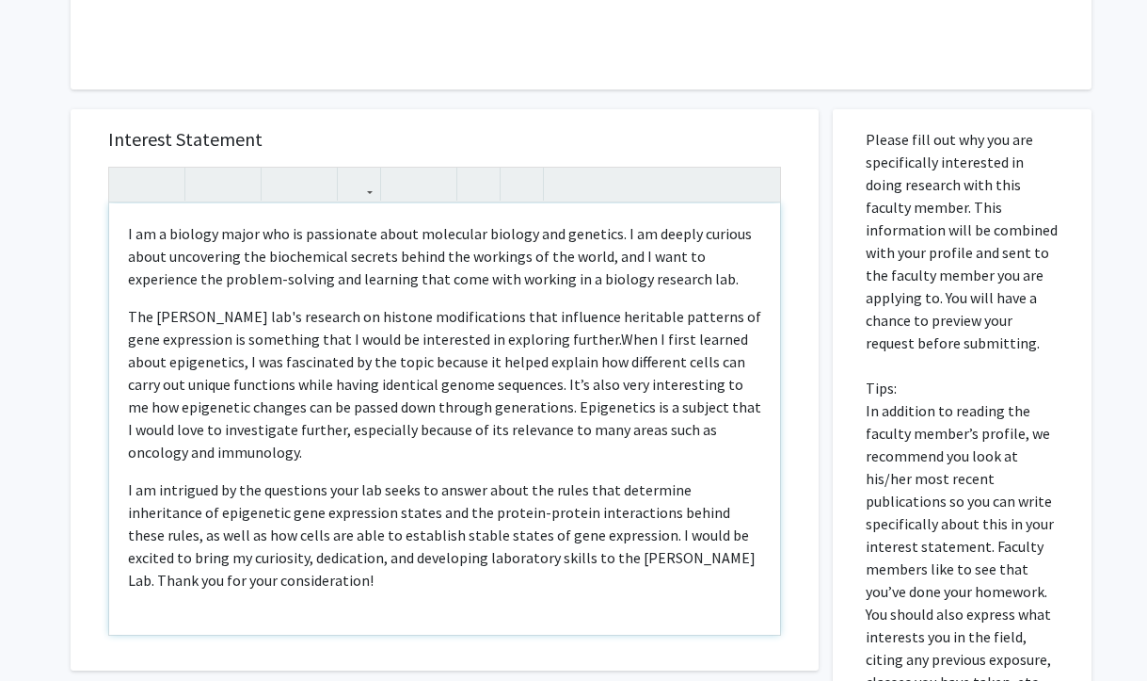
scroll to position [433, 0]
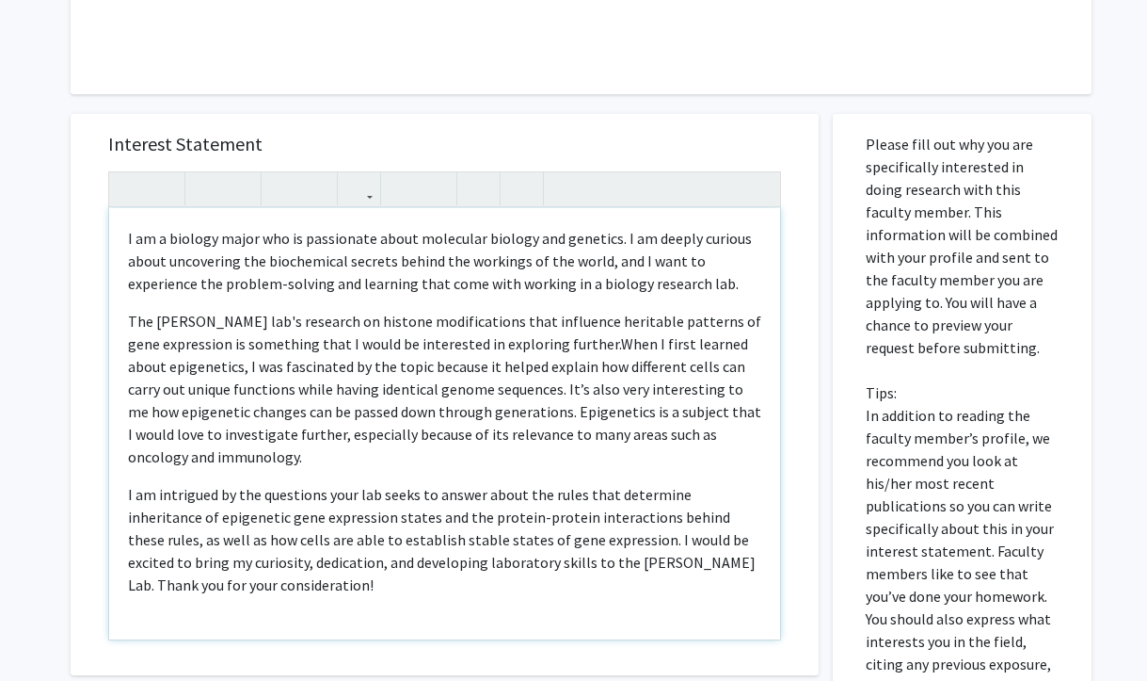
click at [314, 264] on p "I am a biology major who is passionate about molecular biology and genetics. I …" at bounding box center [444, 261] width 633 height 68
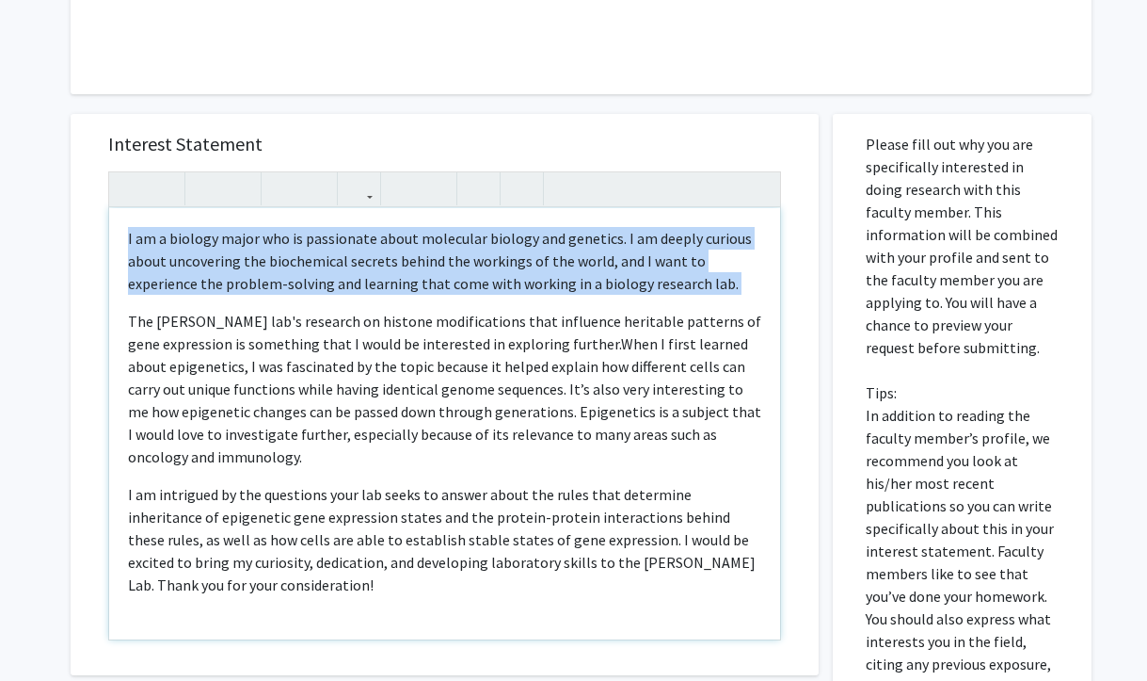
click at [314, 264] on p "I am a biology major who is passionate about molecular biology and genetics. I …" at bounding box center [444, 261] width 633 height 68
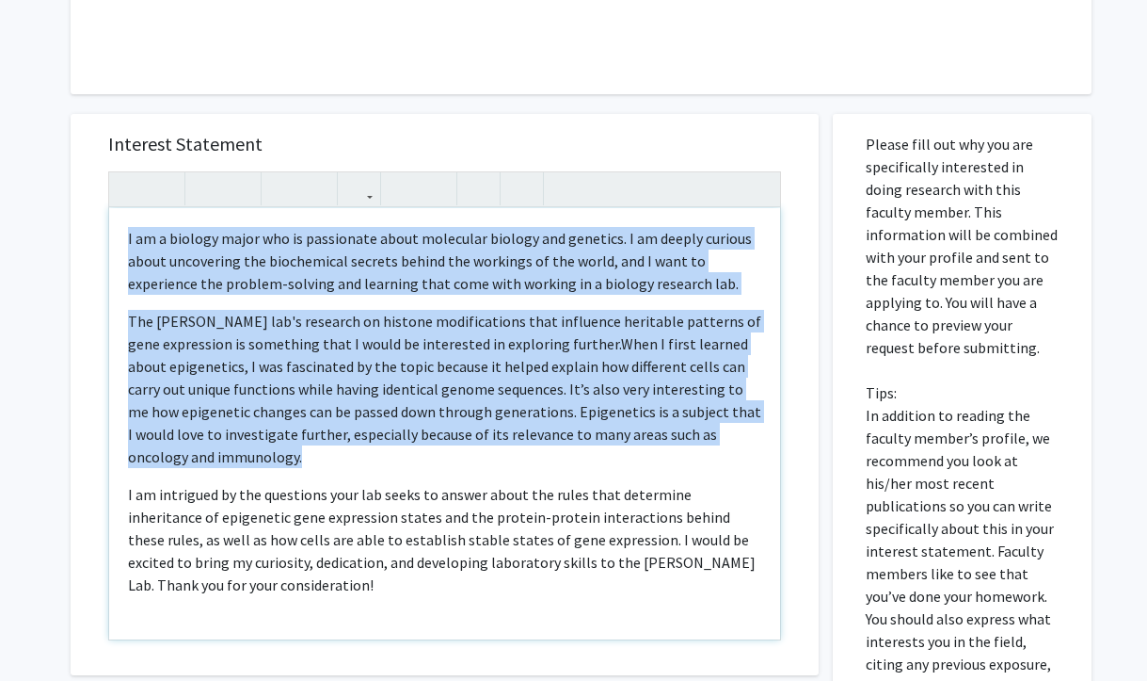
scroll to position [13, 0]
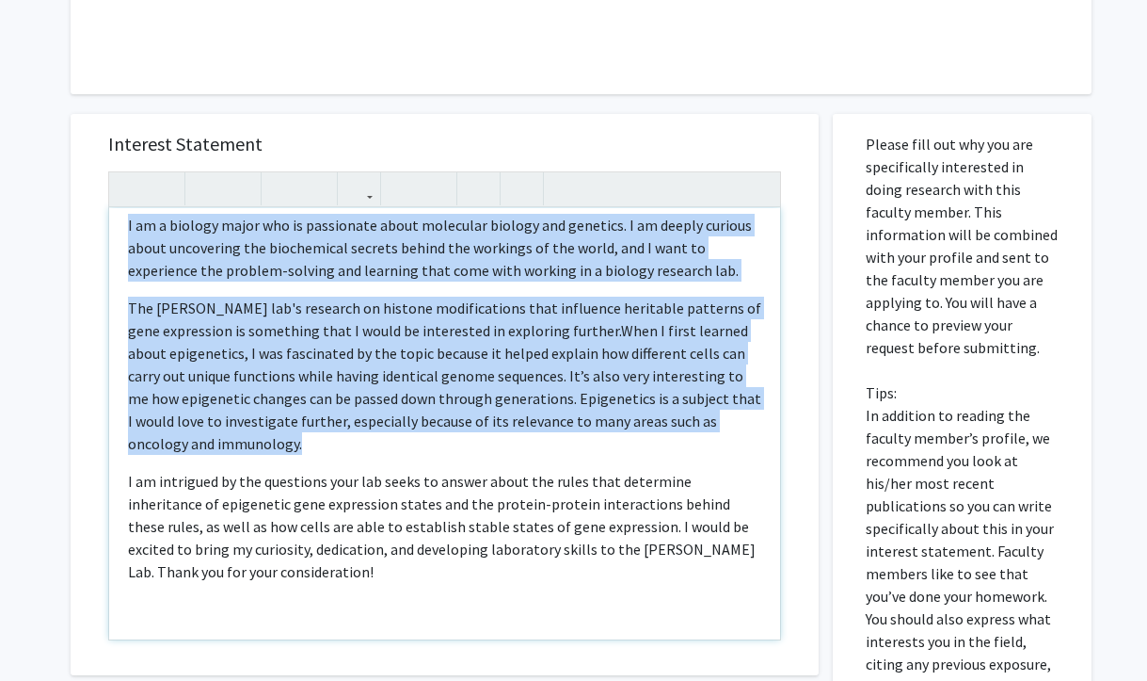
drag, startPoint x: 125, startPoint y: 236, endPoint x: 280, endPoint y: 632, distance: 424.7
click at [280, 632] on div "I am a biology major who is passionate about molecular biology and genetics. I …" at bounding box center [444, 423] width 671 height 431
copy div "I am a biology major who is passionate about molecular biology and genetics. I …"
click at [386, 420] on span "When I first learned about epigenetics, I was fascinated by the topic because i…" at bounding box center [444, 387] width 633 height 132
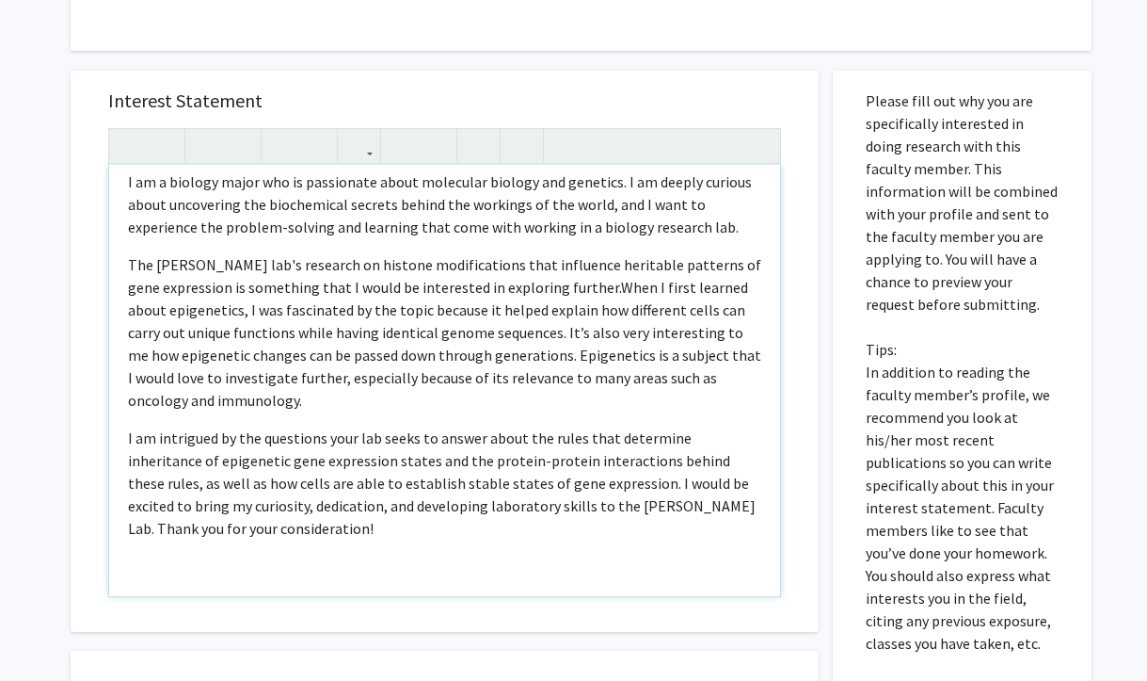
scroll to position [484, 0]
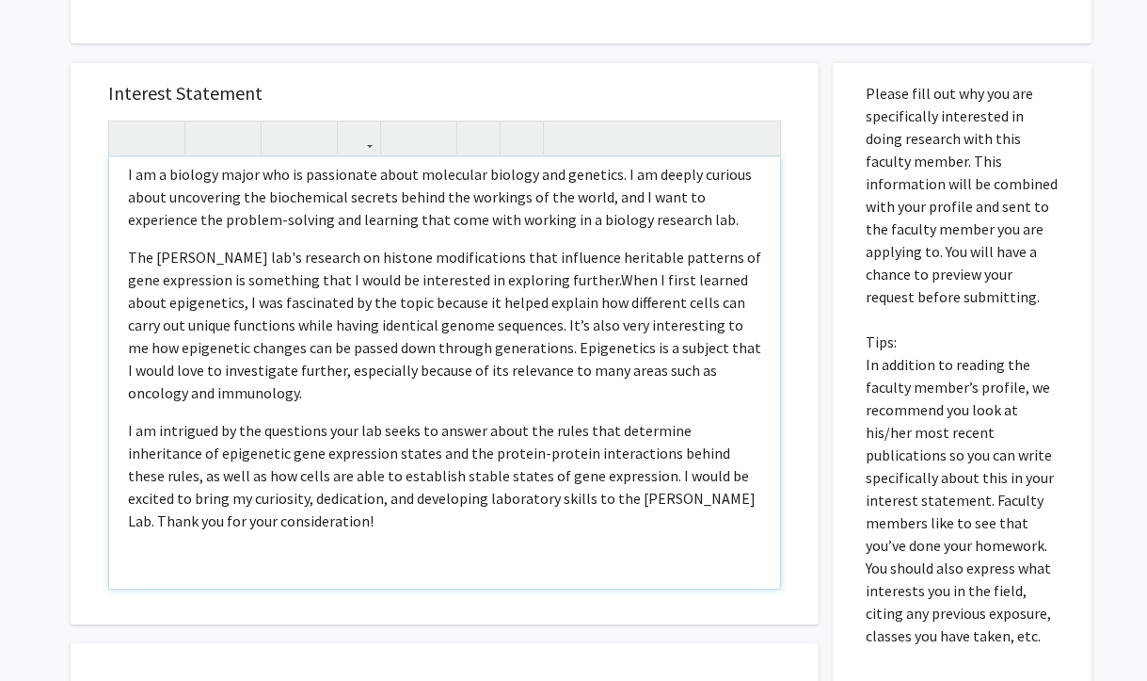
click at [241, 255] on p "The [PERSON_NAME] lab's research on histone modifications that influence herita…" at bounding box center [444, 325] width 633 height 158
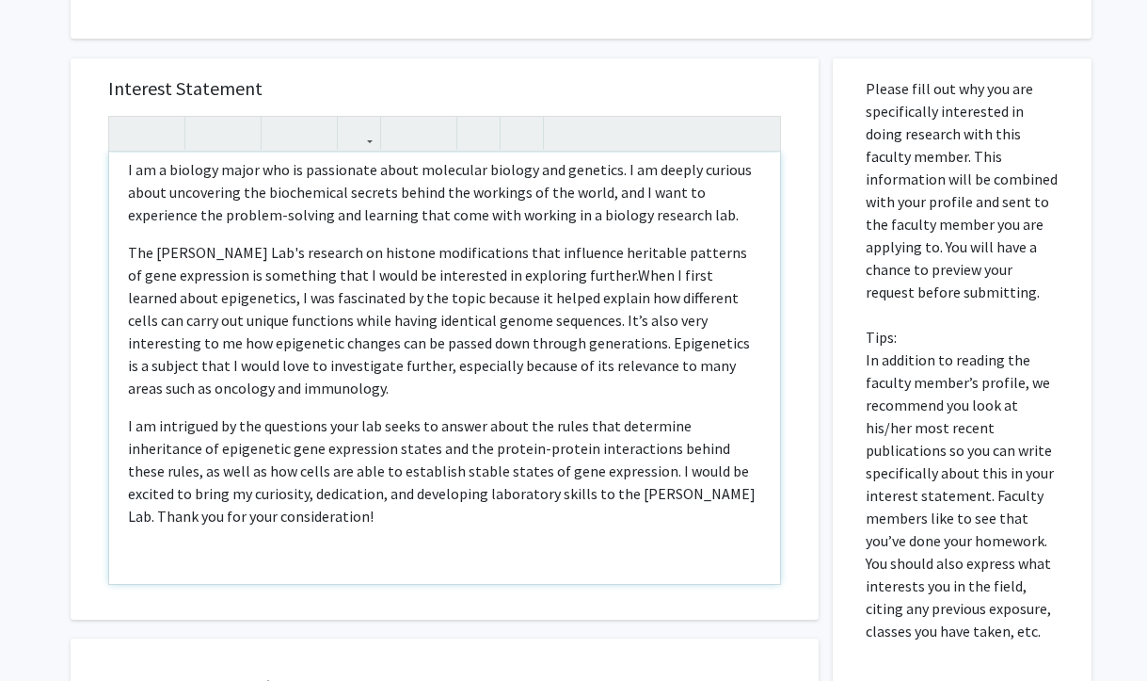
scroll to position [0, 0]
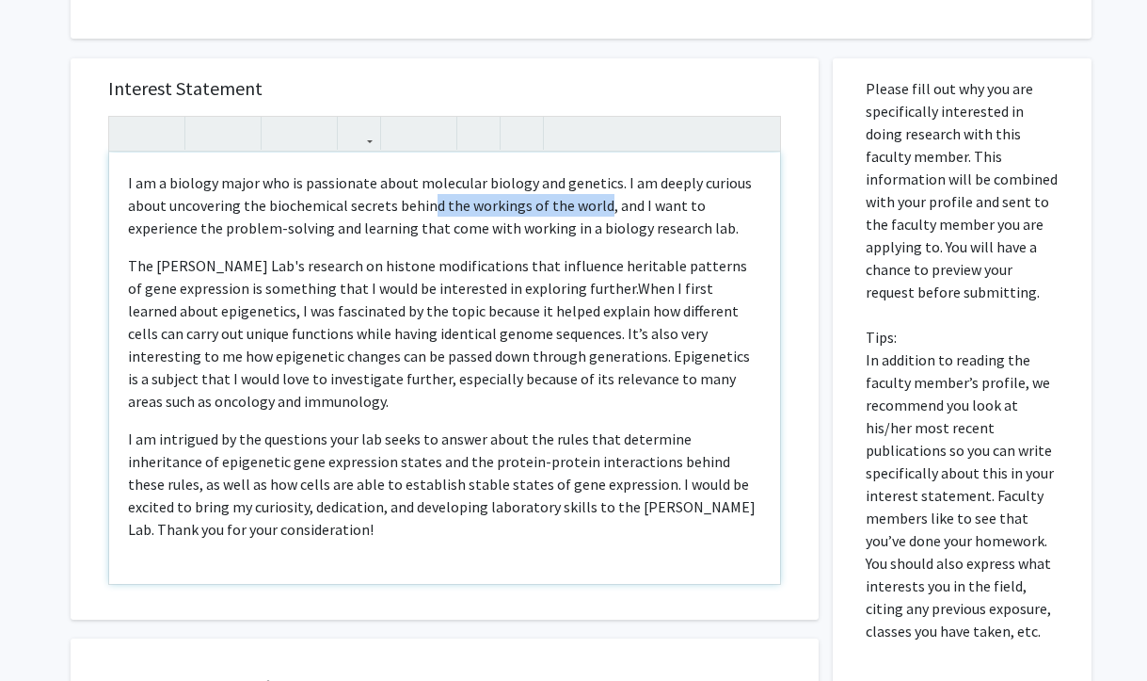
drag, startPoint x: 601, startPoint y: 203, endPoint x: 424, endPoint y: 200, distance: 176.1
click at [426, 200] on p "I am a biology major who is passionate about molecular biology and genetics. I …" at bounding box center [444, 205] width 633 height 68
click at [424, 200] on p "I am a biology major who is passionate about molecular biology and genetics. I …" at bounding box center [444, 205] width 633 height 68
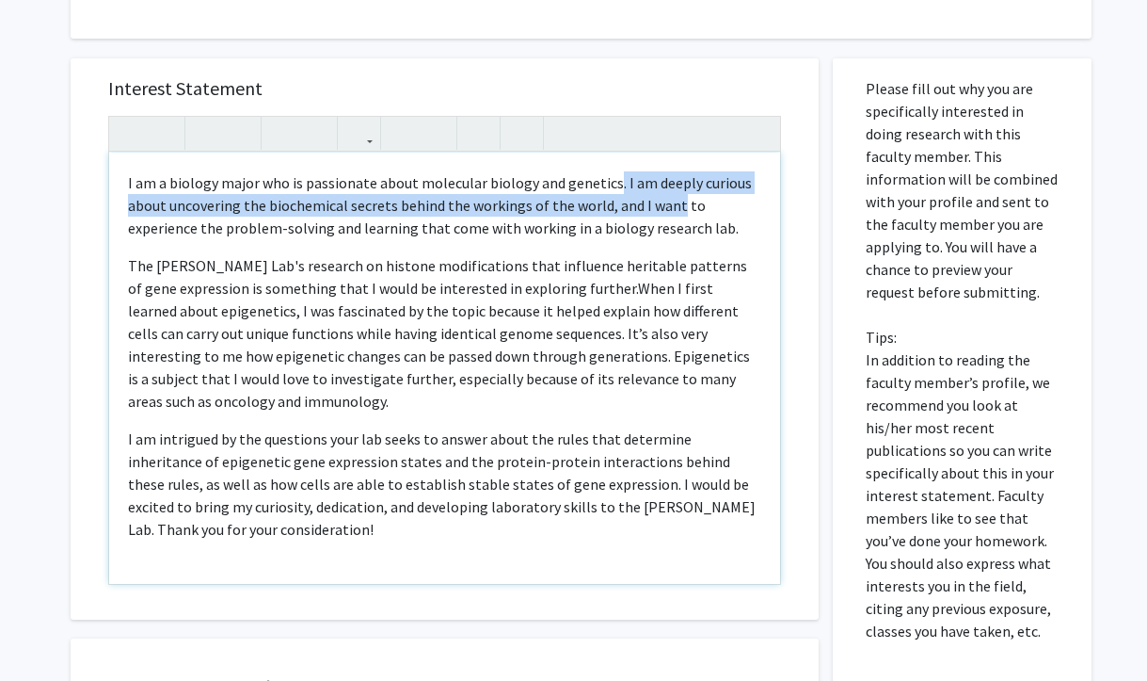
drag, startPoint x: 607, startPoint y: 184, endPoint x: 670, endPoint y: 204, distance: 66.4
click at [670, 204] on p "I am a biology major who is passionate about molecular biology and genetics. I …" at bounding box center [444, 205] width 633 height 68
drag, startPoint x: 601, startPoint y: 204, endPoint x: 613, endPoint y: 180, distance: 27.4
click at [614, 181] on p "I am a biology major who is passionate about molecular biology and genetics. I …" at bounding box center [444, 205] width 633 height 68
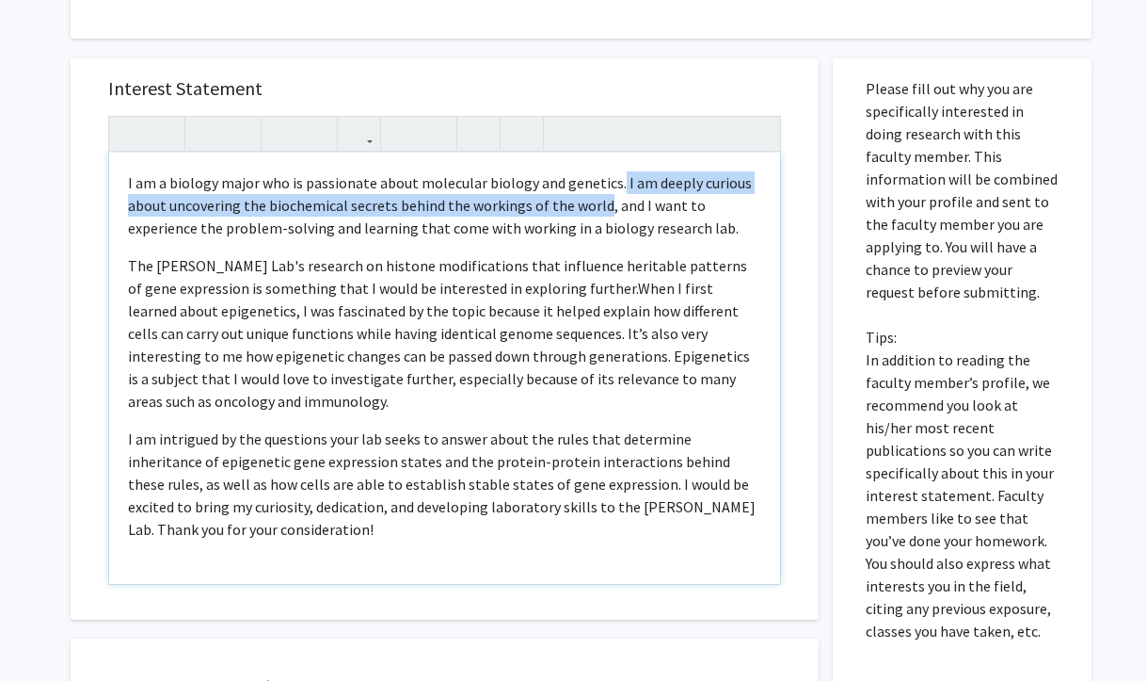
click at [613, 180] on p "I am a biology major who is passionate about molecular biology and genetics. I …" at bounding box center [444, 205] width 633 height 68
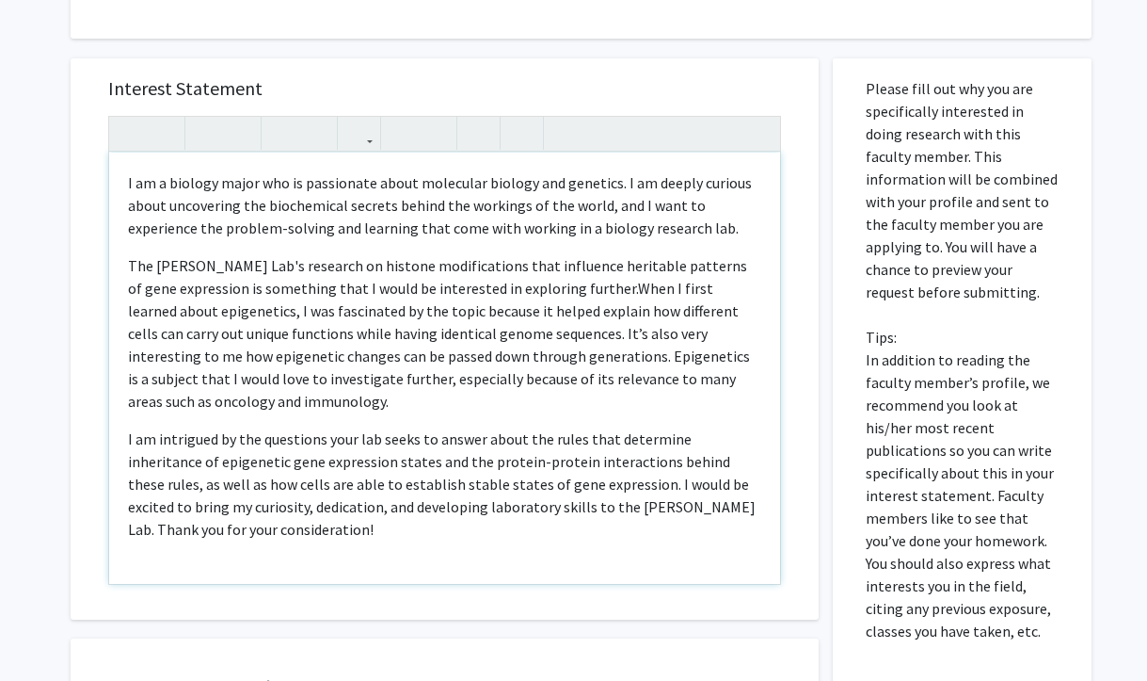
click at [658, 221] on p "I am a biology major who is passionate about molecular biology and genetics. I …" at bounding box center [444, 205] width 633 height 68
drag, startPoint x: 599, startPoint y: 201, endPoint x: 558, endPoint y: 199, distance: 40.6
click at [558, 199] on p "I am a biology major who is passionate about molecular biology and genetics. I …" at bounding box center [444, 205] width 633 height 68
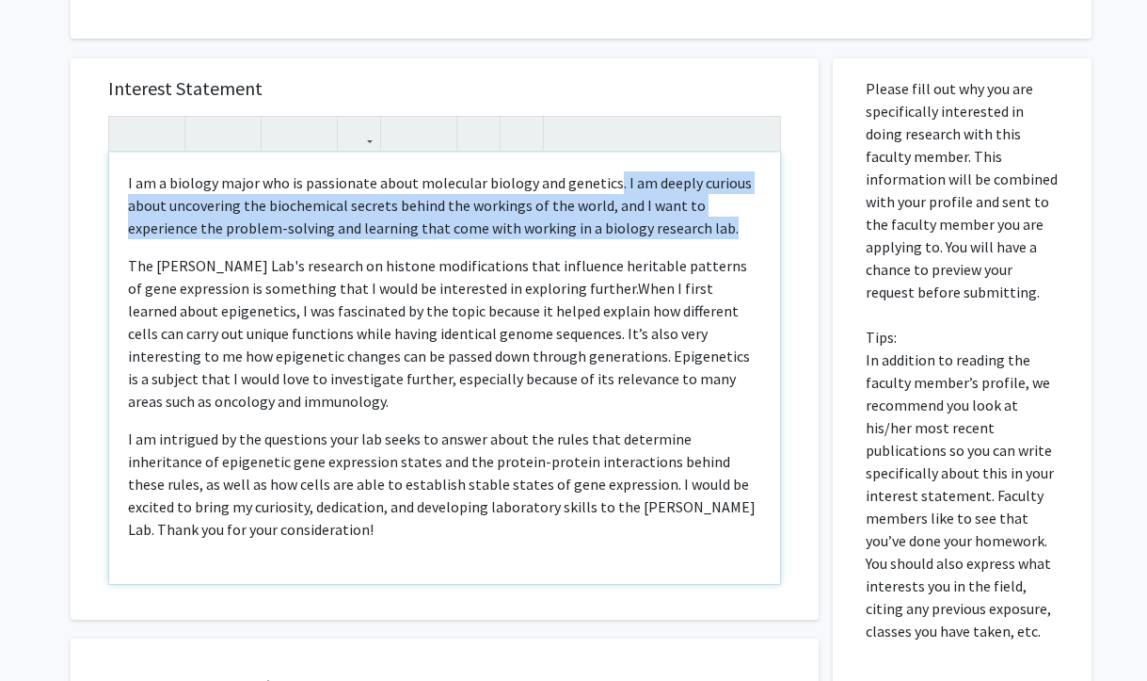
drag, startPoint x: 658, startPoint y: 232, endPoint x: 609, endPoint y: 181, distance: 71.2
click at [609, 181] on p "I am a biology major who is passionate about molecular biology and genetics. I …" at bounding box center [444, 205] width 633 height 68
copy p ". I am deeply curious about uncovering the biochemical secrets behind the worki…"
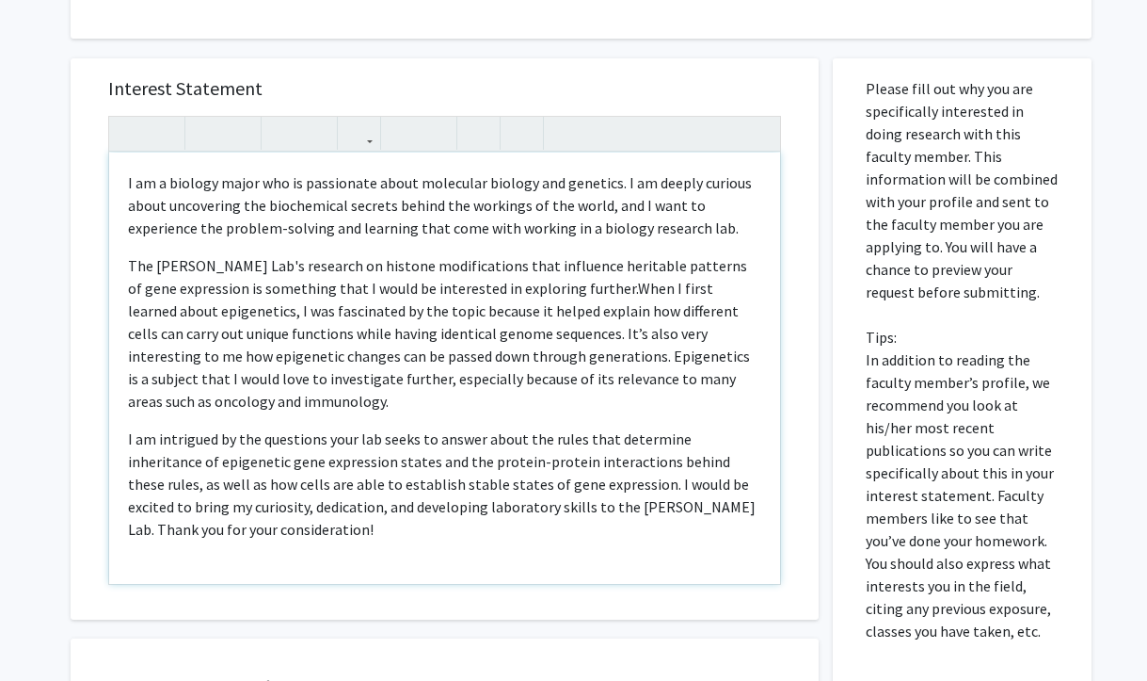
click at [601, 363] on span "When I first learned about epigenetics, I was fascinated by the topic because i…" at bounding box center [439, 345] width 622 height 132
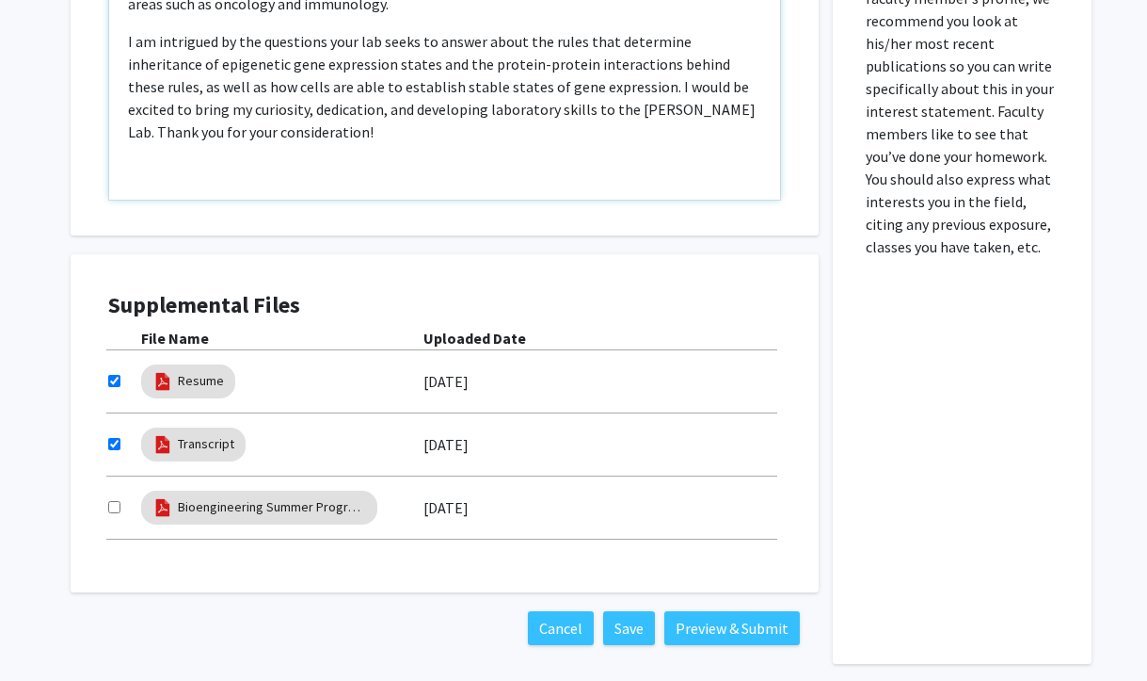
scroll to position [894, 0]
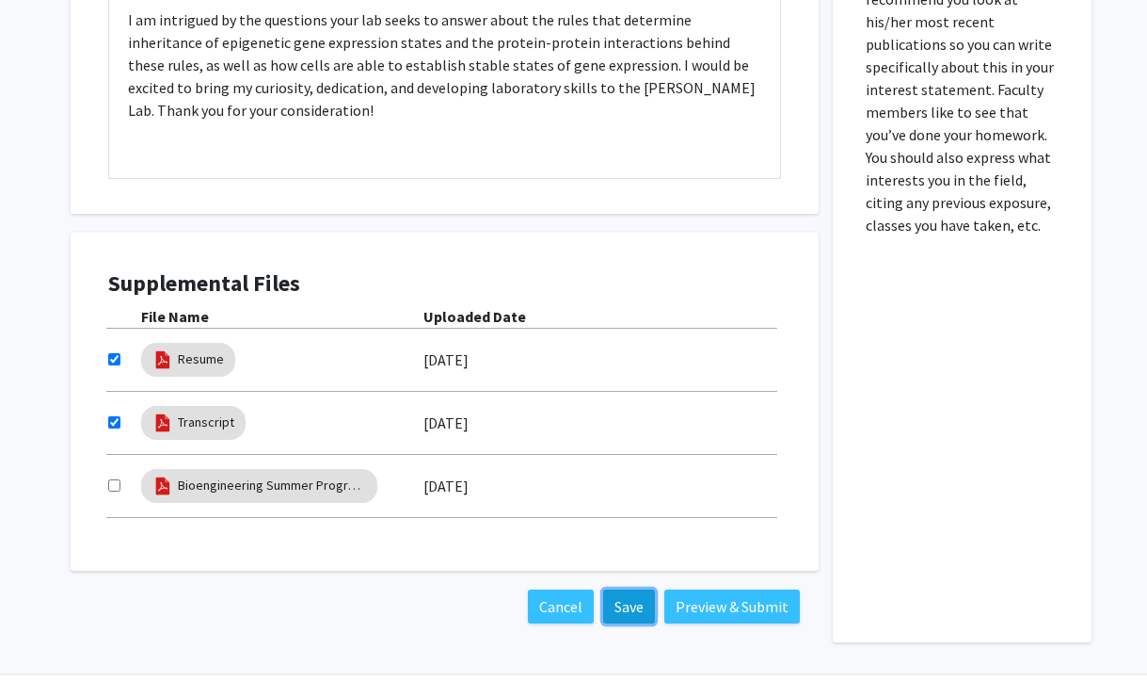
click at [635, 609] on button "Save" at bounding box center [629, 606] width 52 height 34
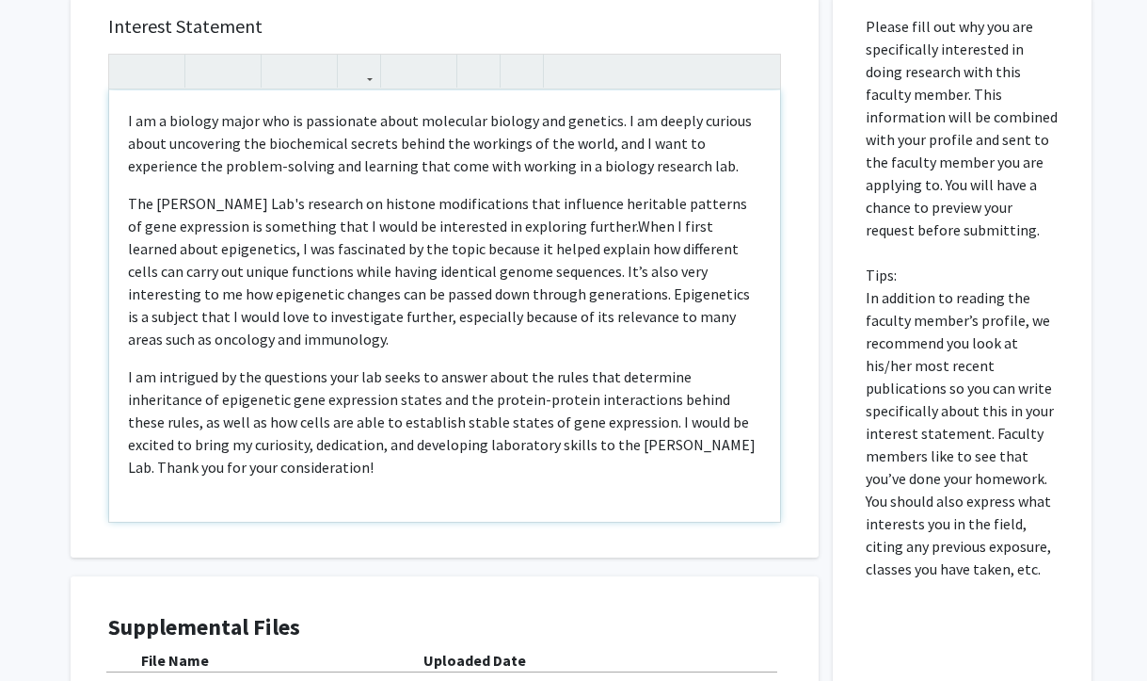
scroll to position [536, 0]
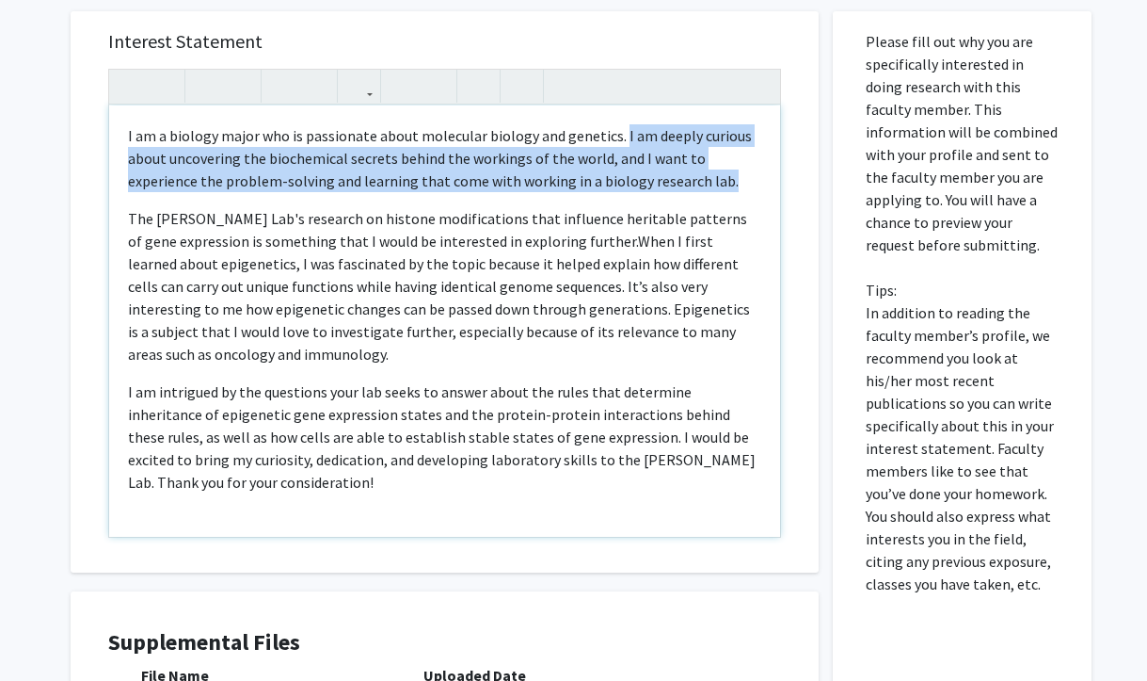
drag, startPoint x: 617, startPoint y: 133, endPoint x: 703, endPoint y: 183, distance: 99.9
click at [703, 183] on p "I am a biology major who is passionate about molecular biology and genetics. I …" at bounding box center [444, 158] width 633 height 68
drag, startPoint x: 616, startPoint y: 135, endPoint x: 729, endPoint y: 171, distance: 118.8
click at [729, 172] on p "I am a biology major who is passionate about molecular biology and genetics. I …" at bounding box center [444, 158] width 633 height 68
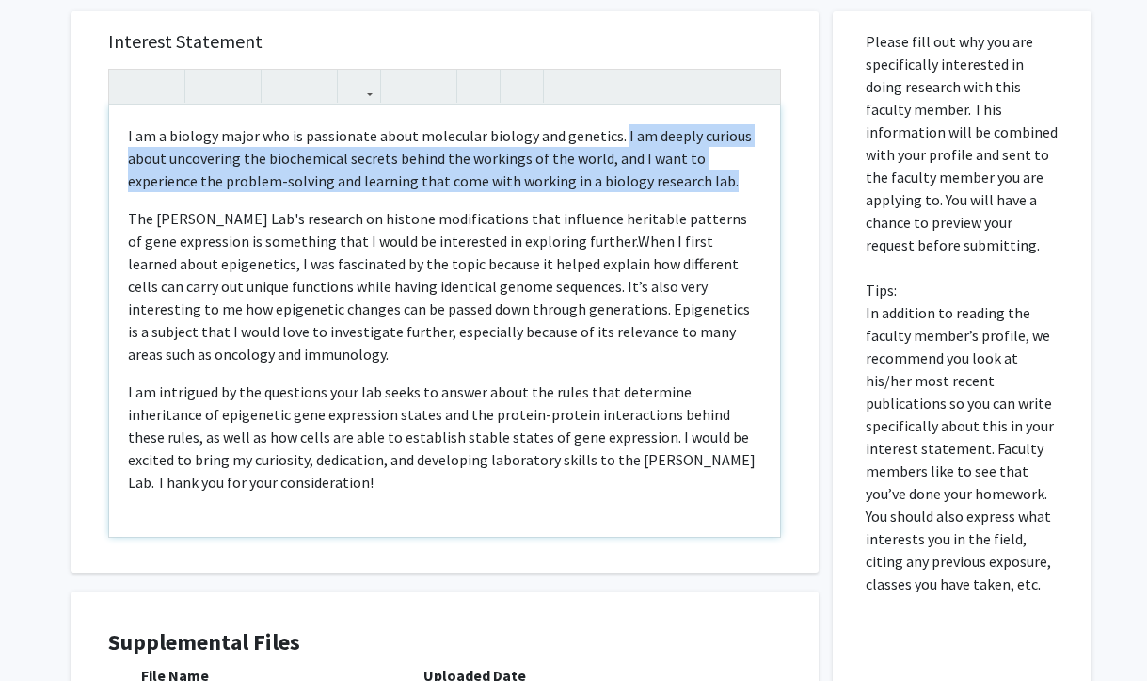
click at [729, 171] on p "I am a biology major who is passionate about molecular biology and genetics. I …" at bounding box center [444, 158] width 633 height 68
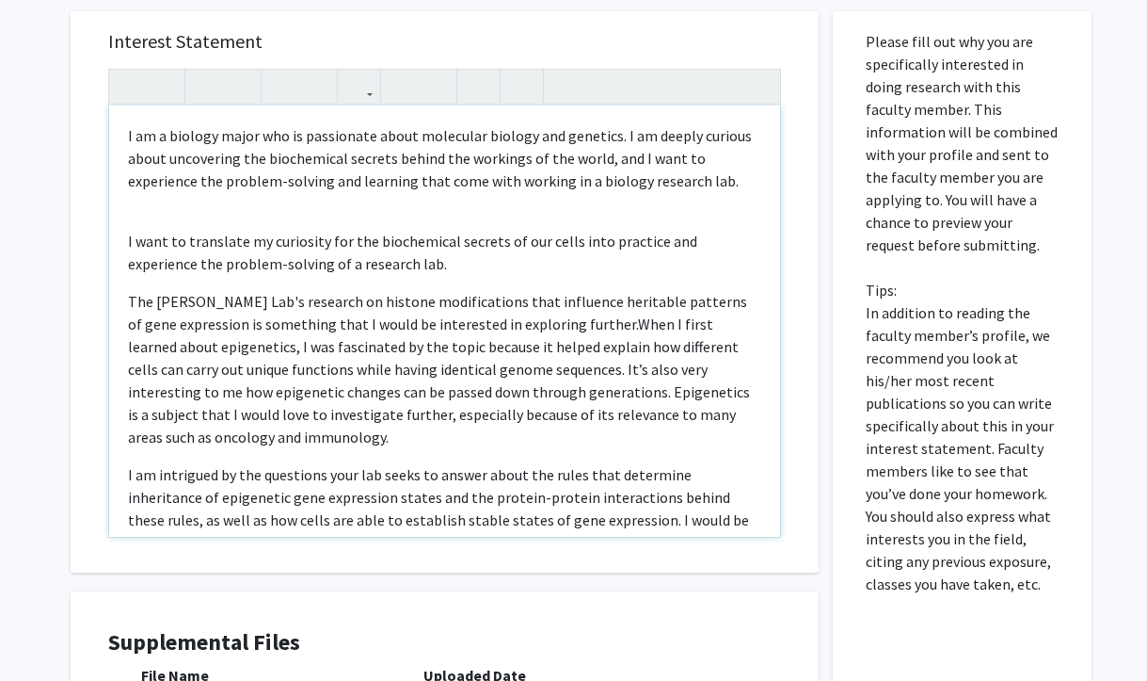
click at [151, 261] on p "I want to translate my curiosity for the biochemical secrets of our cells into …" at bounding box center [444, 252] width 633 height 45
click at [364, 263] on p "I want to translate my curiosity for the biochemical secrets of our cells into …" at bounding box center [444, 252] width 633 height 45
click at [356, 263] on p "I want to translate my curiosity for the biochemical secrets of our cells into …" at bounding box center [444, 252] width 633 height 45
click at [364, 264] on p "I want to translate my curiosity for the biochemical secrets of our cells into …" at bounding box center [444, 252] width 633 height 45
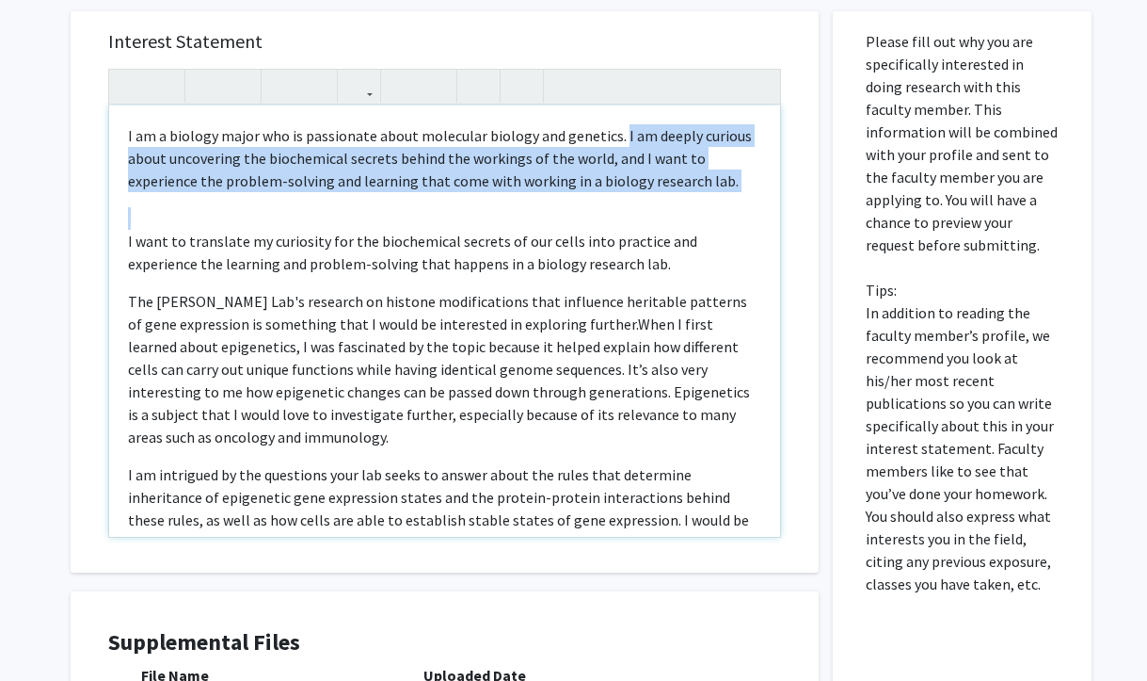
drag, startPoint x: 125, startPoint y: 242, endPoint x: 617, endPoint y: 135, distance: 503.8
click at [617, 135] on div "I am a biology major who is passionate about molecular biology and genetics. I …" at bounding box center [444, 320] width 671 height 431
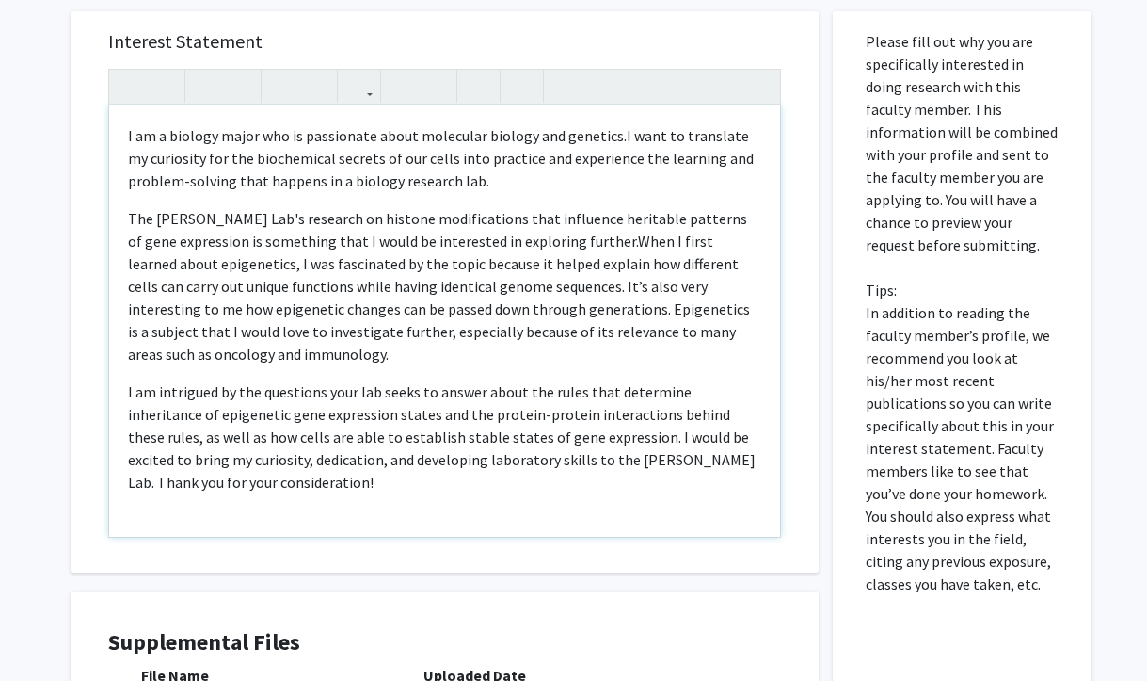
click at [634, 173] on p "I am a biology major who is passionate about molecular biology and genetics. I …" at bounding box center [444, 158] width 633 height 68
click at [506, 162] on span "I want to translate my curiosity for the biochemical secrets of our cells into …" at bounding box center [441, 158] width 626 height 64
click at [553, 170] on p "I am a biology major who is passionate about molecular biology and genetics. I …" at bounding box center [444, 158] width 633 height 68
click at [512, 157] on span "I want to translate my curiosity for the biochemical secrets of our cells into …" at bounding box center [443, 158] width 630 height 64
click at [521, 158] on span "I want to translate my curiosity for the biochemical secrets of our cells into …" at bounding box center [441, 158] width 626 height 64
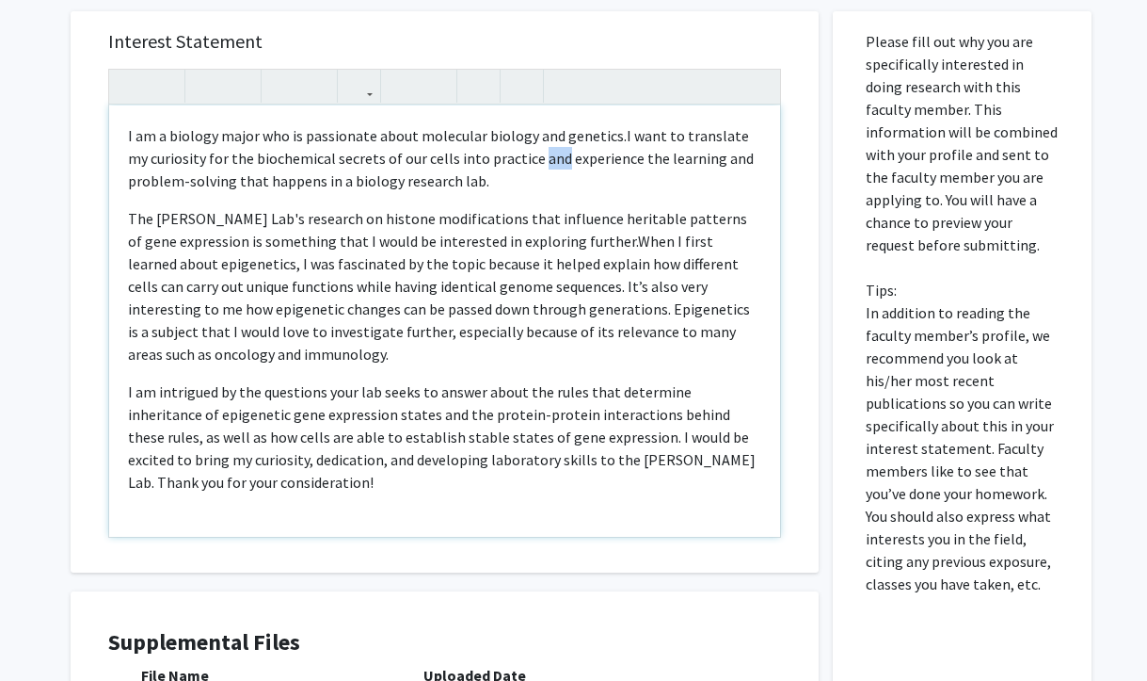
click at [521, 158] on span "I want to translate my curiosity for the biochemical secrets of our cells into …" at bounding box center [441, 158] width 626 height 64
click at [521, 159] on span "I want to translate my curiosity for the biochemical secrets of our cells into …" at bounding box center [441, 158] width 626 height 64
drag, startPoint x: 509, startPoint y: 156, endPoint x: 532, endPoint y: 164, distance: 23.8
click at [532, 164] on span "I want to translate my curiosity for the biochemical secrets of our cells into …" at bounding box center [441, 158] width 626 height 64
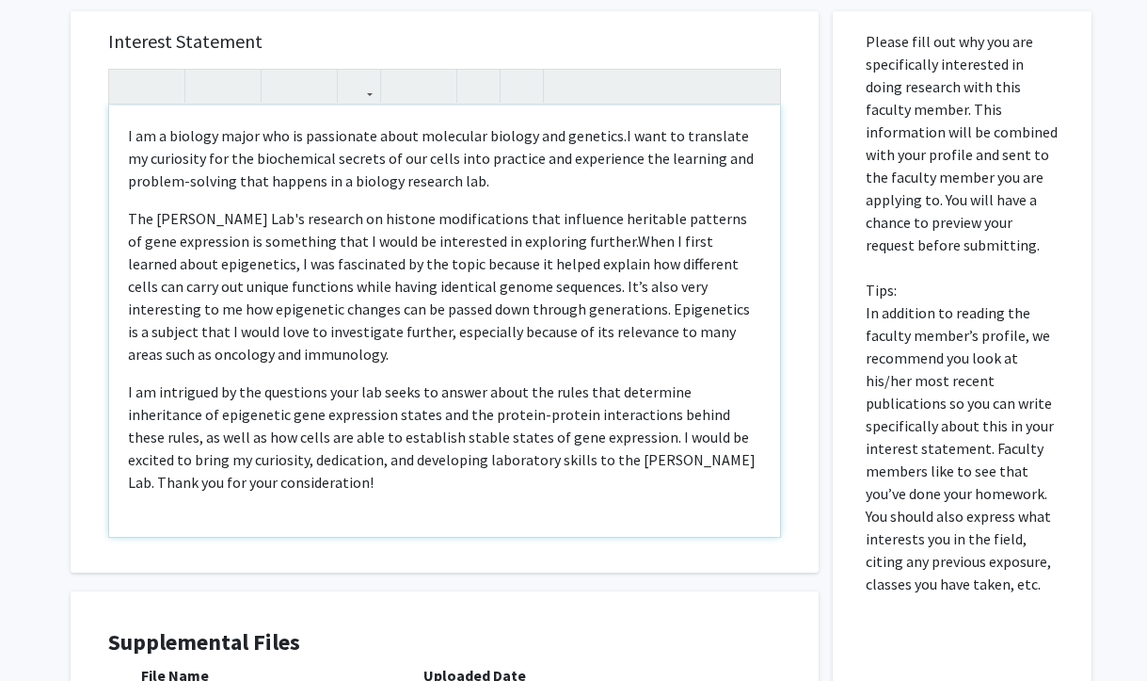
click at [516, 160] on span "I want to translate my curiosity for the biochemical secrets of our cells into …" at bounding box center [441, 158] width 626 height 64
click at [517, 160] on span "I want to translate my curiosity for the biochemical secrets of our cells into …" at bounding box center [441, 158] width 626 height 64
click at [507, 159] on span "I want to translate my curiosity for the biochemical secrets of our cells into …" at bounding box center [441, 158] width 626 height 64
click at [537, 168] on p "I am a biology major who is passionate about molecular biology and genetics. I …" at bounding box center [444, 158] width 633 height 68
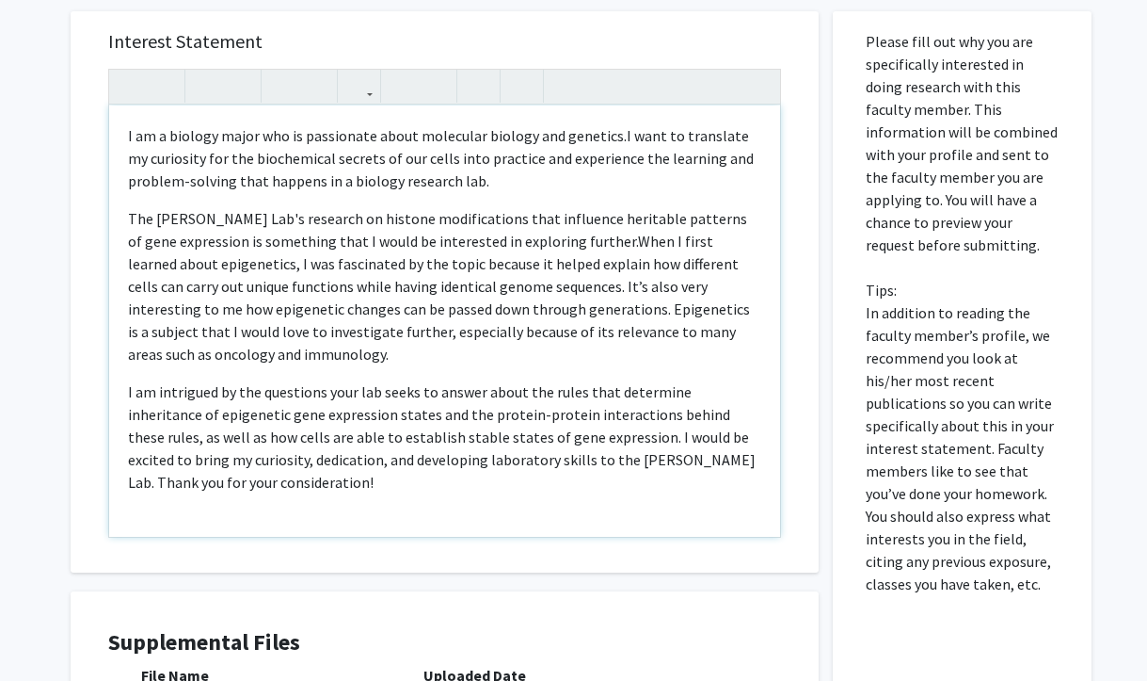
click at [521, 180] on p "I am a biology major who is passionate about molecular biology and genetics. I …" at bounding box center [444, 158] width 633 height 68
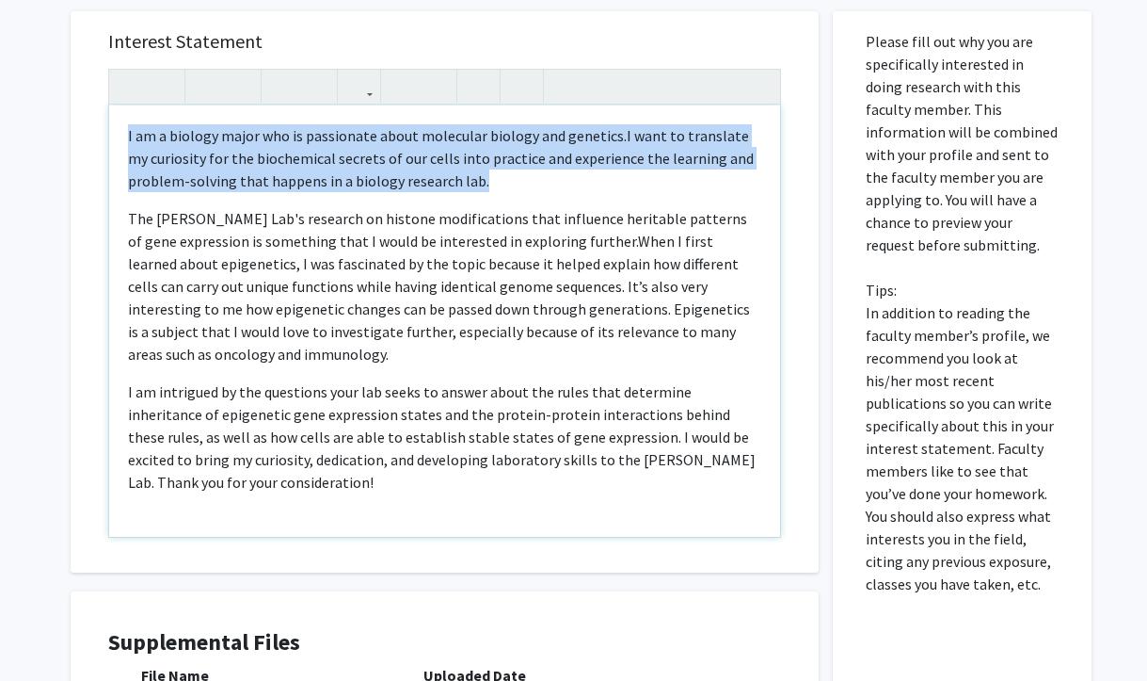
drag, startPoint x: 521, startPoint y: 180, endPoint x: 111, endPoint y: 139, distance: 411.4
click at [111, 139] on div "I am a biology major who is passionate about molecular biology and genetics. I …" at bounding box center [444, 320] width 671 height 431
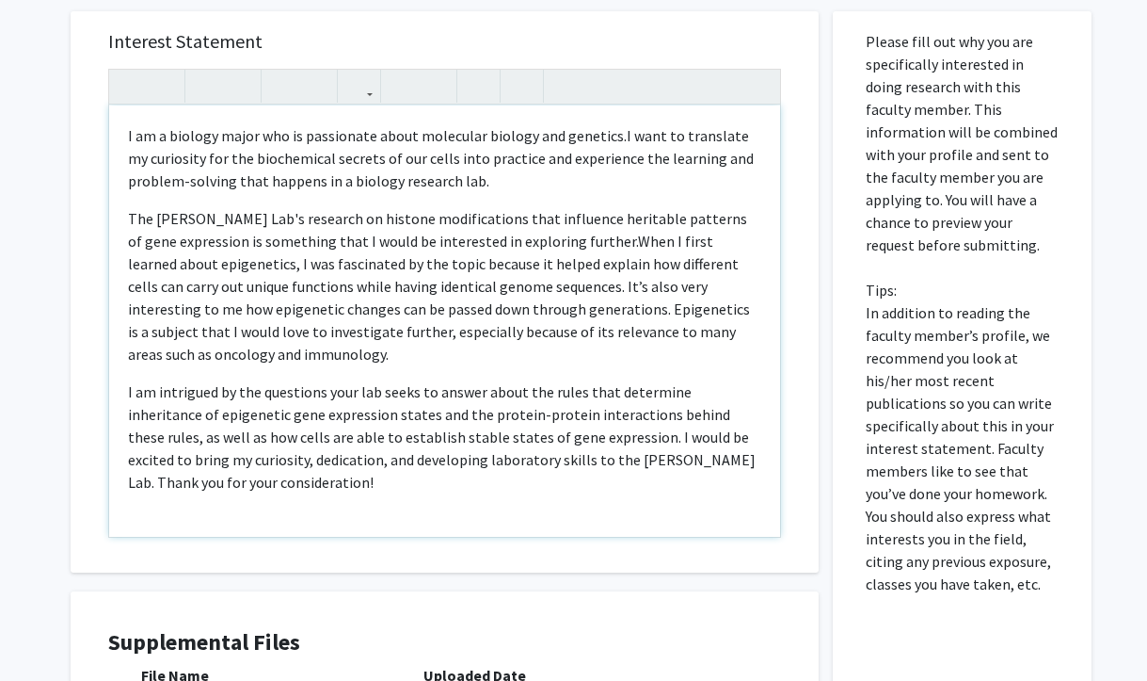
click at [569, 187] on p "I am a biology major who is passionate about molecular biology and genetics. I …" at bounding box center [444, 158] width 633 height 68
drag, startPoint x: 539, startPoint y: 160, endPoint x: 375, endPoint y: 154, distance: 164.8
click at [375, 154] on span "I want to translate my curiosity for the biochemical secrets of our cells into …" at bounding box center [441, 158] width 626 height 64
click at [695, 136] on span "I want to translate my curiosity for the biochemical secrets of through experie…" at bounding box center [440, 158] width 625 height 64
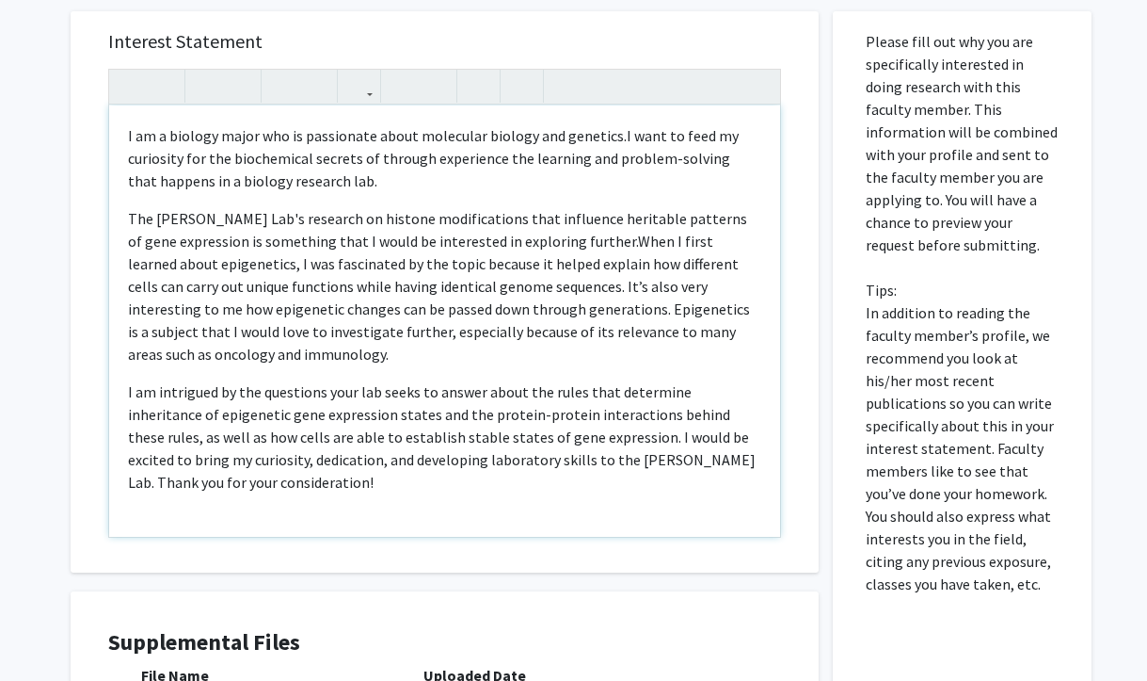
click at [681, 131] on span "I want to feed my curiosity for the biochemical secrets of through experience t…" at bounding box center [433, 158] width 611 height 64
click at [529, 194] on div "I am a biology major who is passionate about molecular biology and genetics. I …" at bounding box center [444, 320] width 671 height 431
click at [421, 183] on p "I am a biology major who is passionate about molecular biology and genetics. I …" at bounding box center [444, 158] width 633 height 68
click at [371, 158] on span "I want to further my curiosity for the biochemical secrets of through experienc…" at bounding box center [443, 158] width 630 height 64
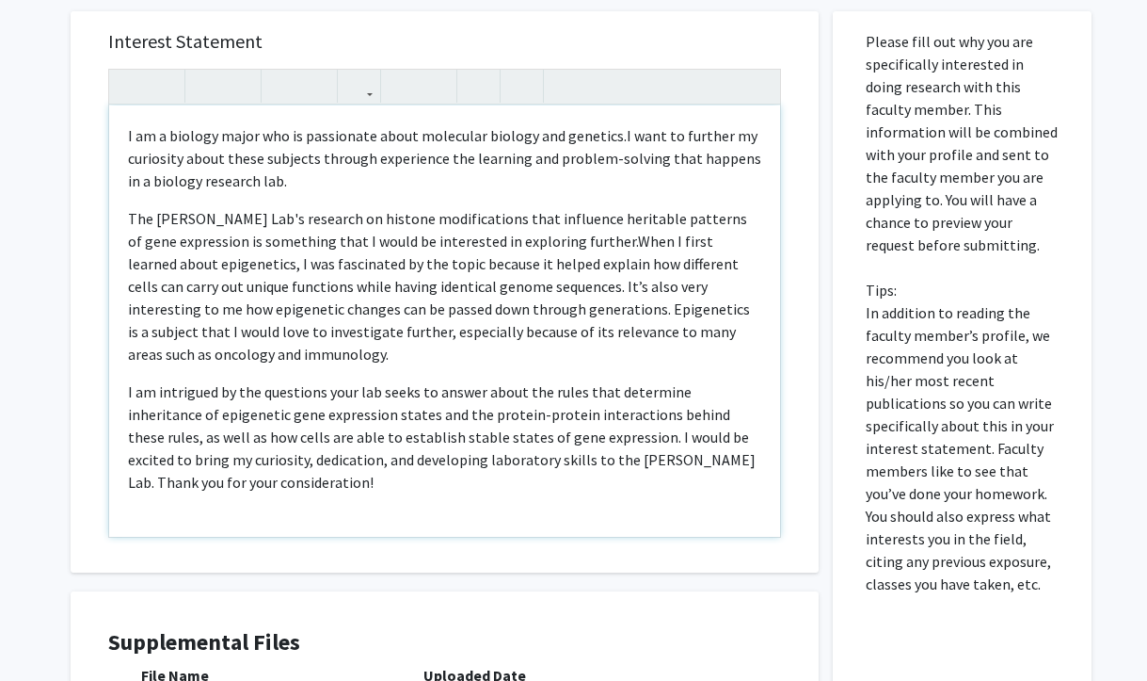
click at [439, 158] on span "I want to further my curiosity about these subjects through experience the lear…" at bounding box center [444, 158] width 633 height 64
click at [448, 186] on p "I am a biology major who is passionate about molecular biology and genetics. I …" at bounding box center [444, 158] width 633 height 68
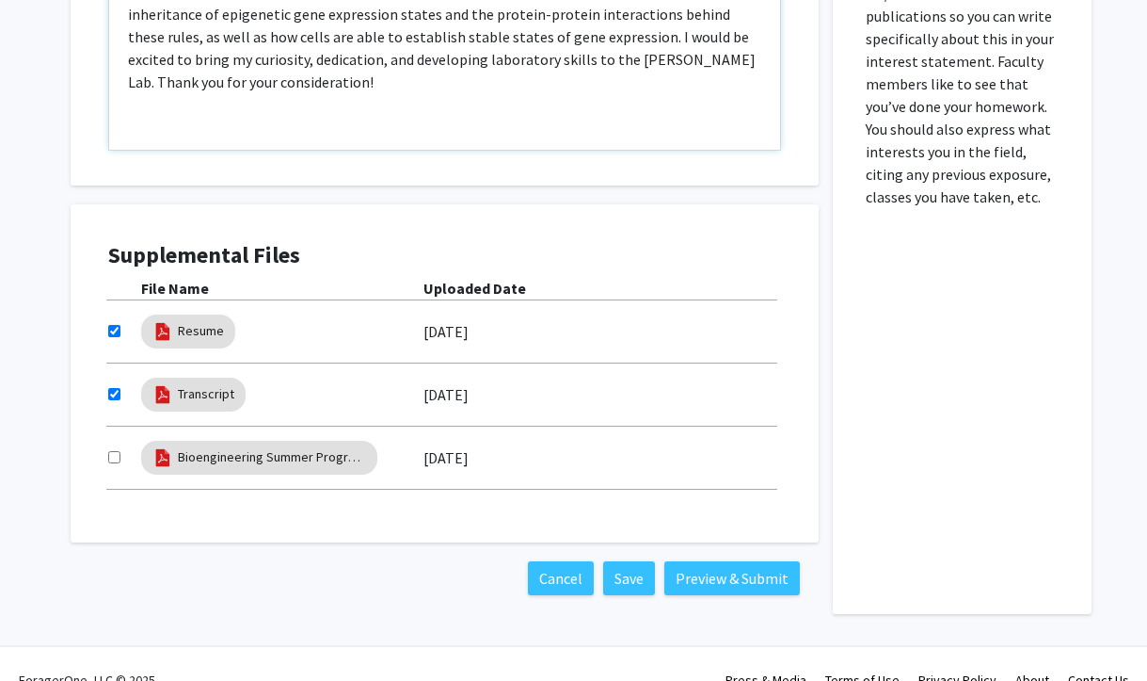
scroll to position [954, 0]
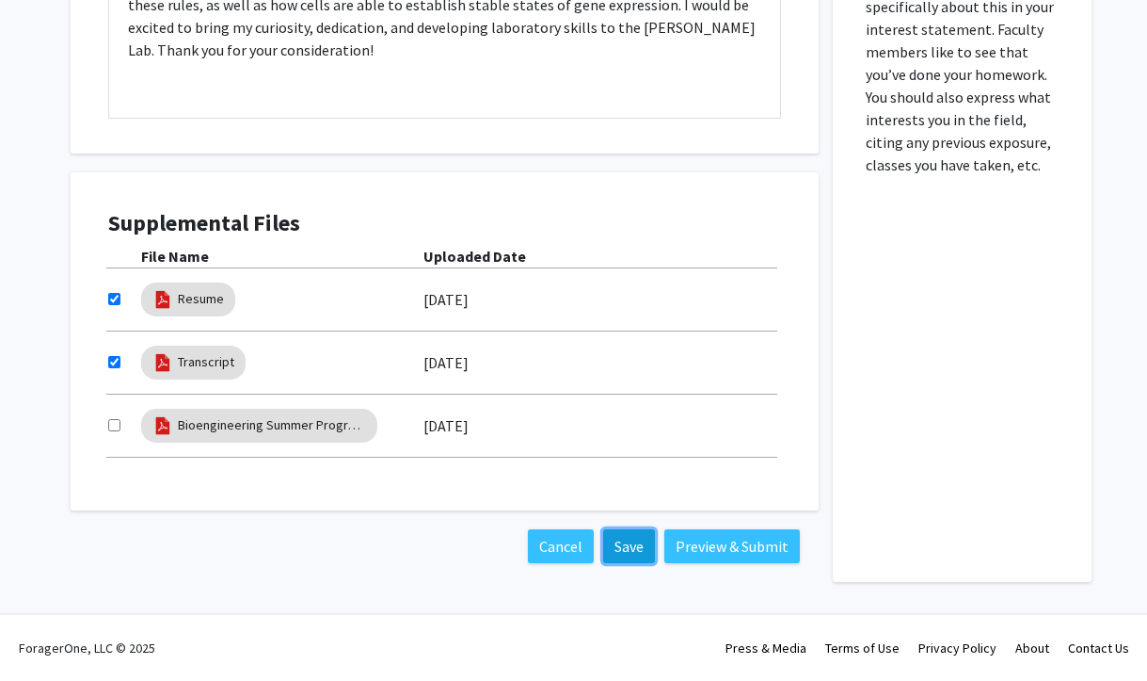
click at [628, 553] on button "Save" at bounding box center [629, 546] width 52 height 34
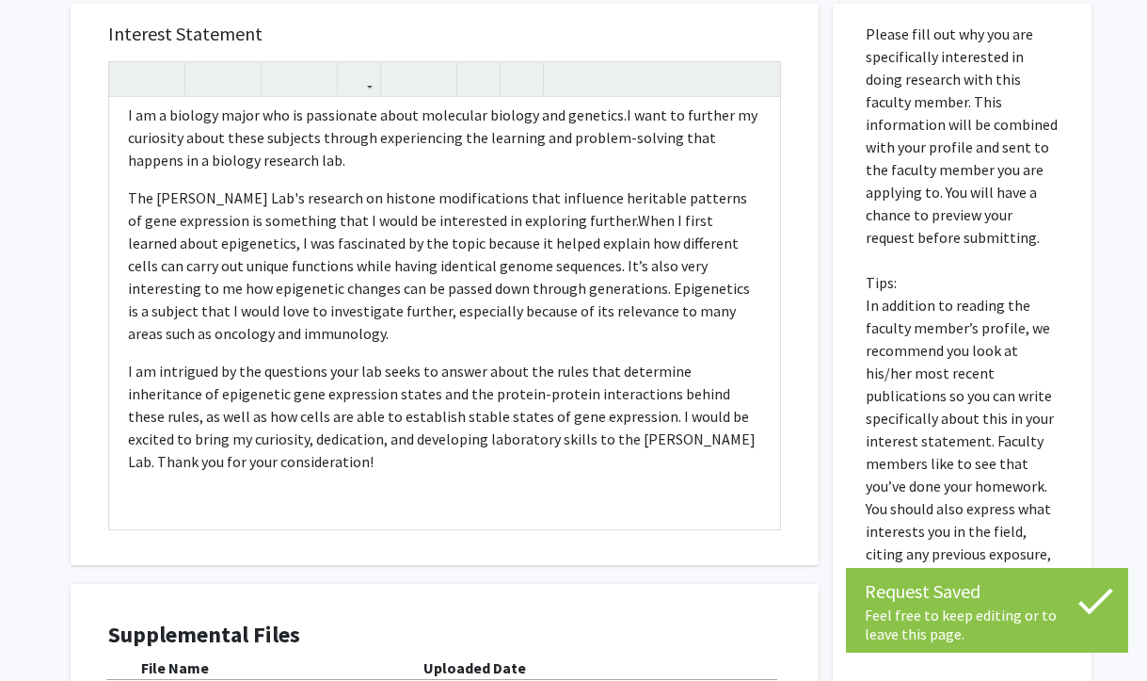
scroll to position [0, 0]
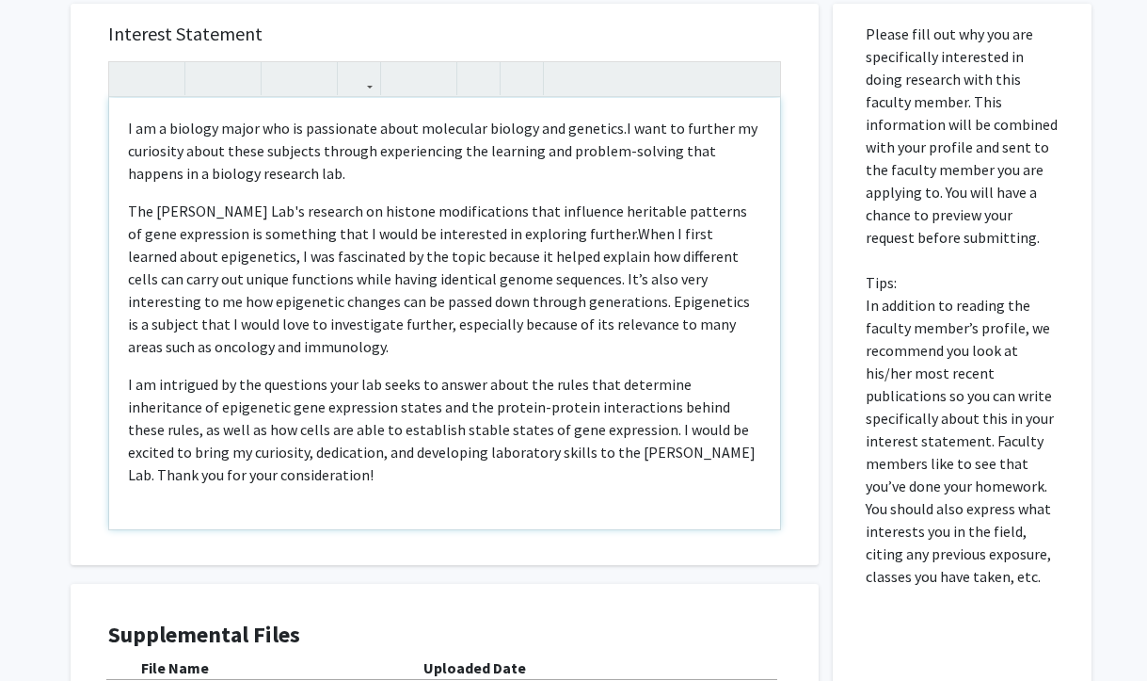
click at [274, 209] on p "The [PERSON_NAME] Lab's research on histone modifications that influence herita…" at bounding box center [444, 279] width 633 height 158
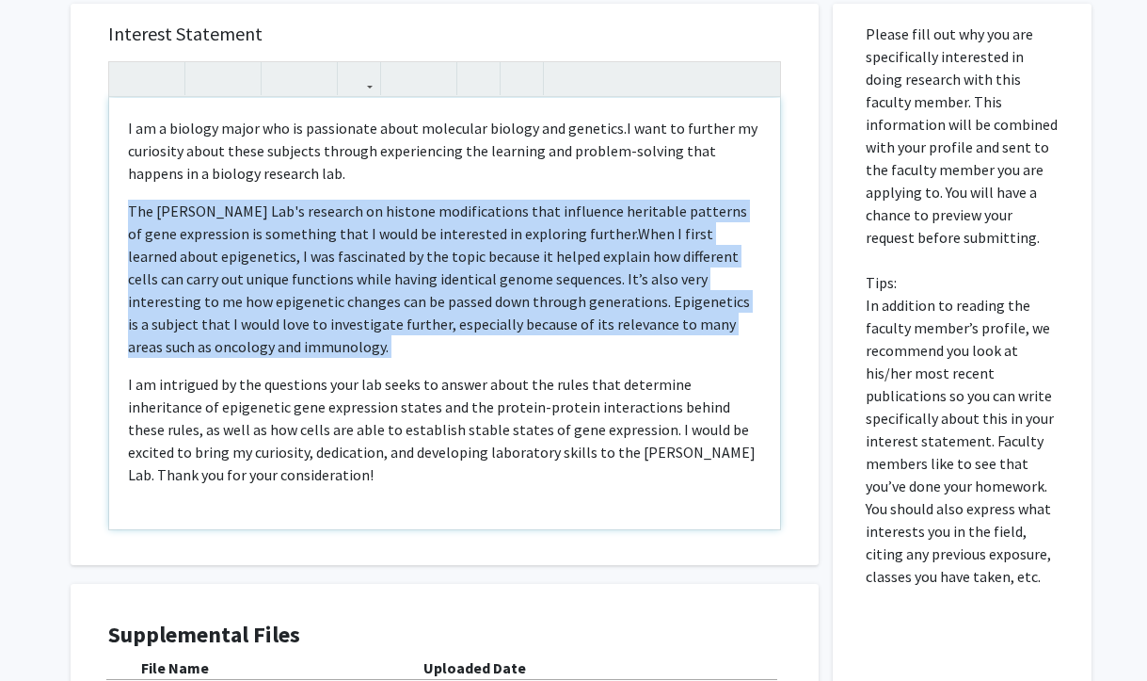
click at [274, 209] on p "The [PERSON_NAME] Lab's research on histone modifications that influence herita…" at bounding box center [444, 279] width 633 height 158
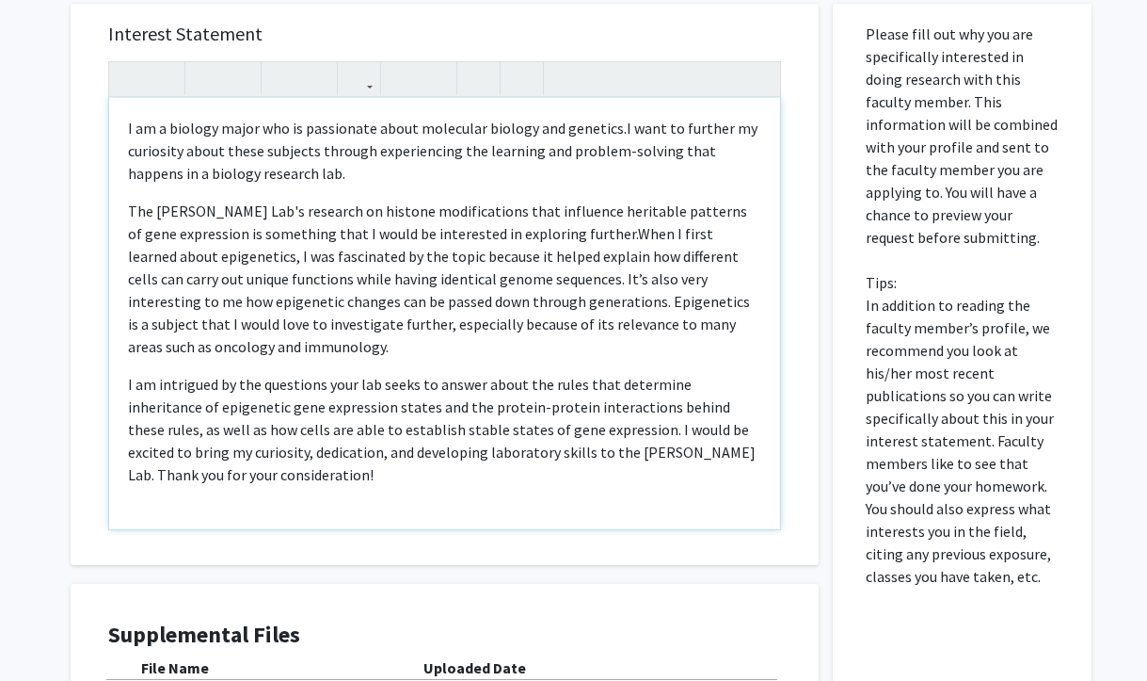
click at [220, 143] on span "I want to further my curiosity about these subjects through experiencing the le…" at bounding box center [443, 151] width 630 height 64
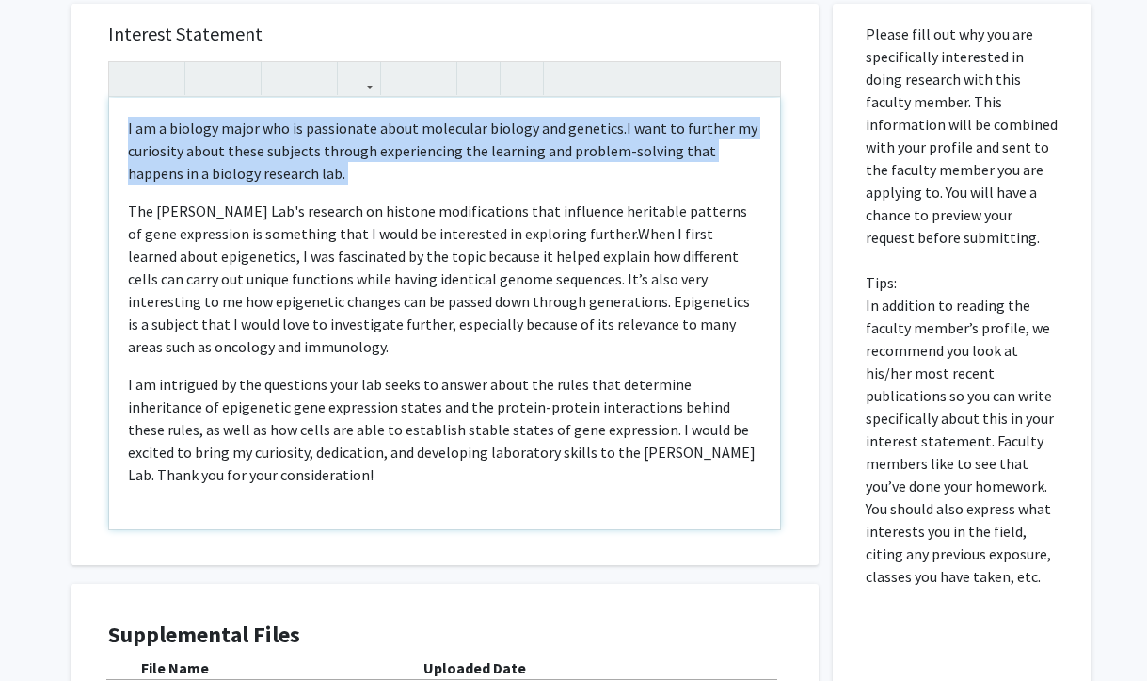
drag, startPoint x: 125, startPoint y: 125, endPoint x: 397, endPoint y: 205, distance: 283.5
click at [395, 200] on div "I am a biology major who is passionate about molecular biology and genetics. I …" at bounding box center [444, 313] width 671 height 431
click at [397, 205] on p "The [PERSON_NAME] Lab's research on histone modifications that influence herita…" at bounding box center [444, 279] width 633 height 158
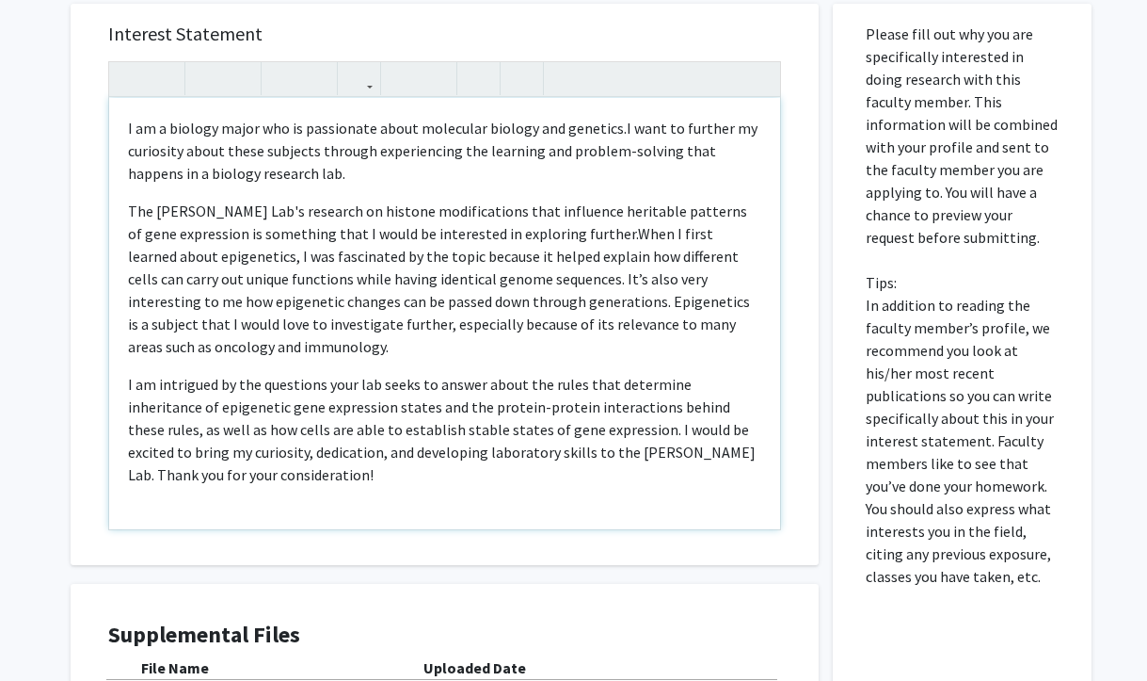
click at [193, 157] on span "I want to further my curiosity about these subjects through experiencing the le…" at bounding box center [443, 151] width 630 height 64
click at [198, 156] on span "I want to further my curiosity about these subjects through experiencing the le…" at bounding box center [443, 151] width 630 height 64
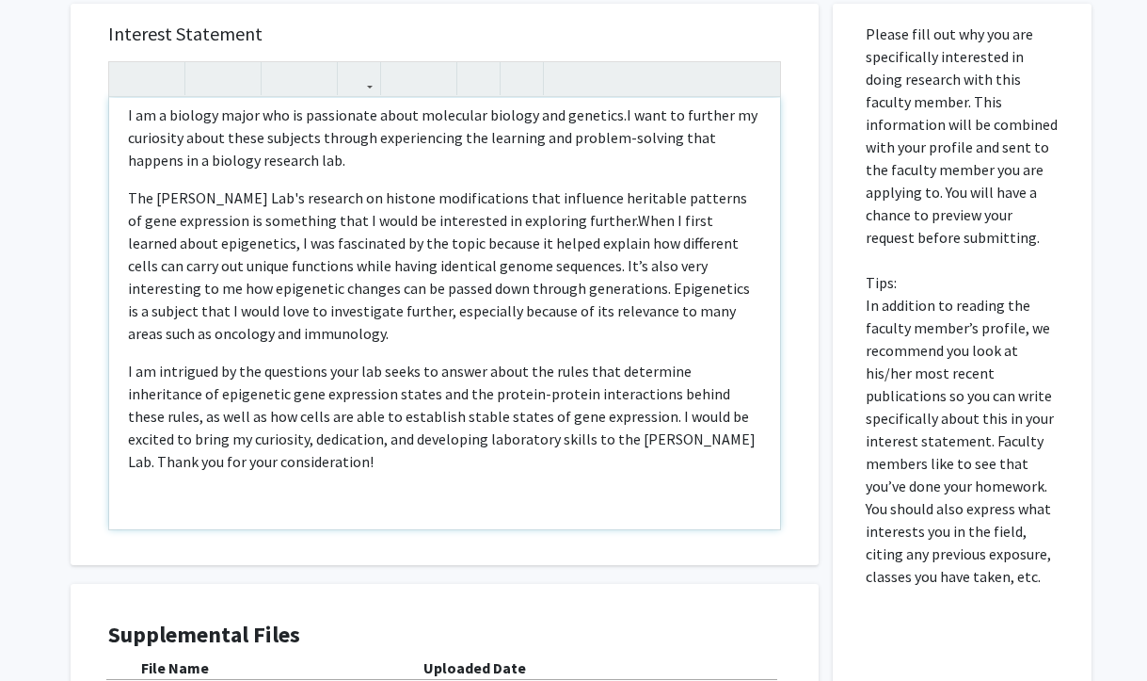
click at [543, 218] on p "The [PERSON_NAME] Lab's research on histone modifications that influence herita…" at bounding box center [444, 265] width 633 height 158
type textarea "<l>I do s ametcon adipi eli se doeiusmodt incid utlaboree dolorem ali enimadmi.…"
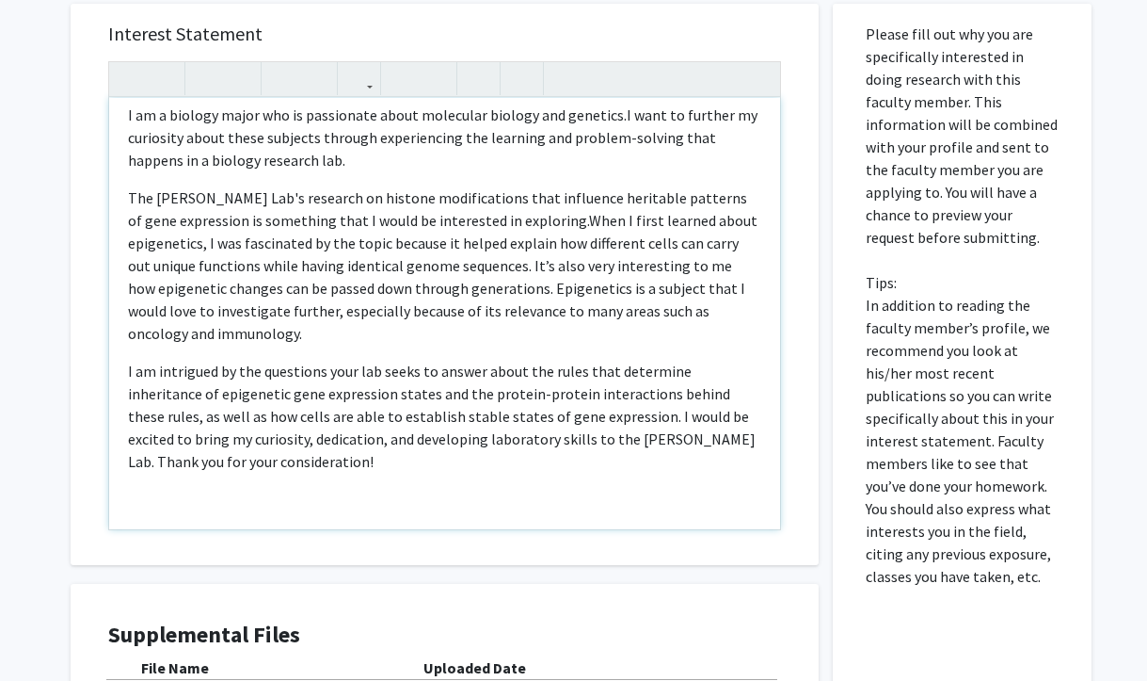
click at [574, 226] on span "When I first learned about epigenetics, I was fascinated by the topic because i…" at bounding box center [443, 277] width 630 height 132
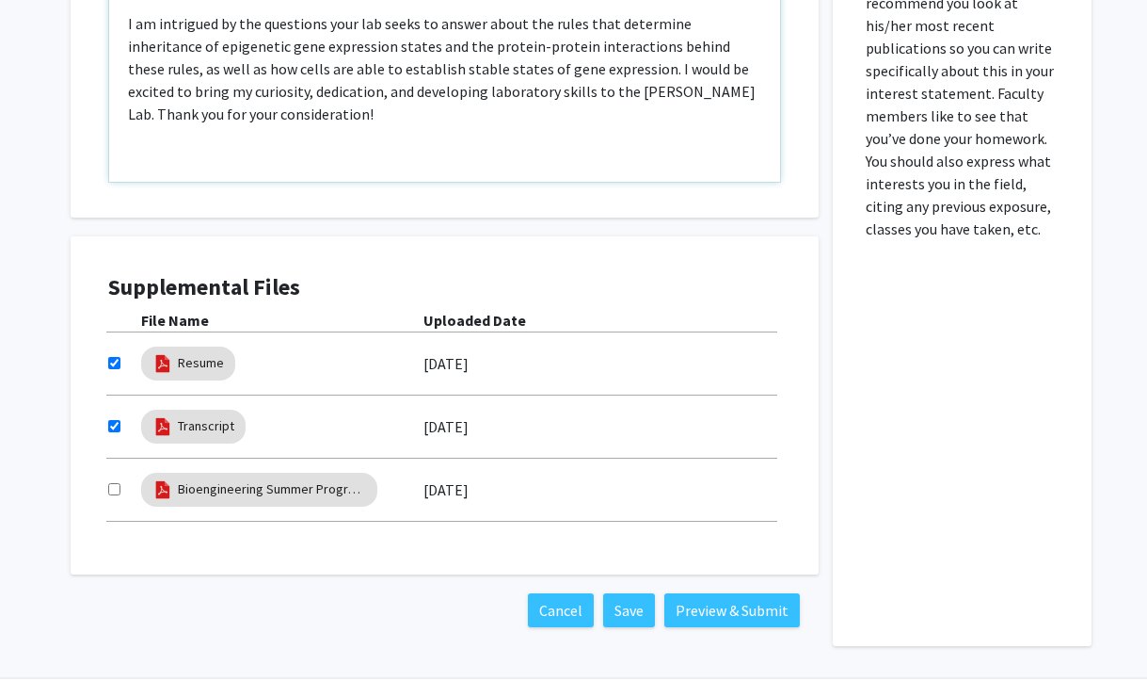
scroll to position [954, 0]
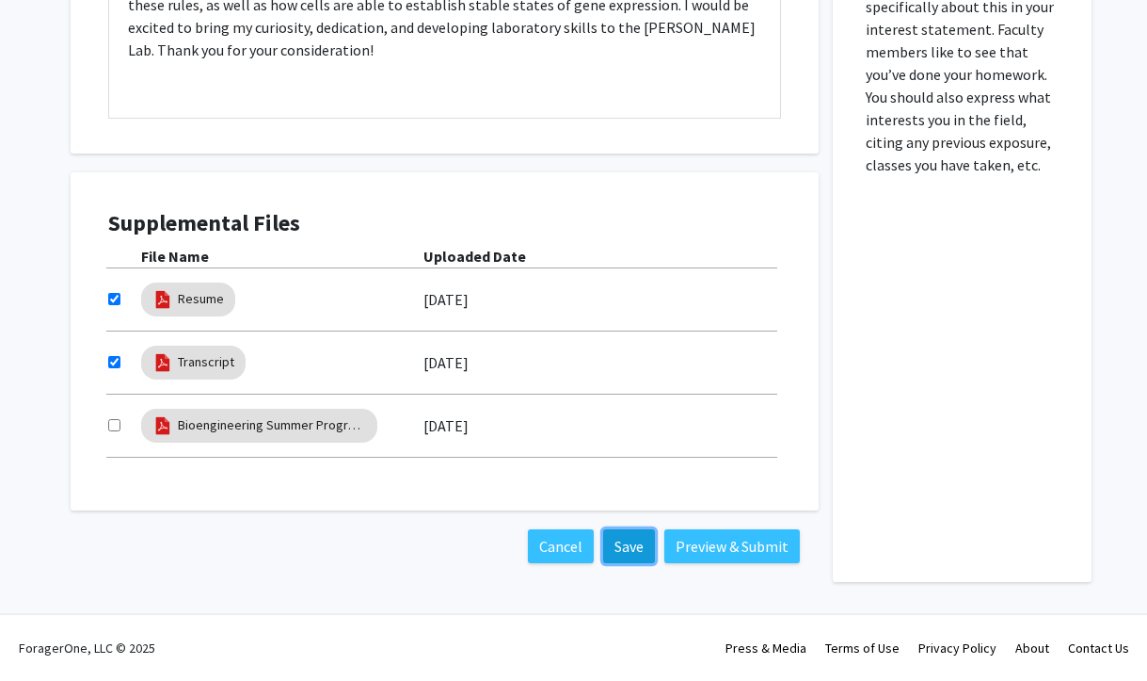
click at [633, 555] on button "Save" at bounding box center [629, 546] width 52 height 34
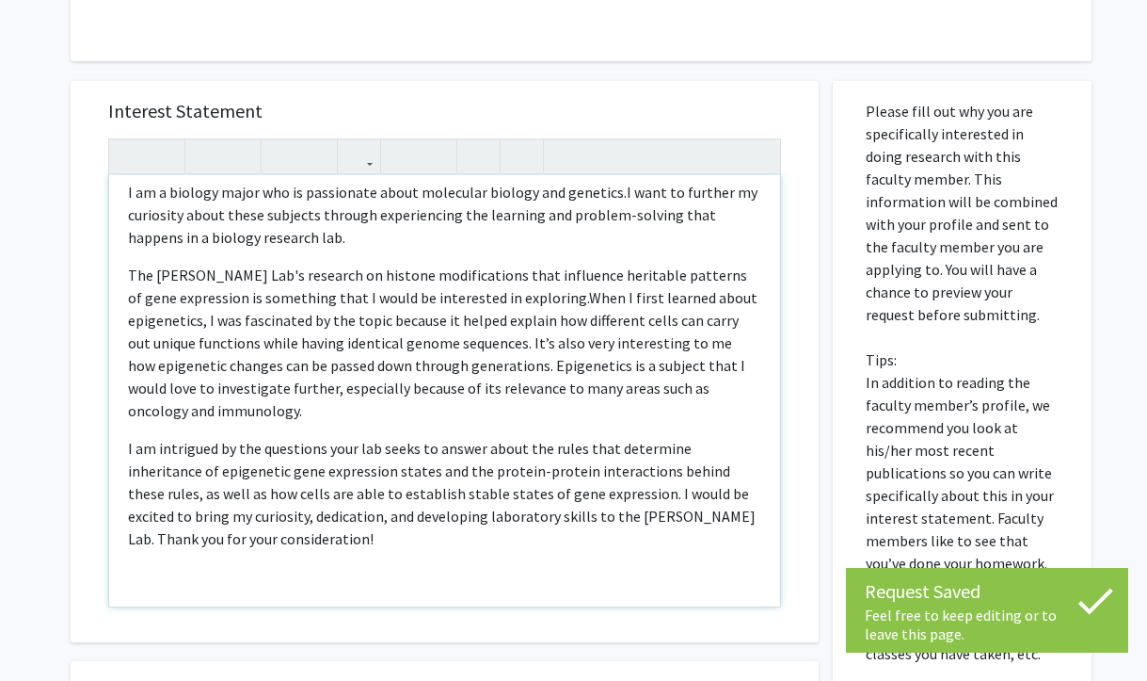
scroll to position [467, 0]
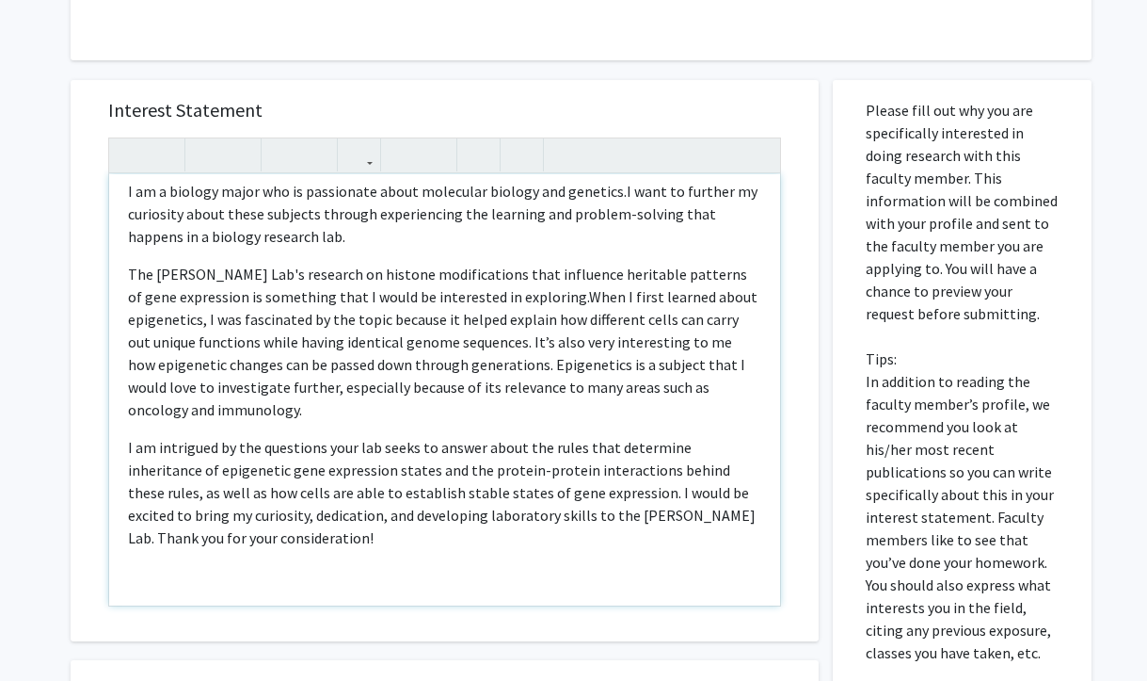
click at [388, 353] on p "The [PERSON_NAME] Lab's research on histone modifications that influence herita…" at bounding box center [444, 342] width 633 height 158
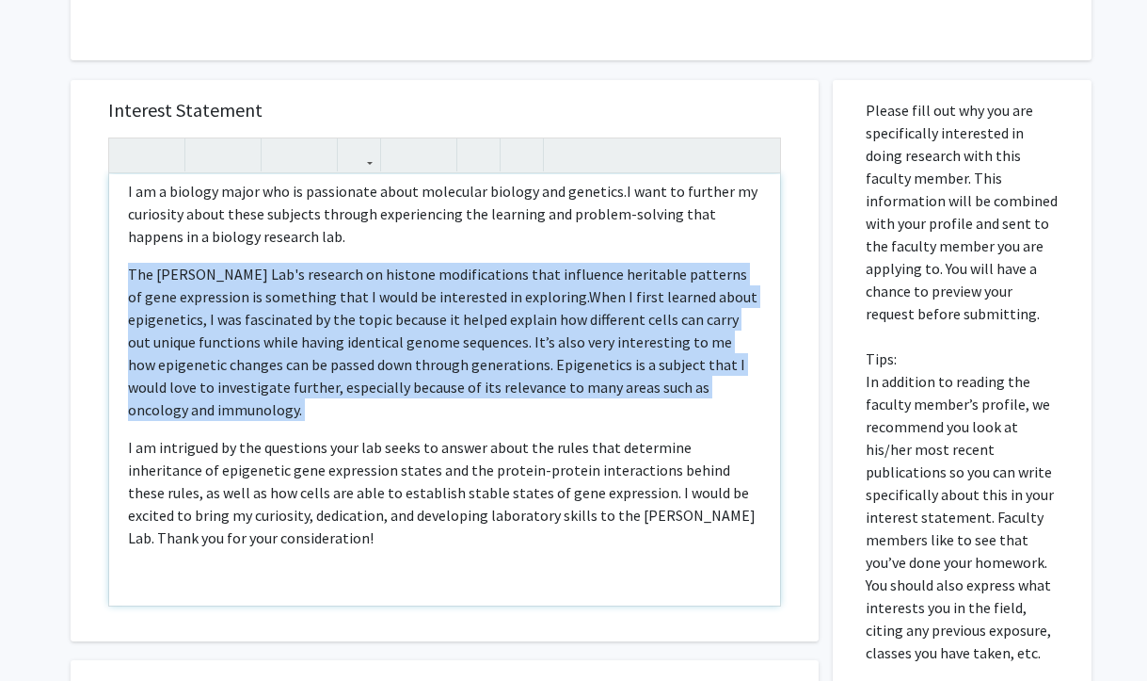
click at [388, 353] on p "The [PERSON_NAME] Lab's research on histone modifications that influence herita…" at bounding box center [444, 342] width 633 height 158
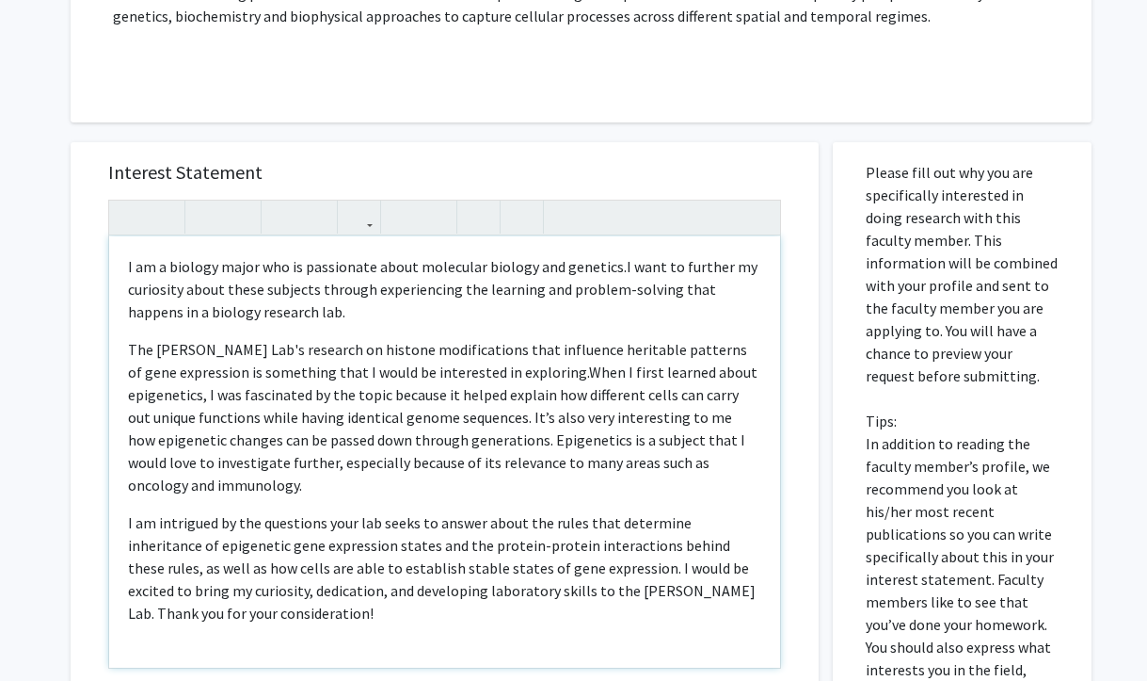
scroll to position [407, 0]
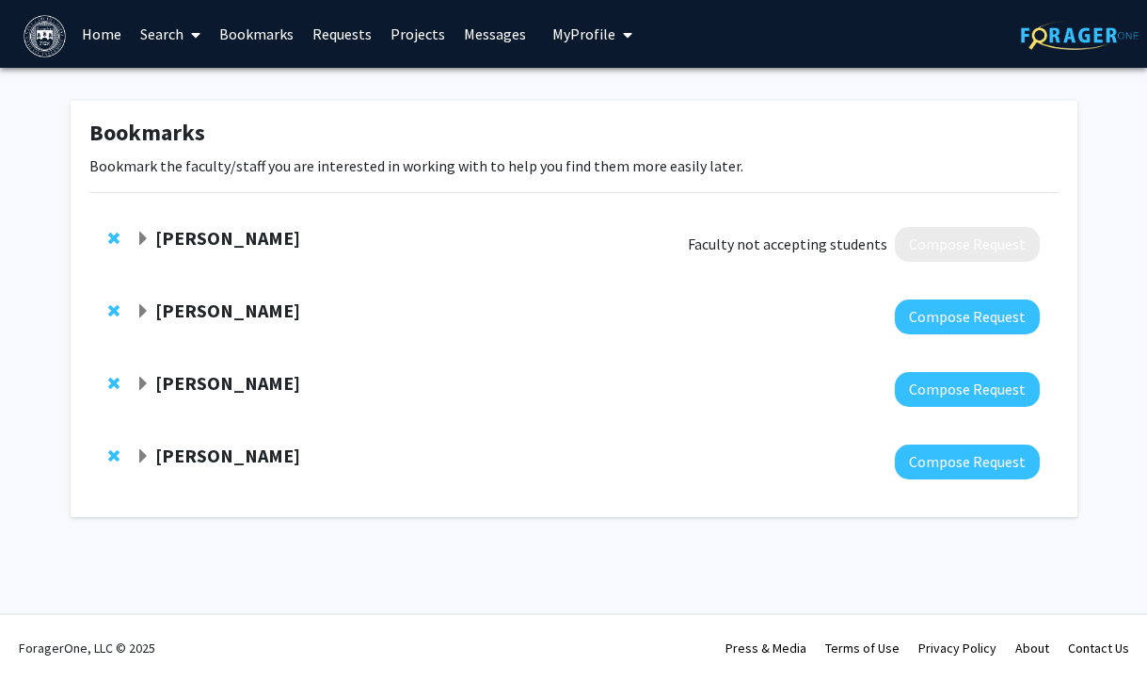
click at [553, 27] on span "My Profile" at bounding box center [584, 33] width 63 height 19
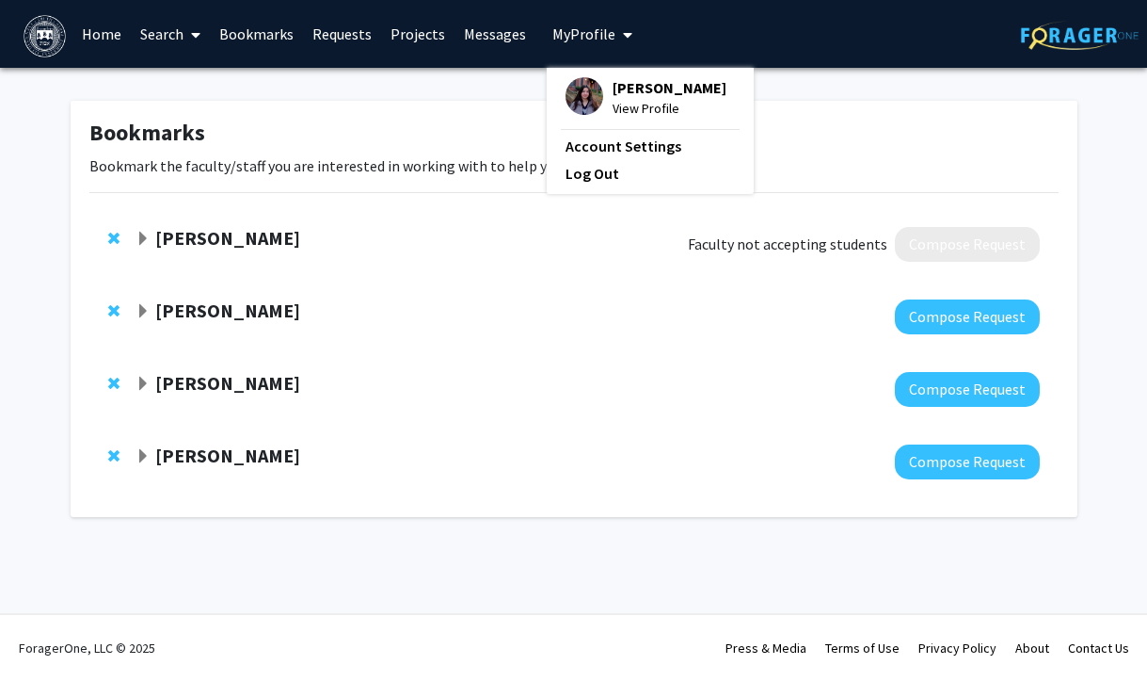
click at [628, 104] on span "View Profile" at bounding box center [670, 108] width 114 height 21
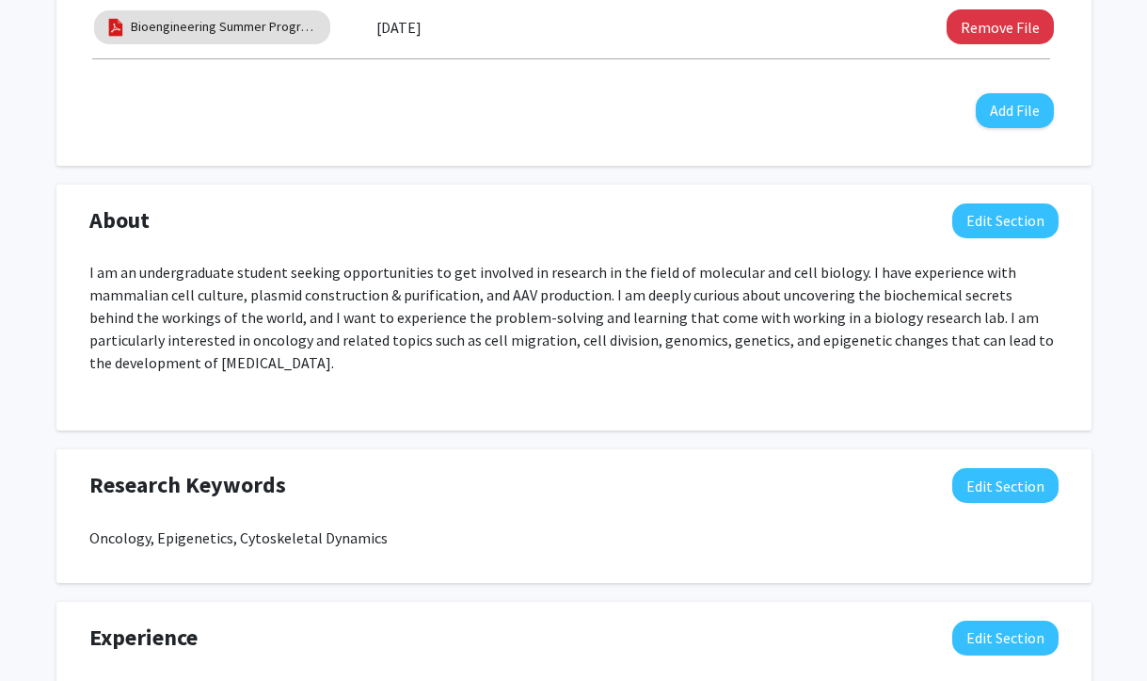
scroll to position [924, 0]
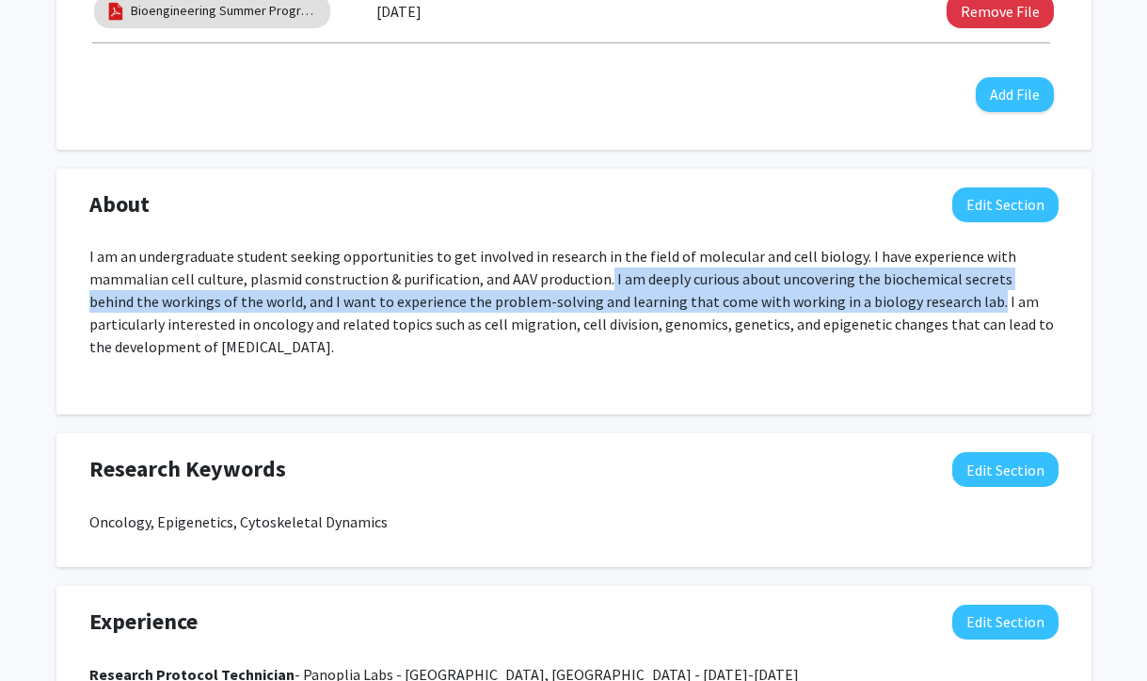
drag, startPoint x: 601, startPoint y: 280, endPoint x: 930, endPoint y: 303, distance: 330.3
click at [930, 303] on p "I am an undergraduate student seeking opportunities to get involved in research…" at bounding box center [573, 301] width 969 height 113
copy p "I am deeply curious about uncovering the biochemical secrets behind the working…"
